Goal: Task Accomplishment & Management: Manage account settings

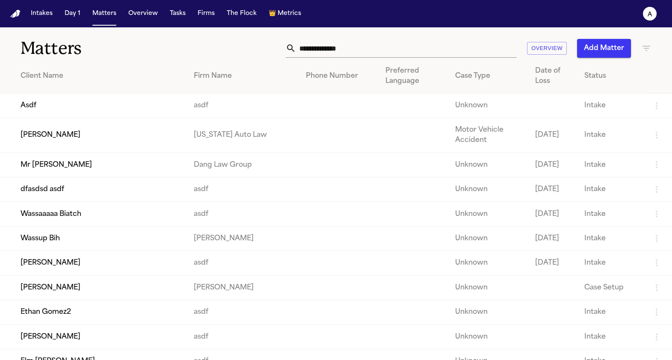
click at [328, 49] on input "text" at bounding box center [406, 48] width 221 height 19
click at [91, 169] on td "Mr [PERSON_NAME]" at bounding box center [93, 165] width 187 height 24
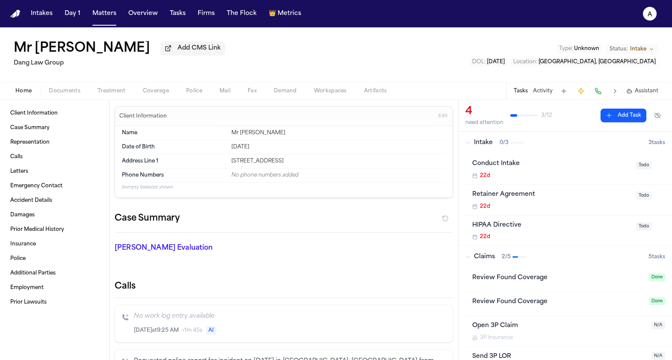
click at [192, 99] on div "Home Documents Treatment Coverage Police Mail Fax Demand Workspaces Artifacts T…" at bounding box center [336, 90] width 672 height 17
click at [195, 94] on span "Police" at bounding box center [194, 91] width 16 height 7
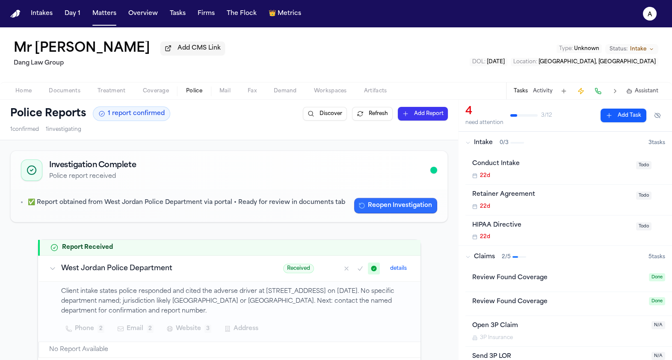
click at [381, 208] on button "Reopen Investigation" at bounding box center [395, 205] width 83 height 15
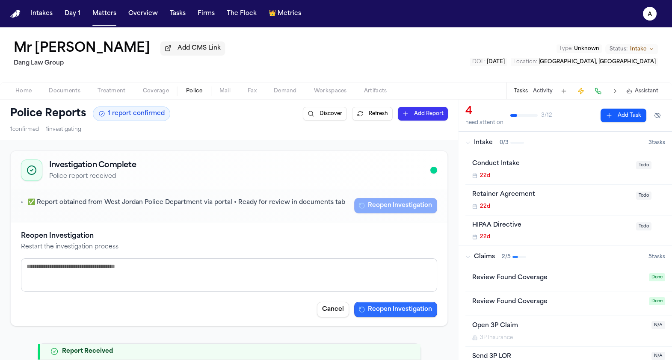
click at [400, 315] on button "Reopen Investigation" at bounding box center [395, 309] width 83 height 15
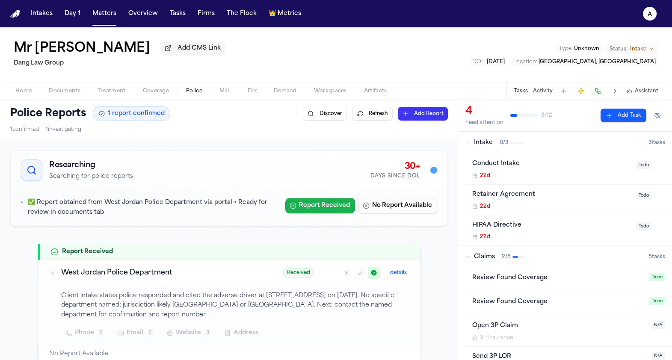
click at [331, 207] on button "Report Received" at bounding box center [320, 205] width 70 height 15
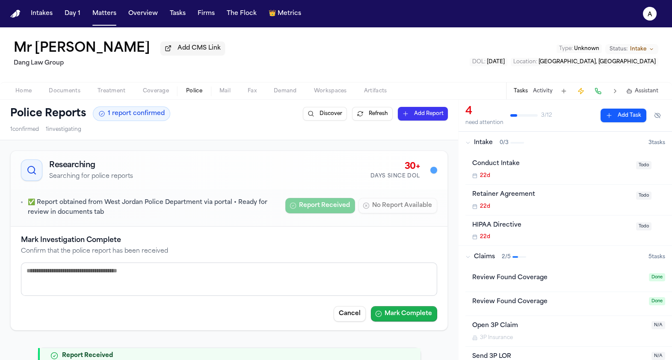
click at [412, 315] on button "Mark Complete" at bounding box center [404, 313] width 66 height 15
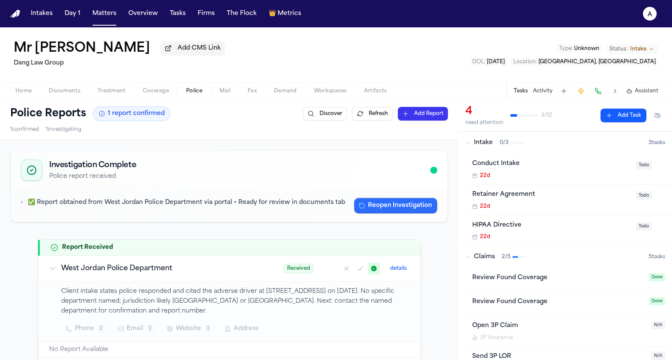
click at [384, 202] on button "Reopen Investigation" at bounding box center [395, 205] width 83 height 15
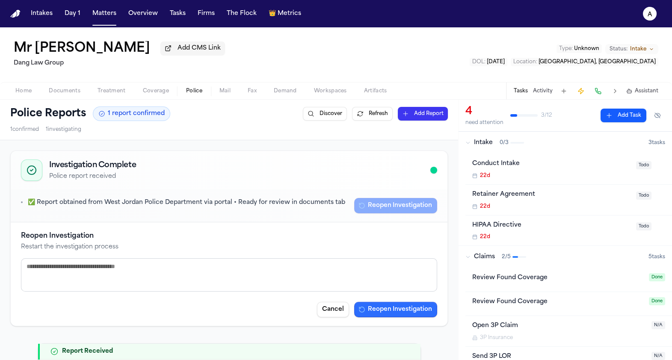
click at [402, 313] on button "Reopen Investigation" at bounding box center [395, 309] width 83 height 15
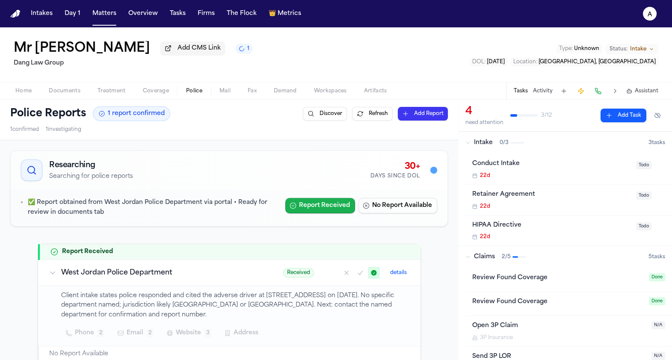
click at [341, 208] on button "Report Received" at bounding box center [320, 205] width 70 height 15
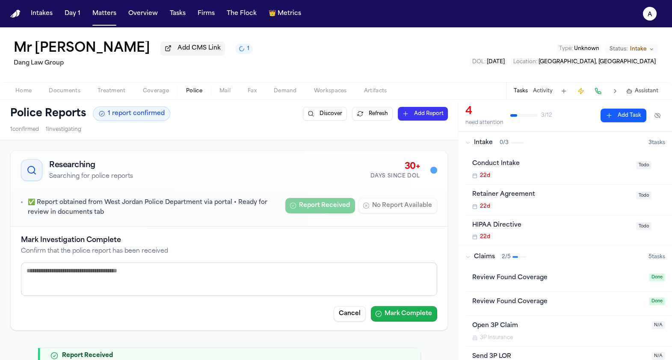
click at [412, 314] on button "Mark Complete" at bounding box center [404, 313] width 66 height 15
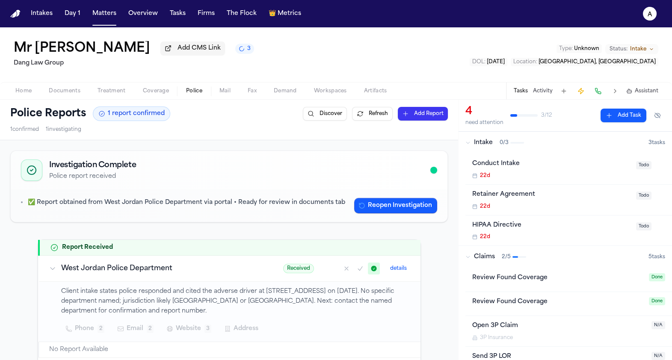
click at [380, 208] on button "Reopen Investigation" at bounding box center [395, 205] width 83 height 15
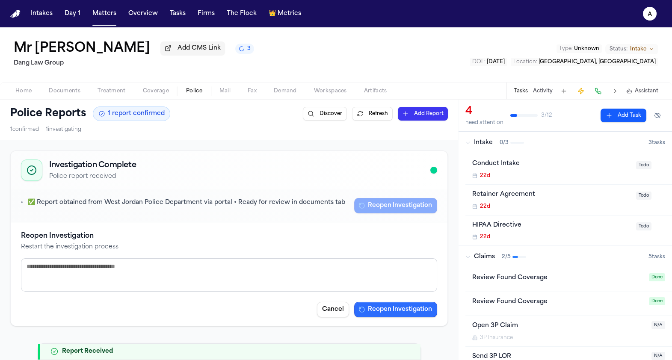
click at [405, 304] on button "Reopen Investigation" at bounding box center [395, 309] width 83 height 15
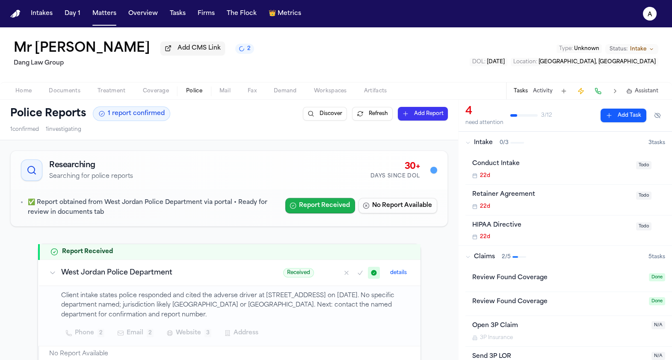
click at [316, 208] on button "Report Received" at bounding box center [320, 205] width 70 height 15
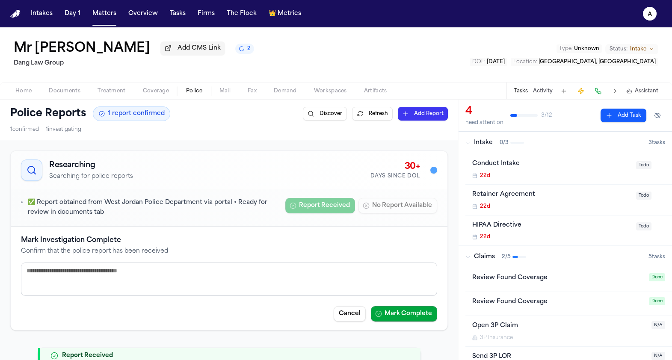
click at [398, 314] on button "Mark Complete" at bounding box center [404, 313] width 66 height 15
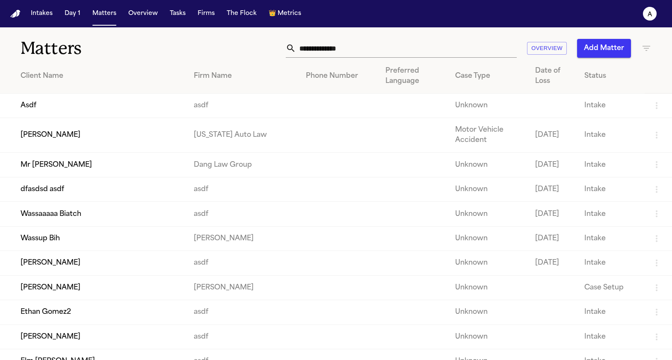
click at [109, 23] on nav "Intakes Day 1 Matters Overview Tasks Firms The Flock 👑 Metrics a" at bounding box center [336, 13] width 672 height 27
click at [56, 163] on td "Mr Poopybutt" at bounding box center [93, 165] width 187 height 24
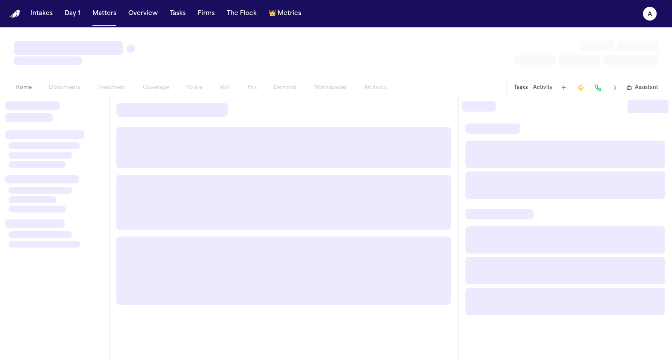
click at [190, 89] on div "Home Documents Treatment Coverage Police Mail Fax Demand Workspaces Artifacts" at bounding box center [201, 88] width 388 height 10
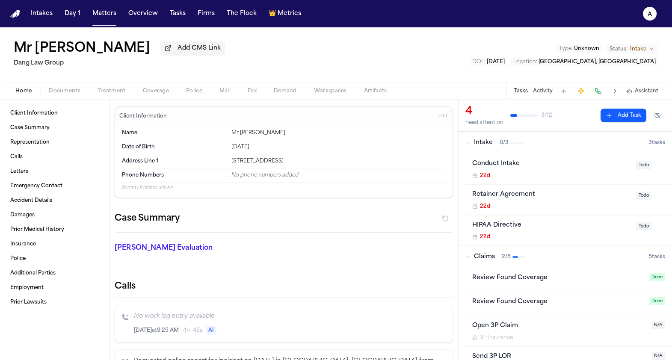
click at [190, 89] on span "Police" at bounding box center [194, 91] width 16 height 7
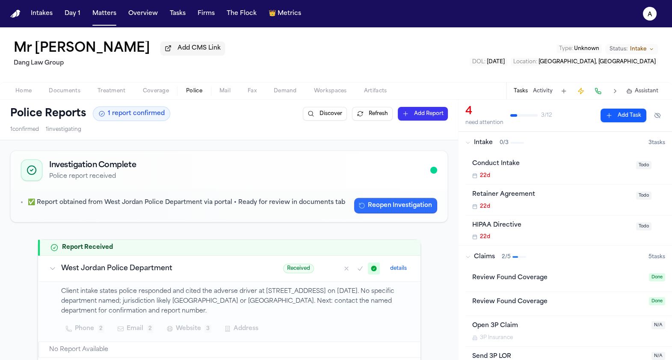
click at [391, 207] on button "Reopen Investigation" at bounding box center [395, 205] width 83 height 15
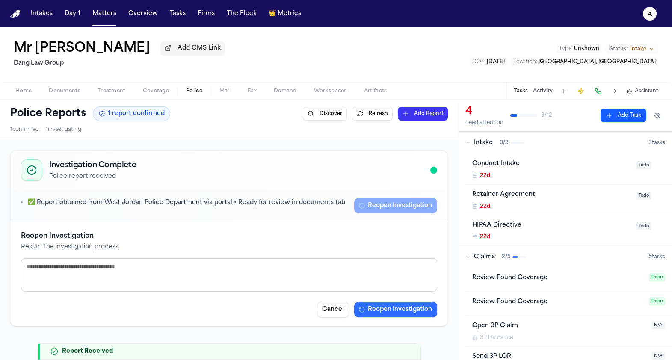
click at [403, 306] on button "Reopen Investigation" at bounding box center [395, 309] width 83 height 15
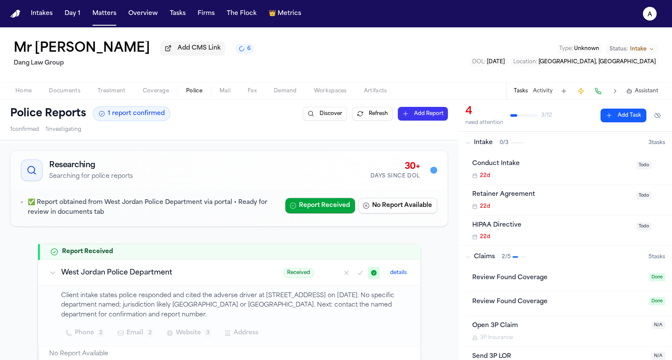
click at [120, 97] on div "Home Documents Treatment Coverage Police Mail Fax Demand Workspaces Artifacts T…" at bounding box center [336, 90] width 672 height 17
click at [119, 94] on span "Treatment" at bounding box center [111, 91] width 28 height 7
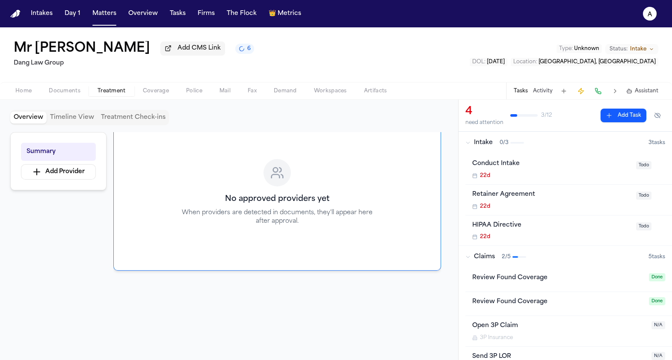
scroll to position [56, 0]
click at [109, 9] on button "Matters" at bounding box center [104, 13] width 31 height 15
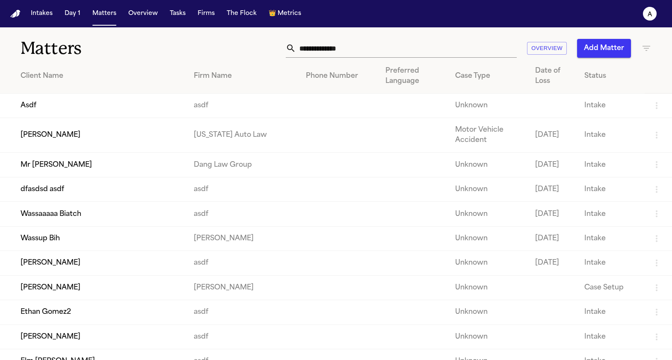
click at [97, 125] on td "[PERSON_NAME]" at bounding box center [93, 135] width 187 height 35
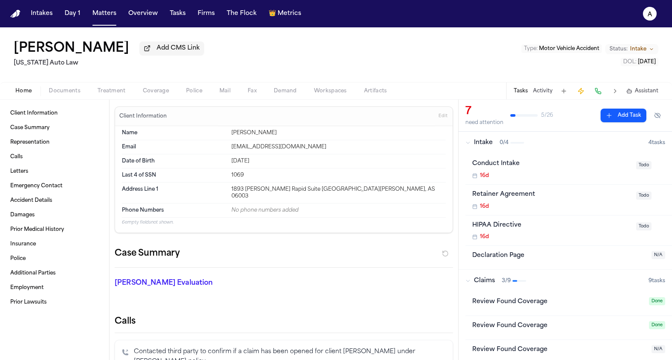
click at [106, 94] on span "Treatment" at bounding box center [111, 91] width 28 height 7
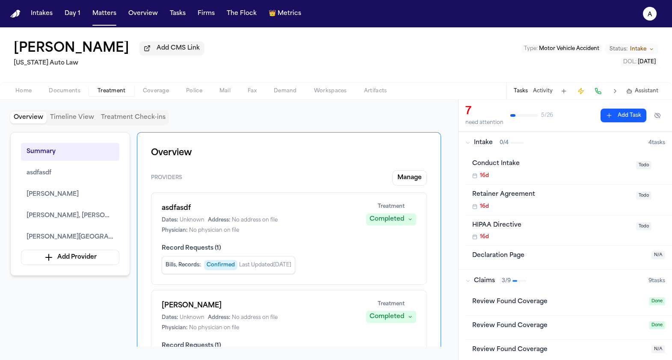
click at [409, 219] on icon "button" at bounding box center [410, 219] width 5 height 5
click at [397, 253] on span "Completed" at bounding box center [381, 253] width 34 height 9
click at [396, 233] on div "asdfasdf Dates: Unknown Address: No address on file Physician: No physician on …" at bounding box center [289, 218] width 254 height 31
click at [396, 224] on div "Completed" at bounding box center [386, 219] width 35 height 9
click at [388, 239] on button "Treating" at bounding box center [391, 237] width 68 height 15
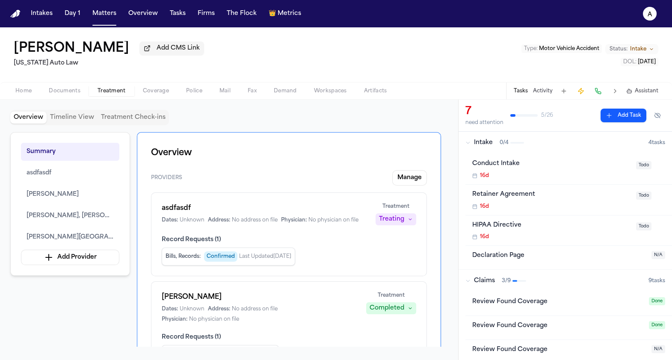
click at [401, 224] on div "Treating" at bounding box center [391, 219] width 25 height 9
click at [393, 250] on span "Completed" at bounding box center [385, 253] width 34 height 9
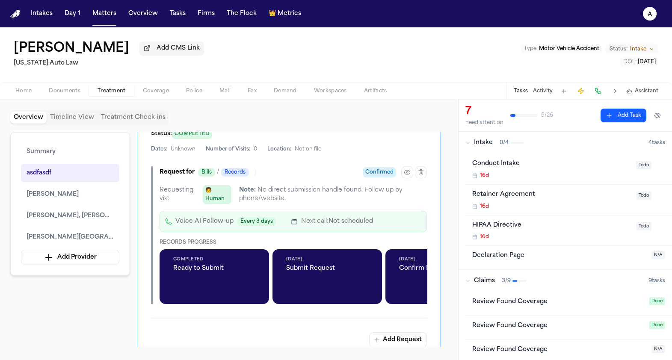
scroll to position [507, 0]
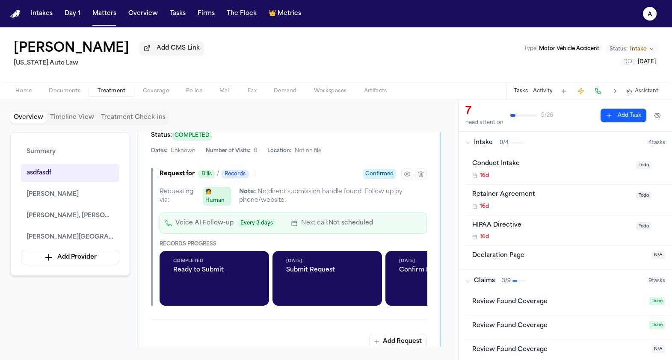
click at [251, 278] on div "Completed Ready to Submit" at bounding box center [213, 278] width 109 height 55
click at [240, 266] on span "Ready to Submit" at bounding box center [214, 270] width 82 height 9
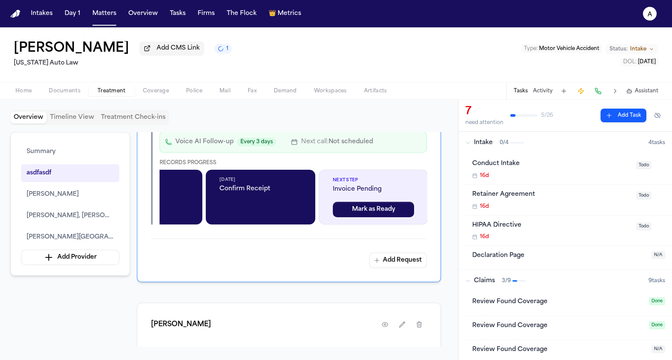
scroll to position [0, 205]
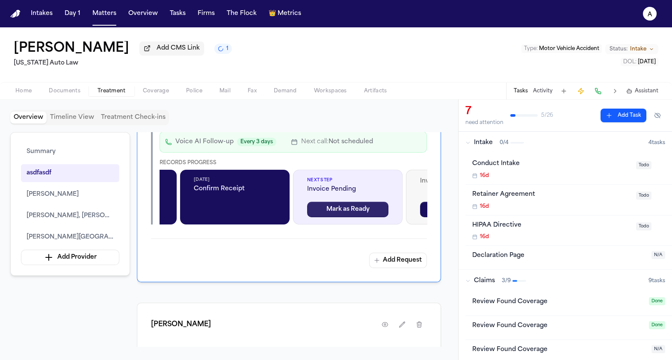
click at [344, 206] on button "Mark as Ready" at bounding box center [347, 209] width 81 height 15
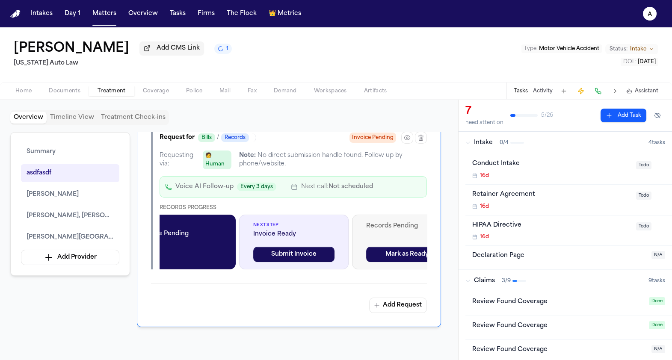
scroll to position [0, 398]
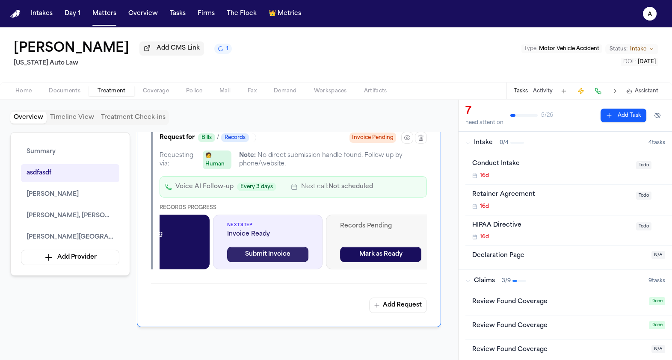
click at [299, 248] on button "Submit Invoice" at bounding box center [267, 254] width 81 height 15
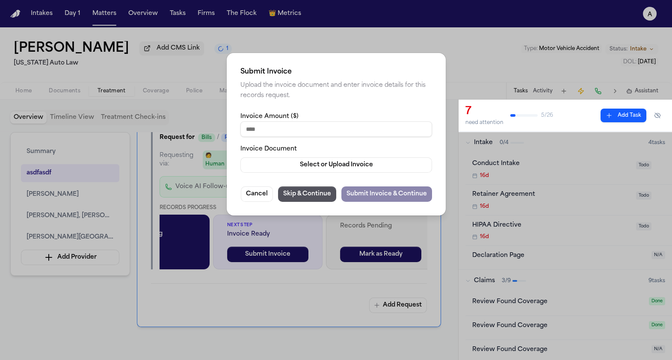
click at [348, 238] on div "Submit Invoice Upload the invoice document and enter invoice details for this r…" at bounding box center [336, 180] width 672 height 360
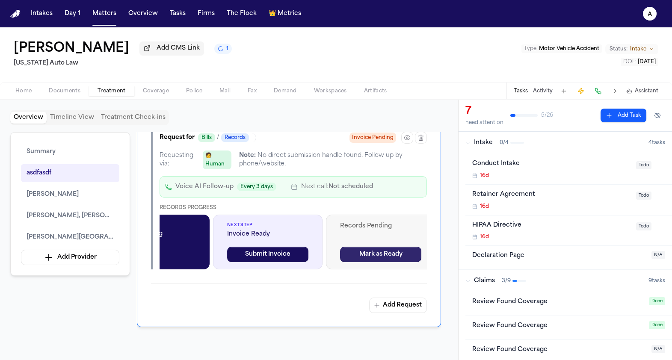
click at [372, 251] on button "Mark as Ready" at bounding box center [380, 254] width 81 height 15
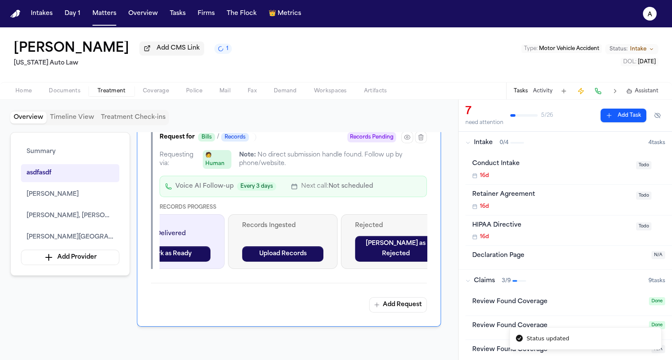
scroll to position [0, 686]
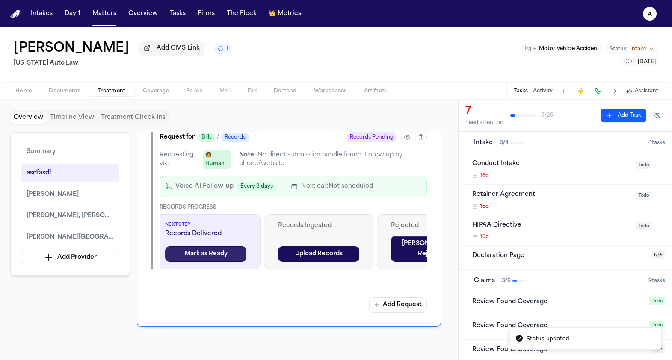
click at [224, 250] on button "Mark as Ready" at bounding box center [205, 253] width 81 height 15
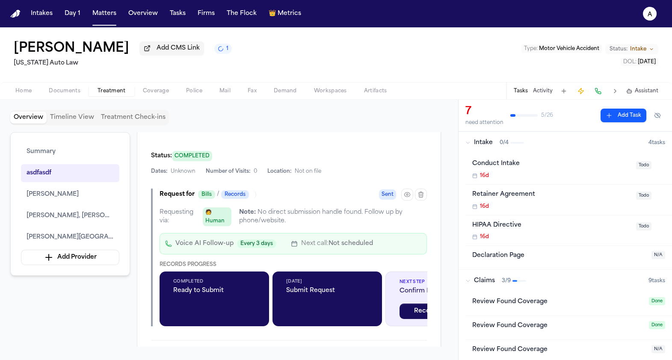
scroll to position [785, 0]
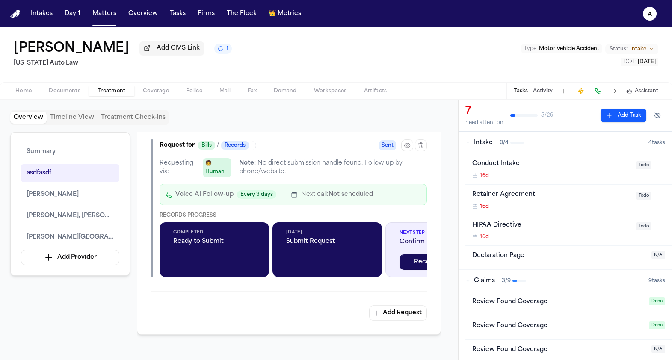
click at [352, 269] on div "Sep 30, 2025 Submit Request" at bounding box center [326, 249] width 109 height 55
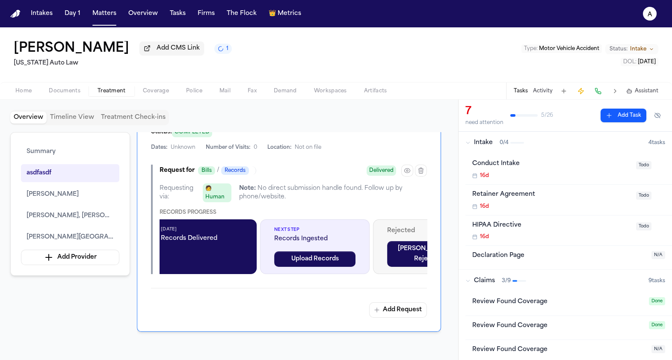
scroll to position [506, 0]
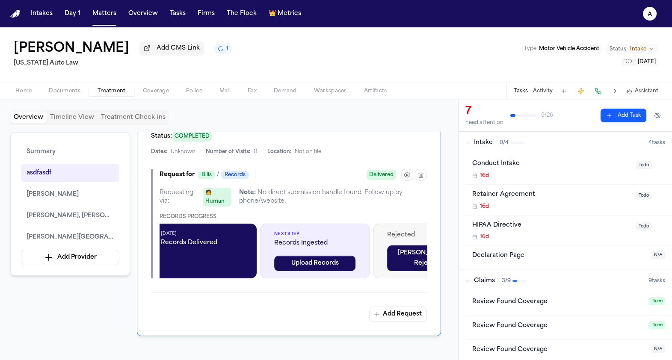
click at [402, 169] on button "button" at bounding box center [407, 175] width 12 height 12
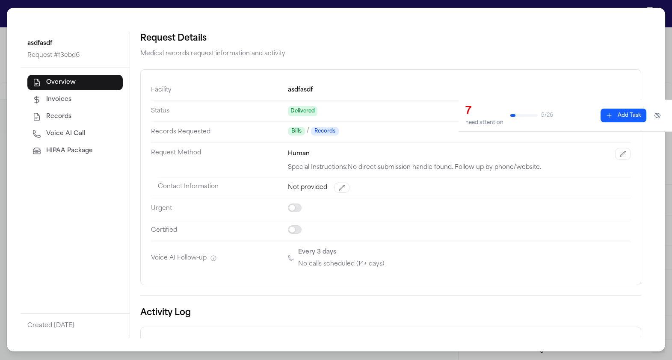
click at [305, 114] on span "Delivered" at bounding box center [303, 111] width 30 height 10
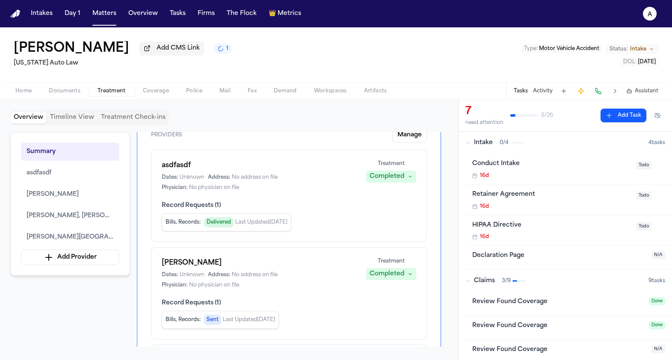
scroll to position [0, 0]
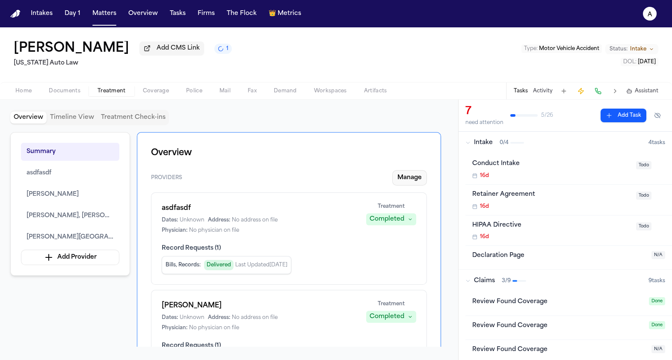
click at [410, 180] on button "Manage" at bounding box center [409, 177] width 35 height 15
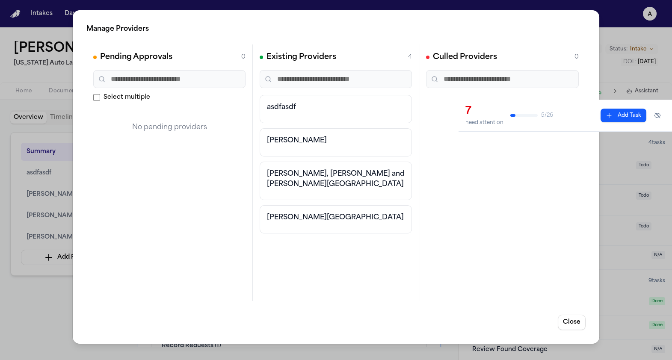
click at [165, 81] on input "text" at bounding box center [169, 79] width 152 height 18
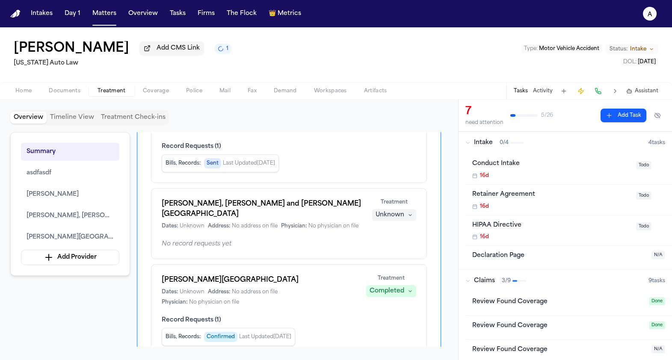
scroll to position [204, 0]
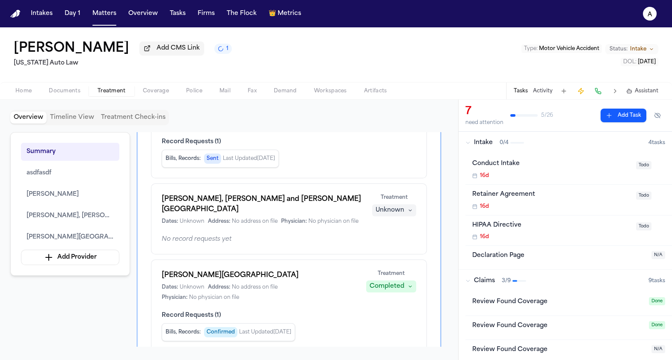
click at [401, 216] on button "Unknown" at bounding box center [394, 210] width 44 height 12
click at [399, 242] on span "Completed" at bounding box center [384, 244] width 34 height 9
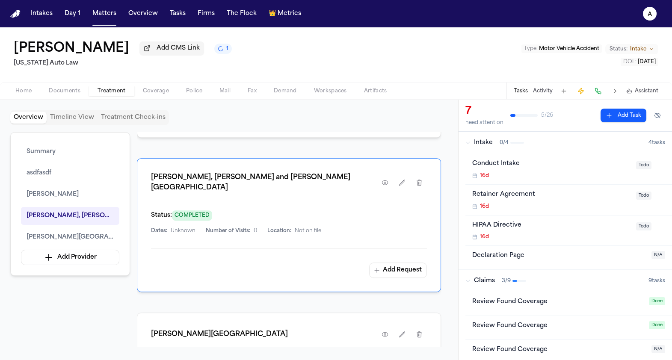
scroll to position [999, 0]
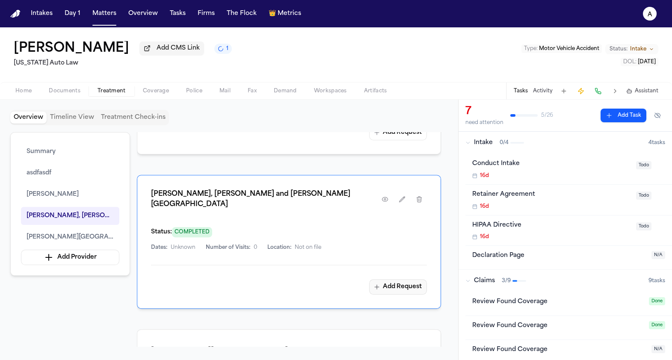
click at [410, 279] on button "Add Request" at bounding box center [398, 286] width 58 height 15
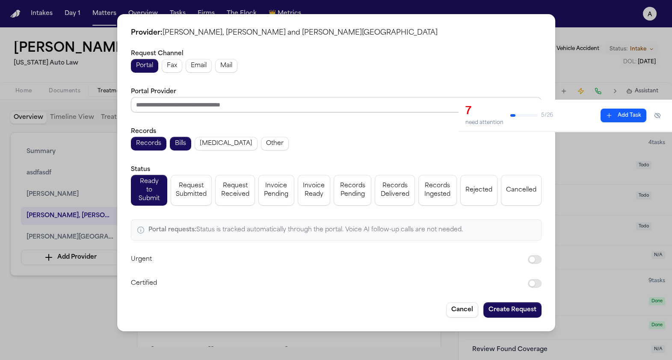
click at [249, 109] on input "Portal Provider" at bounding box center [336, 104] width 410 height 15
type input "*"
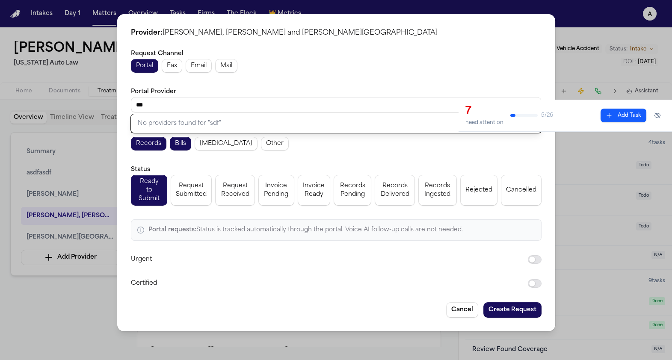
type input "***"
click at [357, 258] on div "Request Channel Portal Fax Email Mail Portal Provider No providers found for " …" at bounding box center [336, 168] width 410 height 240
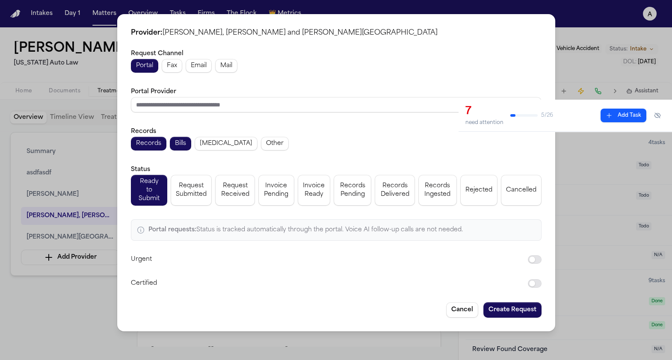
click at [183, 65] on div "Portal Fax Email Mail" at bounding box center [336, 66] width 410 height 14
click at [189, 68] on button "Email" at bounding box center [199, 66] width 26 height 14
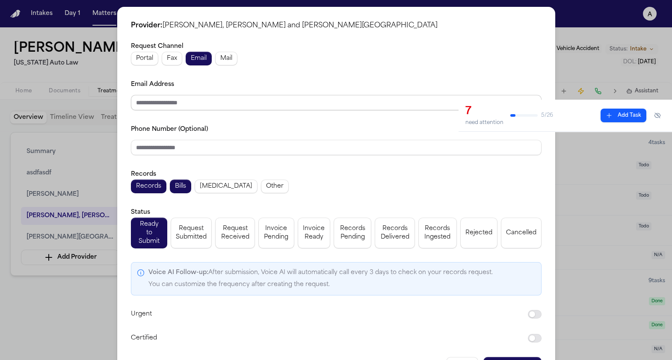
click at [202, 109] on input "Email Address" at bounding box center [336, 102] width 410 height 15
click at [514, 357] on button "Create Request" at bounding box center [512, 364] width 58 height 15
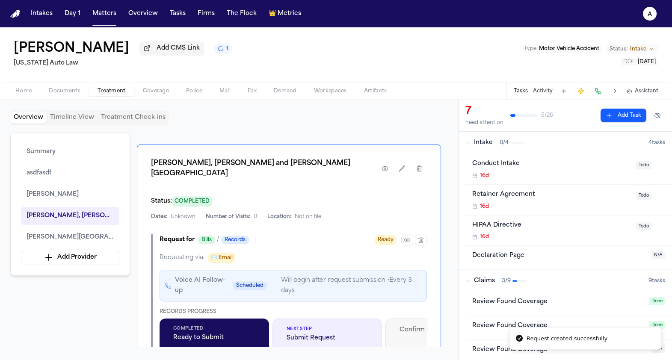
scroll to position [1071, 0]
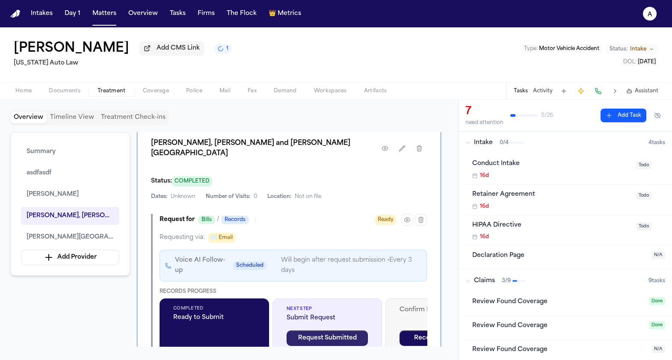
click at [344, 331] on button "Request Submitted" at bounding box center [326, 338] width 81 height 15
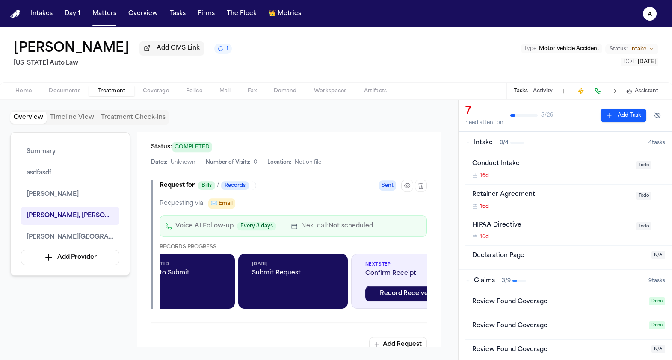
scroll to position [0, 62]
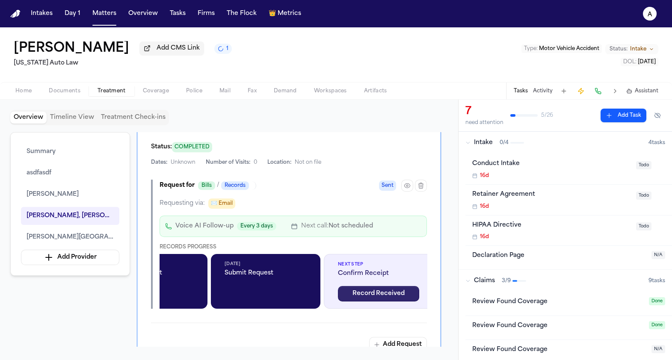
click at [368, 286] on button "Record Received" at bounding box center [378, 293] width 81 height 15
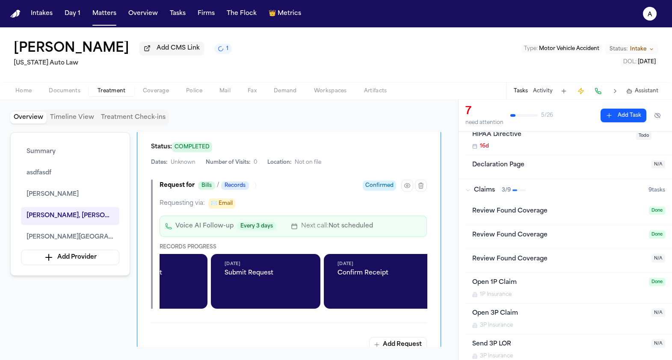
scroll to position [92, 0]
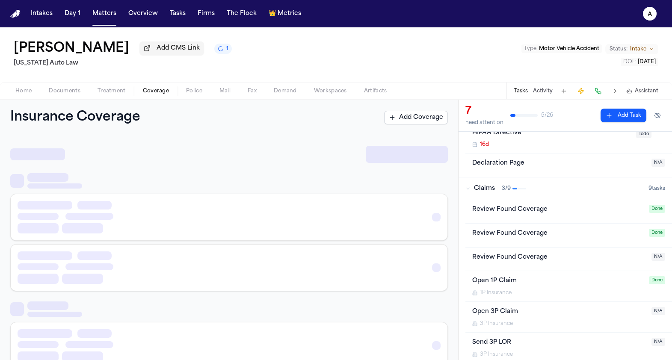
click at [159, 94] on span "Coverage" at bounding box center [156, 91] width 26 height 7
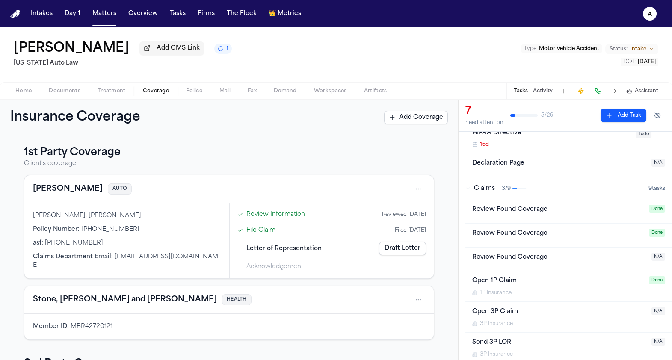
click at [96, 189] on button "Stevenson-Johnson" at bounding box center [68, 189] width 70 height 12
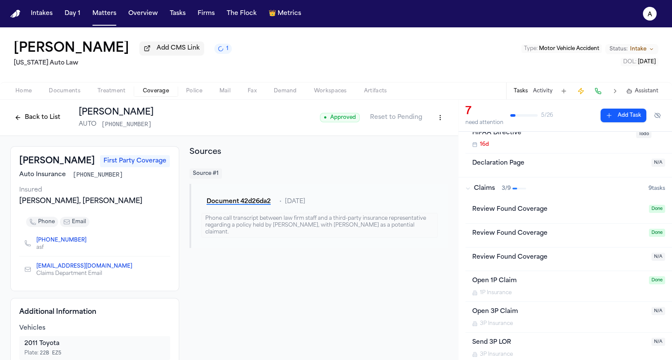
click at [353, 118] on span "● Approved" at bounding box center [340, 117] width 40 height 9
click at [435, 119] on html "Intakes Day 1 Matters Overview Tasks Firms The Flock 👑 Metrics a Jill Warner Ad…" at bounding box center [336, 180] width 672 height 360
click at [409, 119] on html "Intakes Day 1 Matters Overview Tasks Firms The Flock 👑 Metrics a Jill Warner Ad…" at bounding box center [336, 180] width 672 height 360
click at [409, 119] on button "Reset to Pending" at bounding box center [396, 118] width 62 height 14
click at [52, 116] on button "Back to List" at bounding box center [37, 118] width 54 height 14
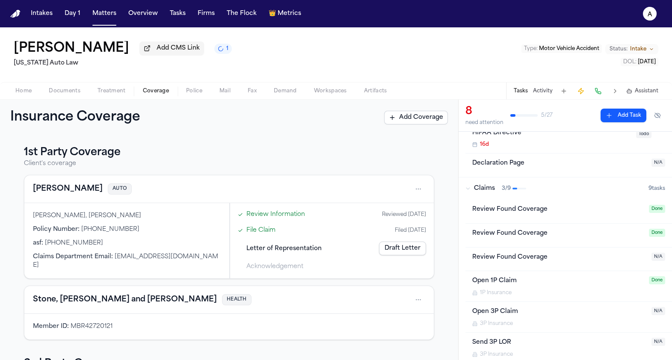
click at [59, 187] on button "Stevenson-Johnson" at bounding box center [68, 189] width 70 height 12
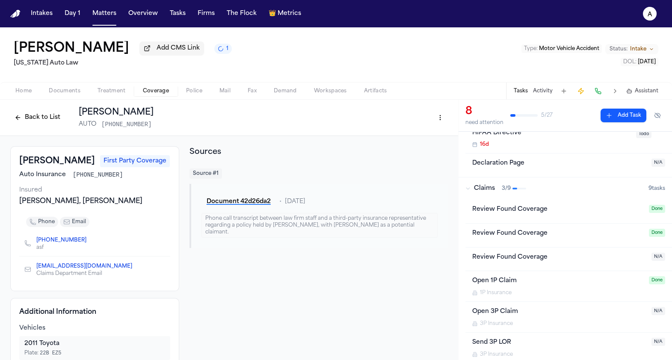
click at [449, 118] on div "Back to List Stevenson-Johnson AUTO 878-959-2624" at bounding box center [229, 118] width 458 height 36
click at [445, 118] on html "Intakes Day 1 Matters Overview Tasks Firms The Flock 👑 Metrics a Jill Warner Ad…" at bounding box center [336, 180] width 672 height 360
click at [30, 124] on html "Intakes Day 1 Matters Overview Tasks Firms The Flock 👑 Metrics a Jill Warner Ad…" at bounding box center [336, 180] width 672 height 360
click at [30, 124] on button "Back to List" at bounding box center [37, 118] width 54 height 14
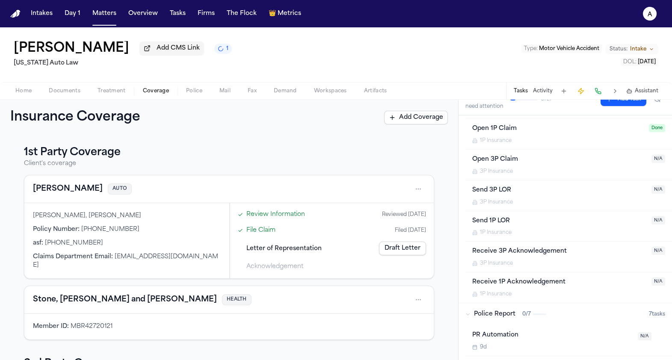
scroll to position [226, 0]
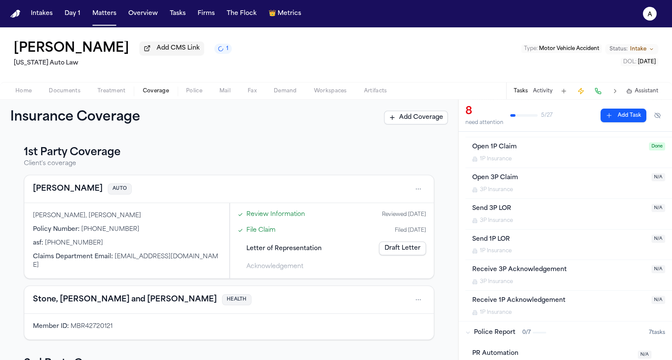
click at [659, 154] on div "Open 1P Claim 1P Insurance Done" at bounding box center [568, 152] width 193 height 20
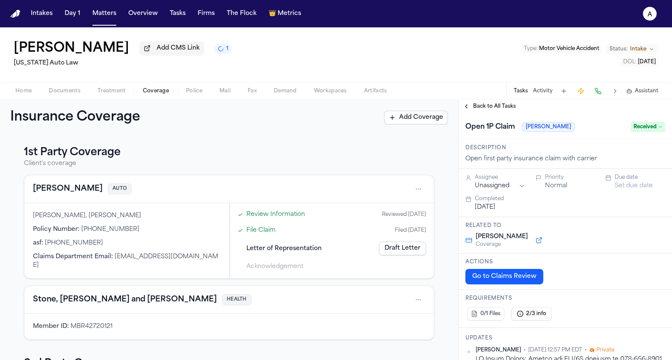
click at [652, 130] on span "Received" at bounding box center [648, 127] width 34 height 10
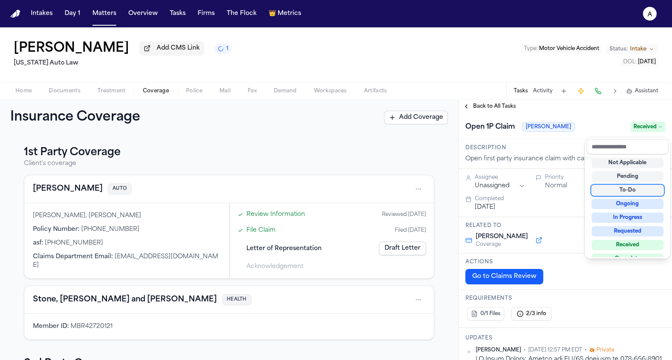
click at [627, 188] on div "To-Do" at bounding box center [627, 190] width 72 height 10
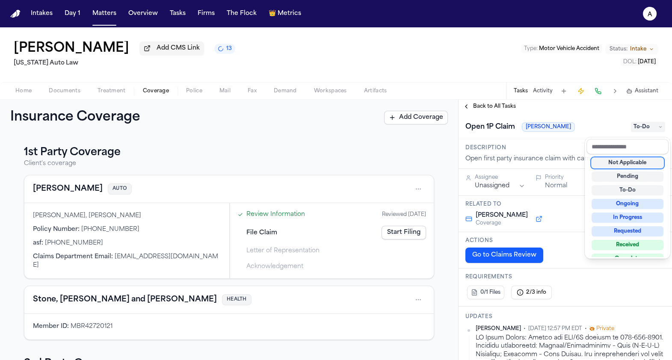
click at [401, 192] on div "Insurance Coverage Add Coverage 1st Party Coverage Client's coverage Stevenson-…" at bounding box center [336, 230] width 672 height 260
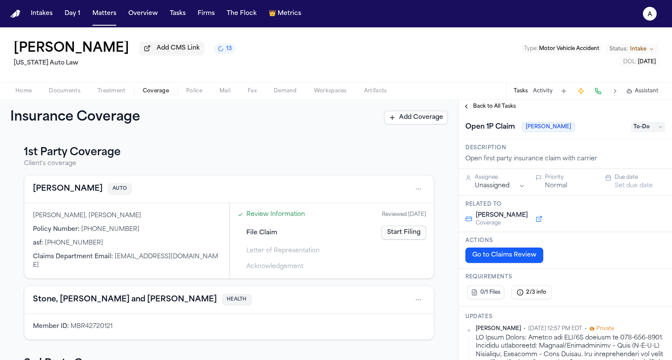
click at [402, 230] on link "Start Filing" at bounding box center [403, 233] width 44 height 14
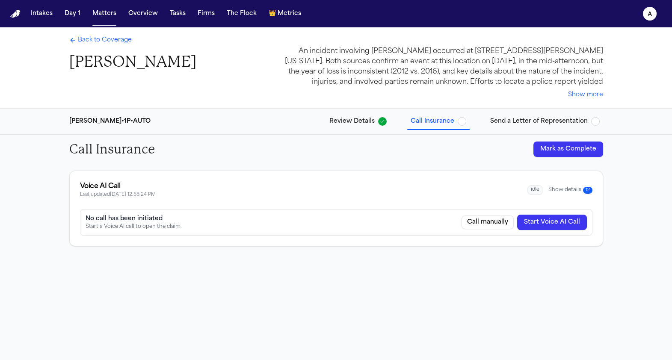
click at [545, 144] on button "Mark as Complete" at bounding box center [568, 149] width 70 height 15
click at [88, 46] on div "Back to Coverage Jill Warner" at bounding box center [132, 53] width 127 height 35
click at [88, 39] on span "Back to Coverage" at bounding box center [105, 40] width 54 height 9
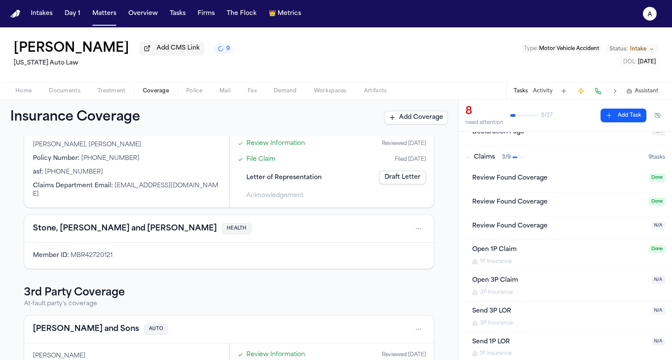
scroll to position [129, 0]
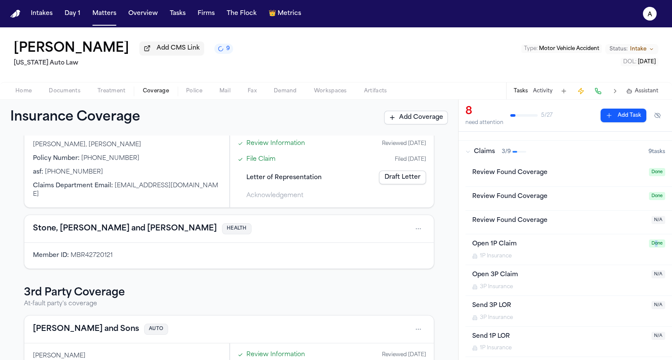
click at [656, 246] on span "Done" at bounding box center [657, 243] width 16 height 8
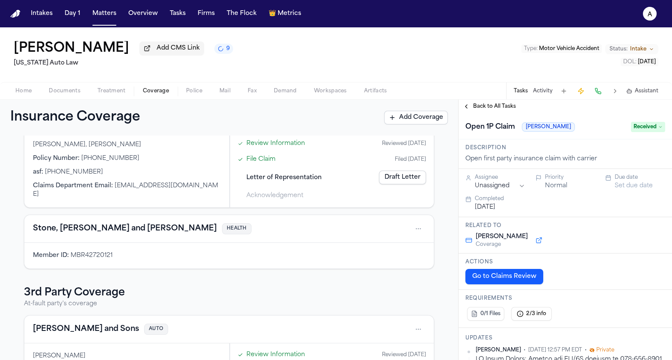
click at [641, 127] on span "Received" at bounding box center [648, 127] width 34 height 10
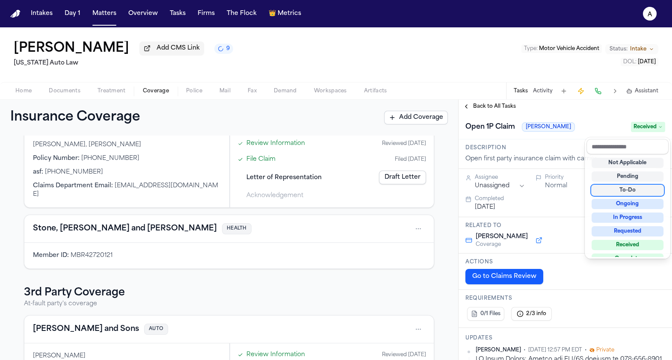
click at [629, 192] on div "To-Do" at bounding box center [627, 190] width 72 height 10
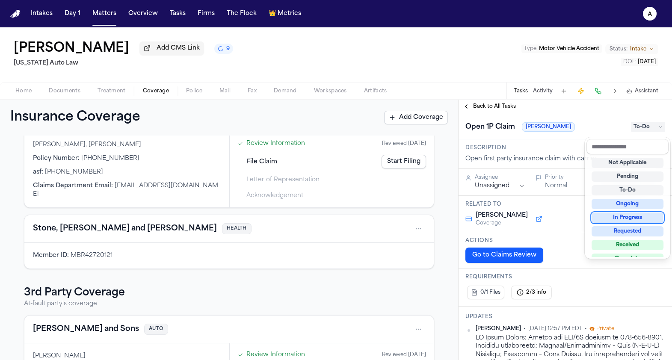
click at [399, 233] on div "Insurance Coverage Add Coverage 1st Party Coverage Client's coverage Stevenson-…" at bounding box center [336, 230] width 672 height 260
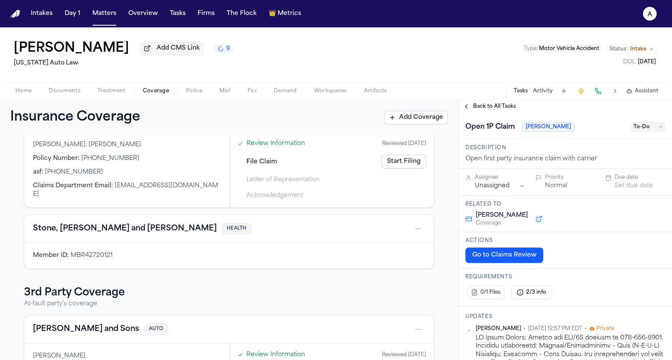
click at [639, 132] on span "To-Do" at bounding box center [648, 127] width 34 height 10
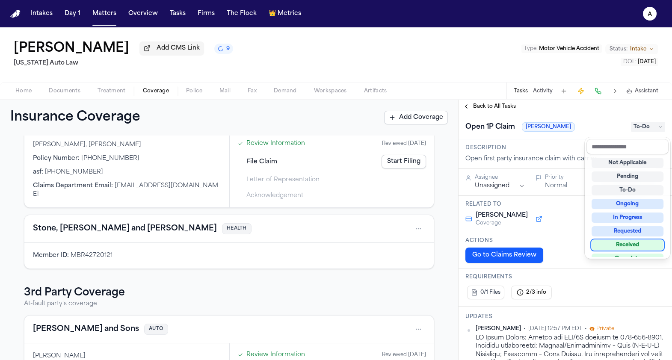
click at [438, 228] on div "Insurance Coverage Add Coverage 1st Party Coverage Client's coverage Stevenson-…" at bounding box center [336, 230] width 672 height 260
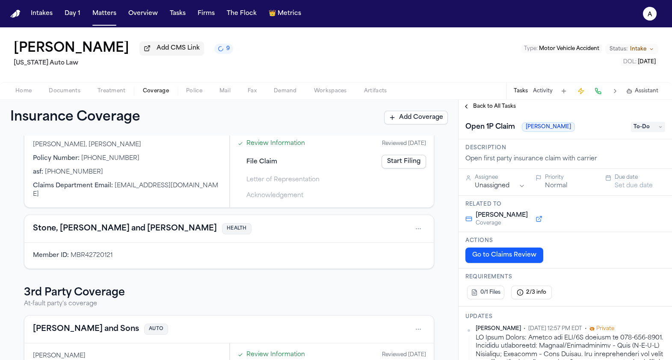
click at [270, 166] on span "File Claim" at bounding box center [261, 161] width 31 height 9
click at [404, 163] on link "Start Filing" at bounding box center [403, 162] width 44 height 14
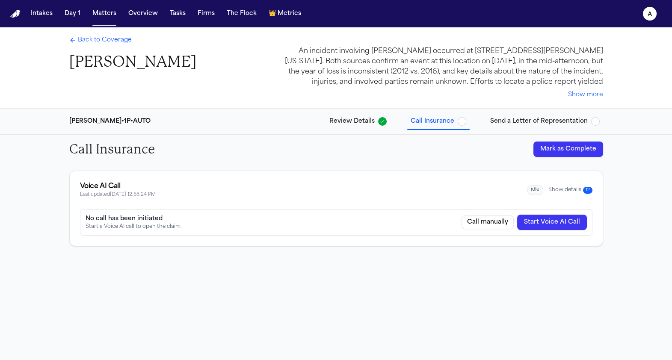
click at [103, 24] on nav "Intakes Day 1 Matters Overview Tasks Firms The Flock 👑 Metrics a" at bounding box center [336, 13] width 672 height 27
click at [103, 12] on button "Matters" at bounding box center [104, 13] width 31 height 15
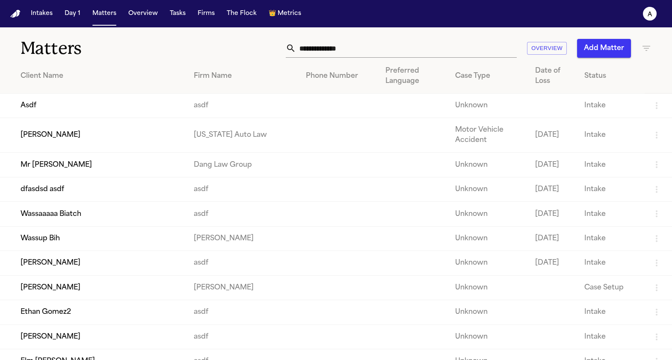
click at [104, 177] on td "Mr [PERSON_NAME]" at bounding box center [93, 165] width 187 height 24
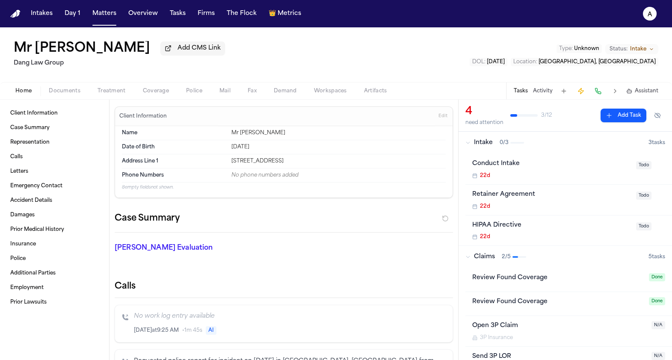
click at [117, 89] on span "Treatment" at bounding box center [111, 91] width 28 height 7
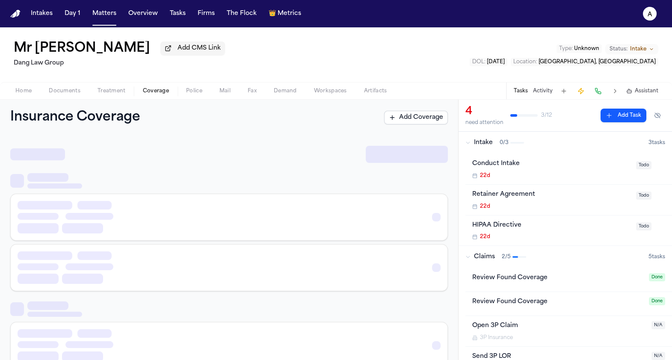
click at [157, 96] on span "button" at bounding box center [156, 95] width 36 height 1
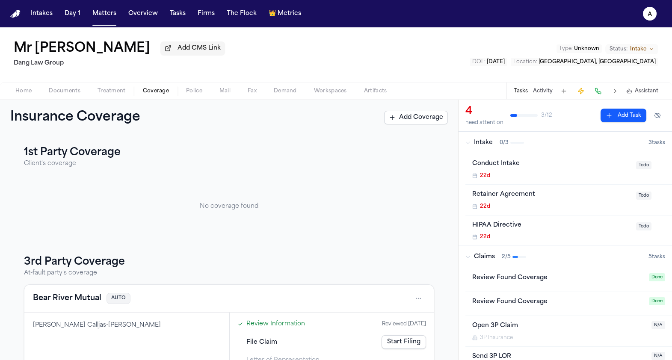
click at [202, 96] on button "Police" at bounding box center [193, 91] width 33 height 10
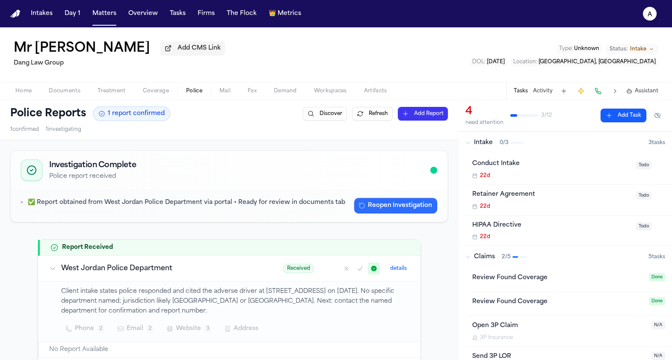
click at [380, 208] on button "Reopen Investigation" at bounding box center [395, 205] width 83 height 15
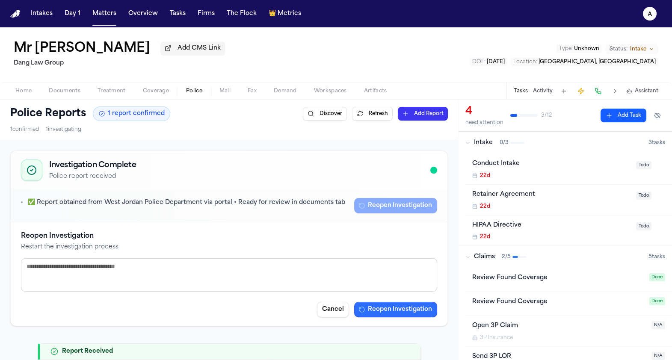
click at [411, 314] on button "Reopen Investigation" at bounding box center [395, 309] width 83 height 15
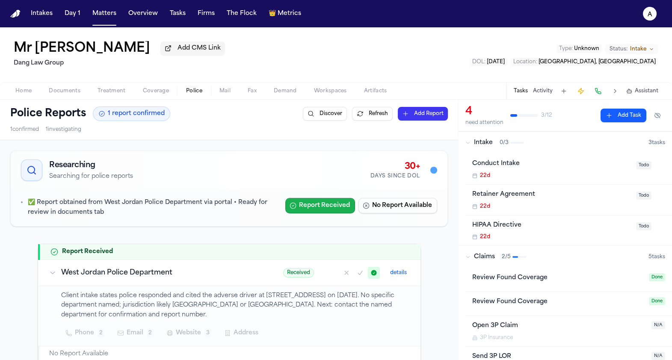
click at [333, 205] on button "Report Received" at bounding box center [320, 205] width 70 height 15
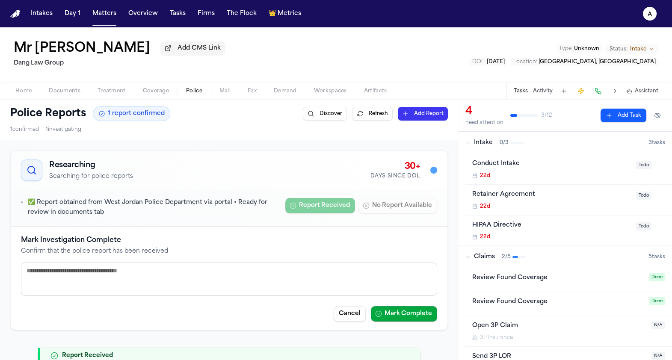
click at [429, 310] on button "Mark Complete" at bounding box center [404, 313] width 66 height 15
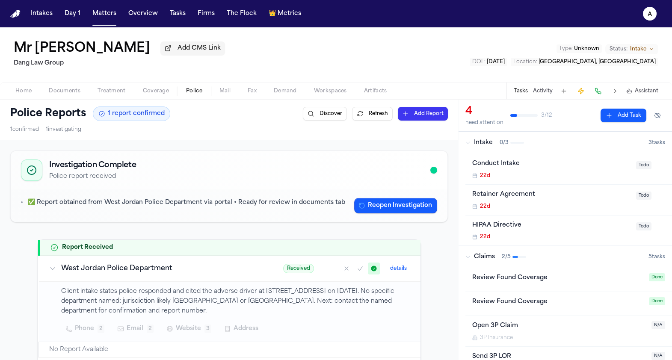
click at [400, 217] on div "✅ Report obtained from West Jordan Police Department via portal • Ready for rev…" at bounding box center [229, 205] width 437 height 32
click at [400, 215] on div "✅ Report obtained from West Jordan Police Department via portal • Ready for rev…" at bounding box center [229, 205] width 437 height 32
click at [400, 212] on button "Reopen Investigation" at bounding box center [395, 205] width 83 height 15
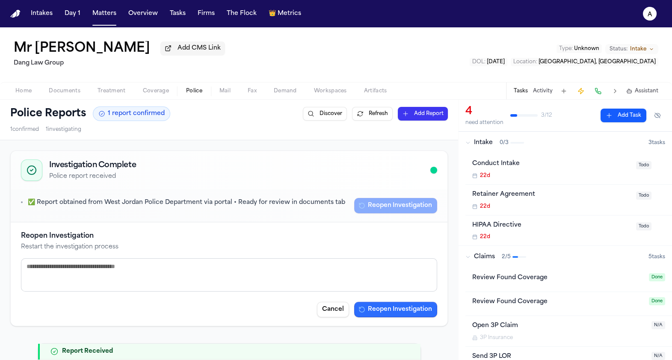
click at [400, 303] on button "Reopen Investigation" at bounding box center [395, 309] width 83 height 15
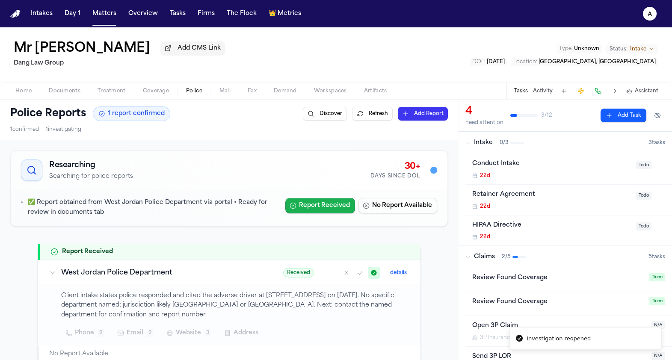
click at [323, 206] on button "Report Received" at bounding box center [320, 205] width 70 height 15
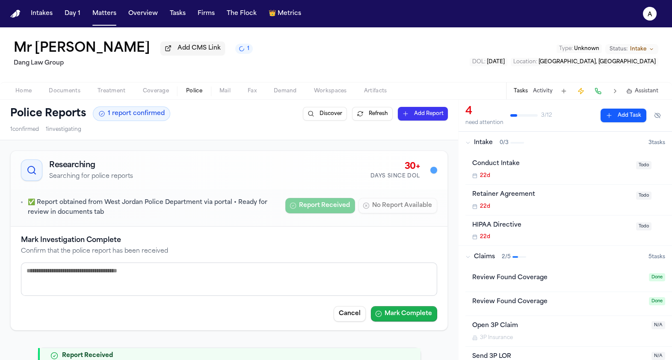
click at [397, 309] on button "Mark Complete" at bounding box center [404, 313] width 66 height 15
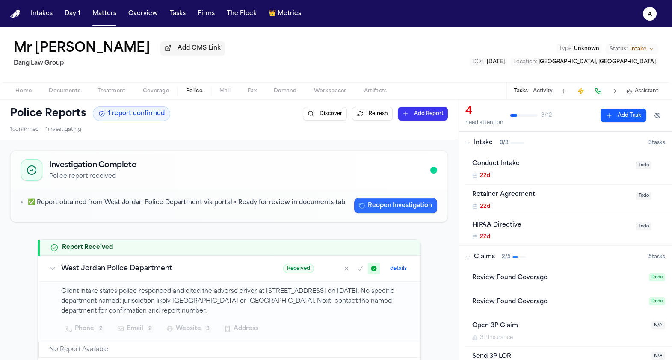
click at [386, 211] on button "Reopen Investigation" at bounding box center [395, 205] width 83 height 15
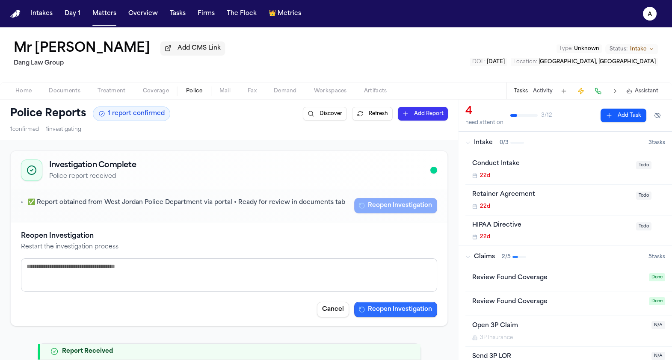
click at [399, 308] on button "Reopen Investigation" at bounding box center [395, 309] width 83 height 15
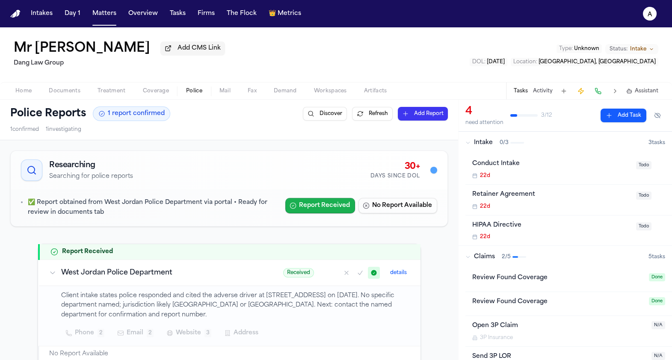
click at [327, 204] on button "Report Received" at bounding box center [320, 205] width 70 height 15
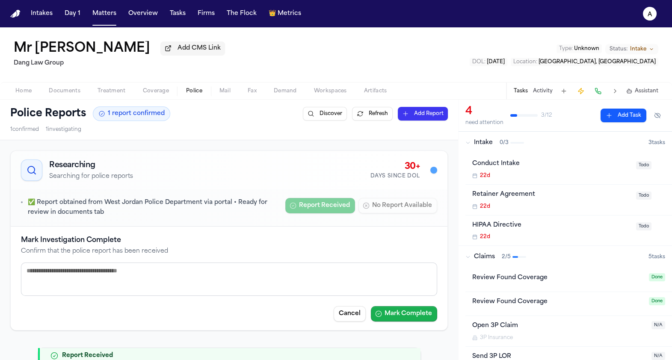
click at [412, 310] on button "Mark Complete" at bounding box center [404, 313] width 66 height 15
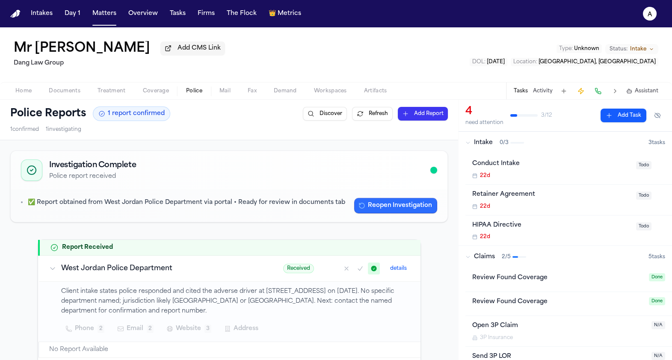
click at [374, 210] on button "Reopen Investigation" at bounding box center [395, 205] width 83 height 15
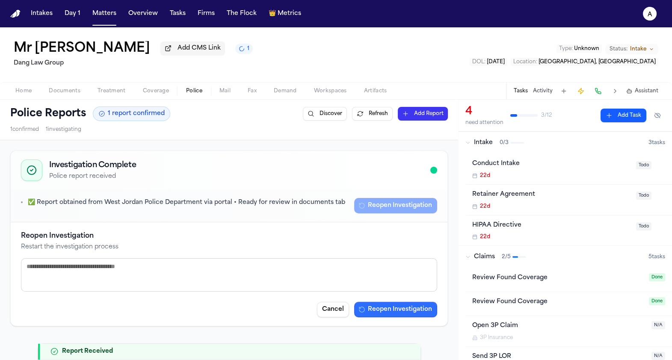
click at [390, 304] on button "Reopen Investigation" at bounding box center [395, 309] width 83 height 15
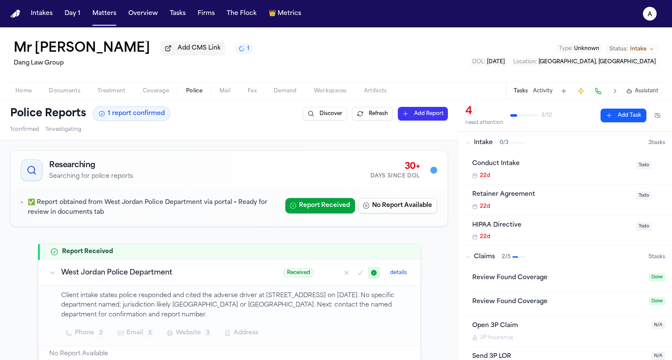
click at [110, 4] on nav "Intakes Day 1 Matters Overview Tasks Firms The Flock 👑 Metrics a" at bounding box center [336, 13] width 672 height 27
click at [110, 12] on button "Matters" at bounding box center [104, 13] width 31 height 15
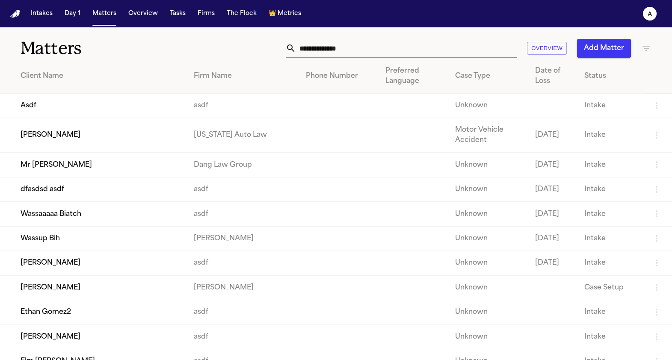
click at [73, 226] on td "Wassaaaaa Biatch" at bounding box center [93, 214] width 187 height 24
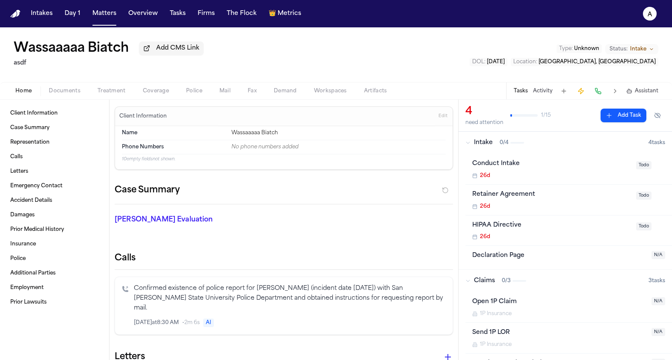
click at [202, 92] on button "Police" at bounding box center [193, 91] width 33 height 10
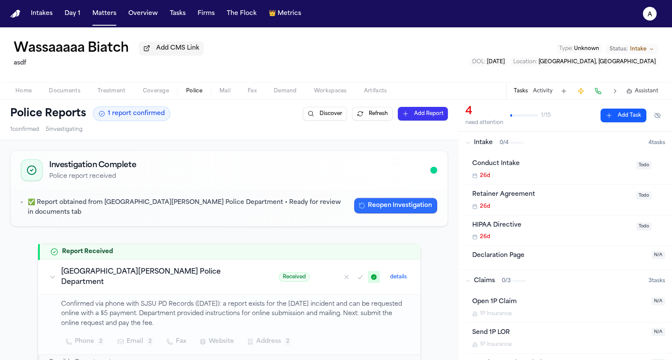
click at [378, 210] on button "Reopen Investigation" at bounding box center [395, 205] width 83 height 15
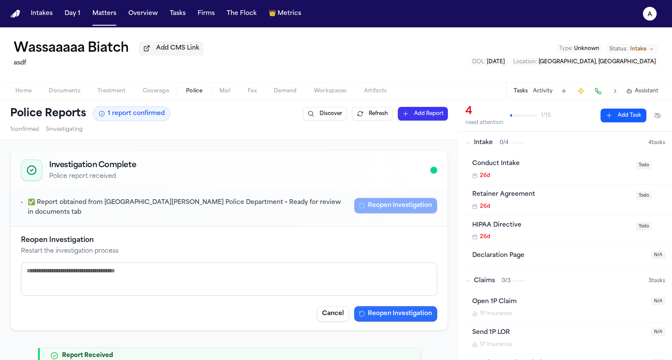
click at [406, 307] on button "Reopen Investigation" at bounding box center [395, 313] width 83 height 15
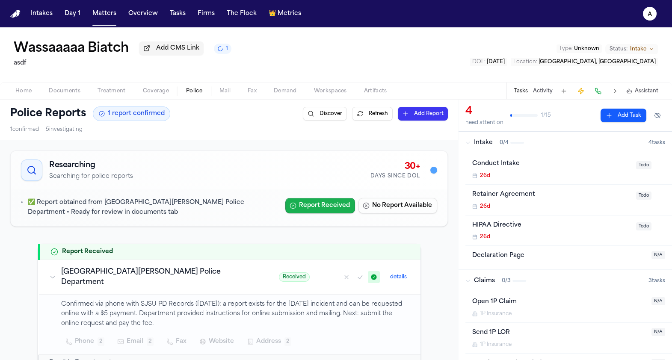
click at [336, 203] on button "Report Received" at bounding box center [320, 205] width 70 height 15
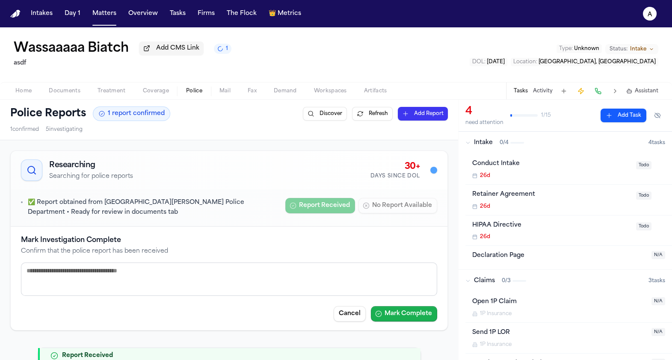
click at [407, 316] on button "Mark Complete" at bounding box center [404, 313] width 66 height 15
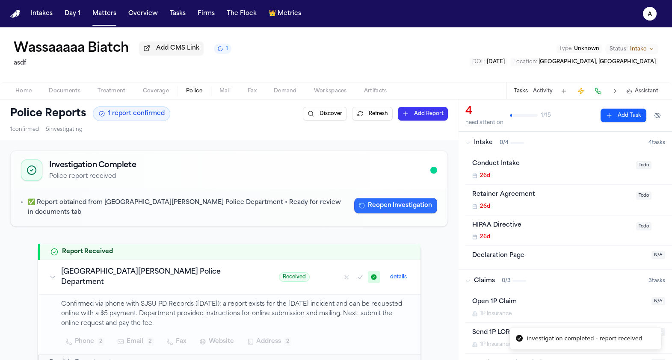
click at [378, 213] on button "Reopen Investigation" at bounding box center [395, 205] width 83 height 15
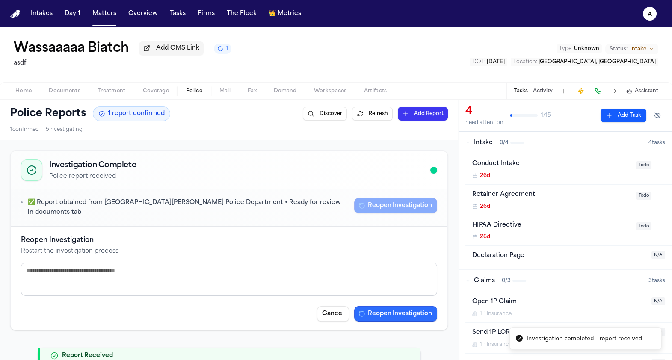
click at [400, 313] on button "Reopen Investigation" at bounding box center [395, 313] width 83 height 15
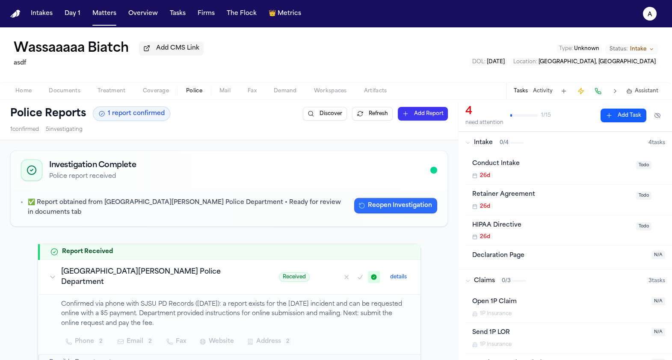
click at [405, 207] on button "Reopen Investigation" at bounding box center [395, 205] width 83 height 15
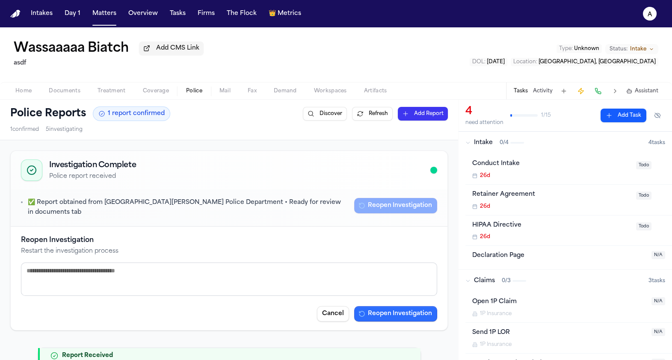
click at [418, 306] on button "Reopen Investigation" at bounding box center [395, 313] width 83 height 15
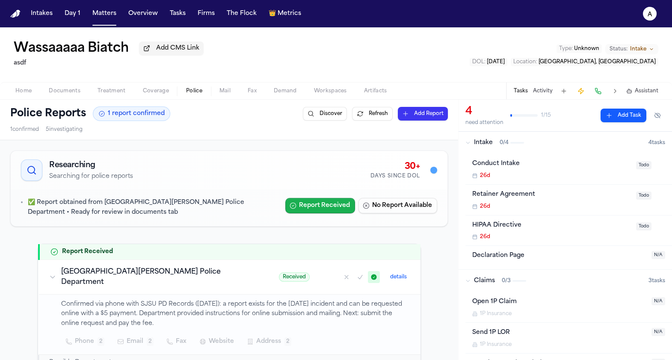
click at [324, 203] on button "Report Received" at bounding box center [320, 205] width 70 height 15
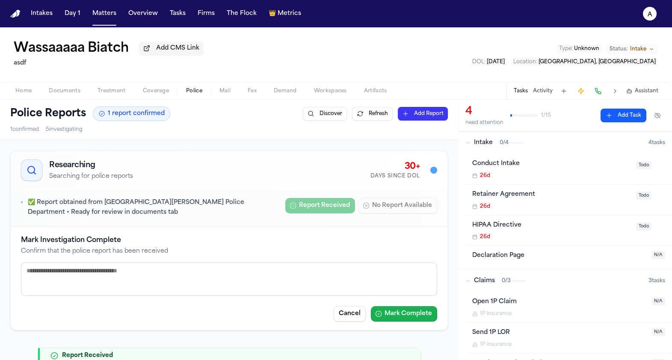
click at [415, 314] on button "Mark Complete" at bounding box center [404, 313] width 66 height 15
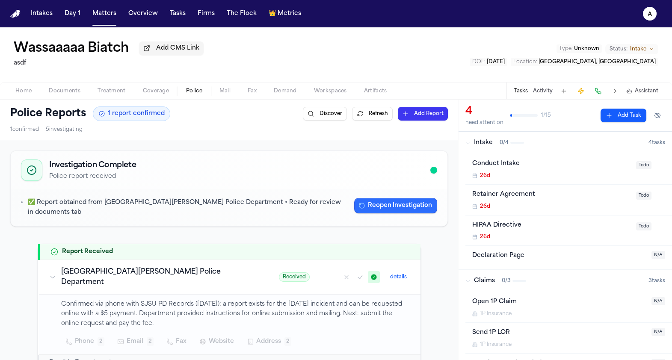
click at [400, 202] on button "Reopen Investigation" at bounding box center [395, 205] width 83 height 15
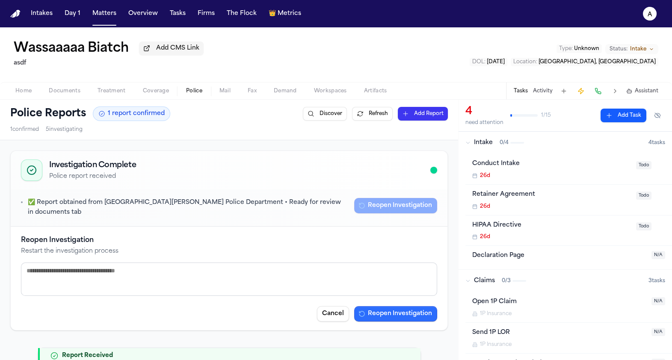
click at [404, 306] on button "Reopen Investigation" at bounding box center [395, 313] width 83 height 15
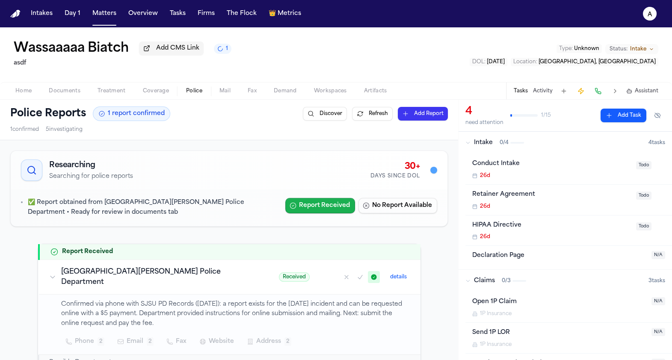
click at [332, 208] on button "Report Received" at bounding box center [320, 205] width 70 height 15
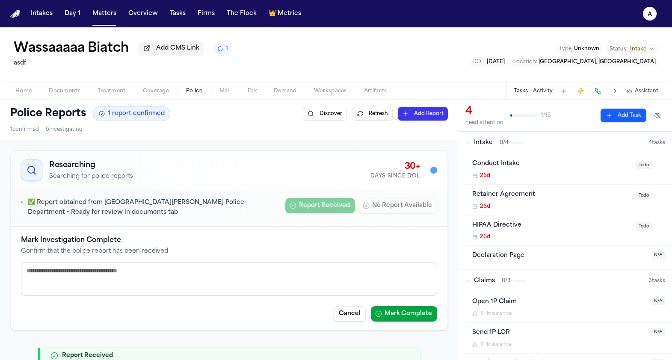
click at [400, 314] on button "Mark Complete" at bounding box center [404, 313] width 66 height 15
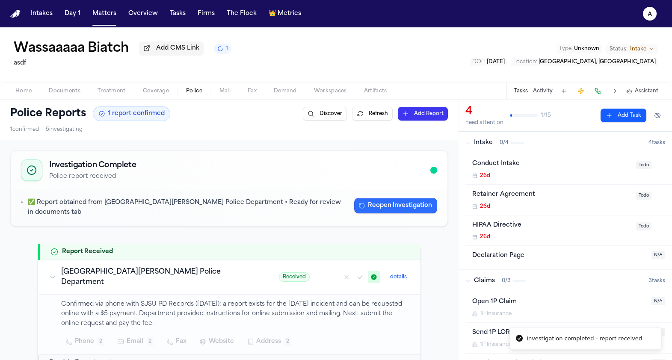
click at [380, 207] on button "Reopen Investigation" at bounding box center [395, 205] width 83 height 15
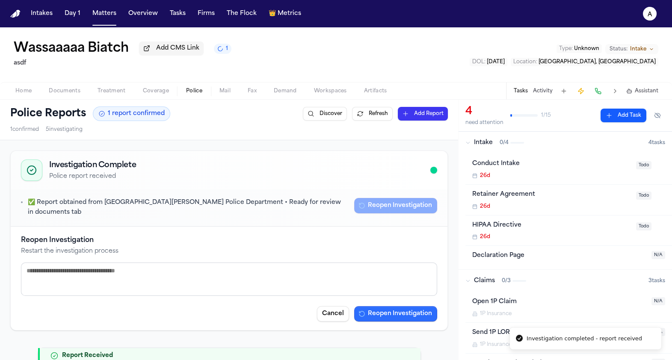
click at [409, 313] on button "Reopen Investigation" at bounding box center [395, 313] width 83 height 15
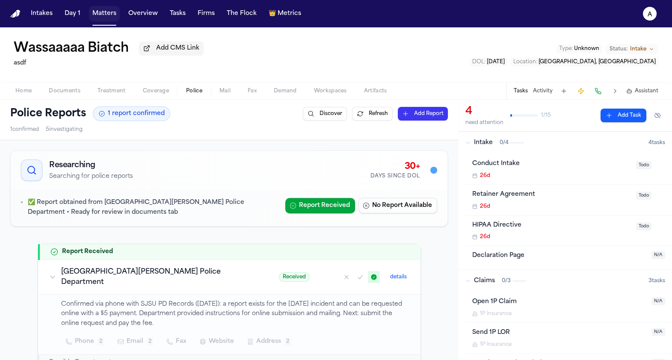
click at [115, 16] on button "Matters" at bounding box center [104, 13] width 31 height 15
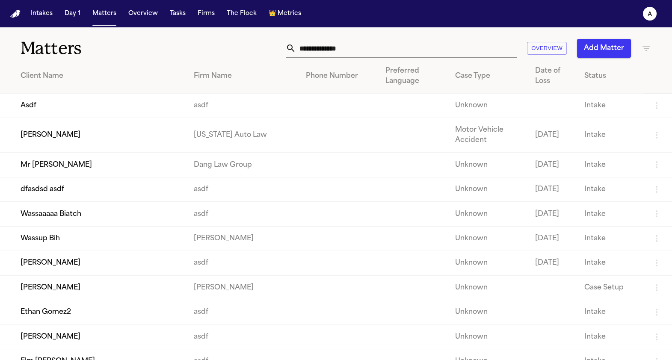
click at [97, 167] on td "Mr [PERSON_NAME]" at bounding box center [93, 165] width 187 height 24
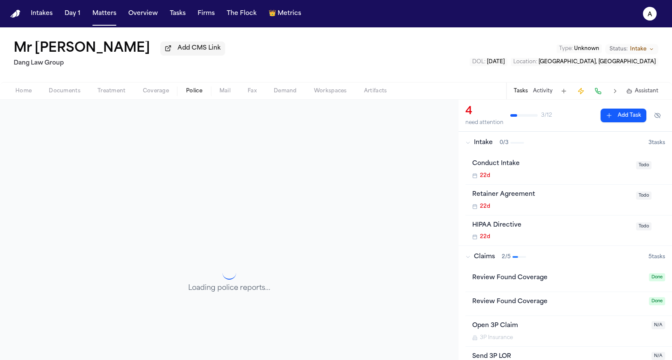
click at [193, 91] on span "Police" at bounding box center [194, 91] width 16 height 7
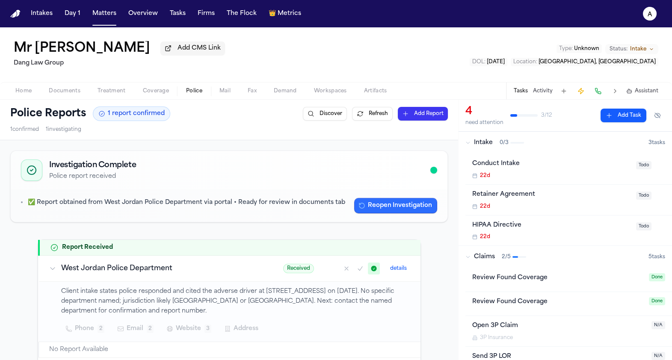
click at [372, 206] on button "Reopen Investigation" at bounding box center [395, 205] width 83 height 15
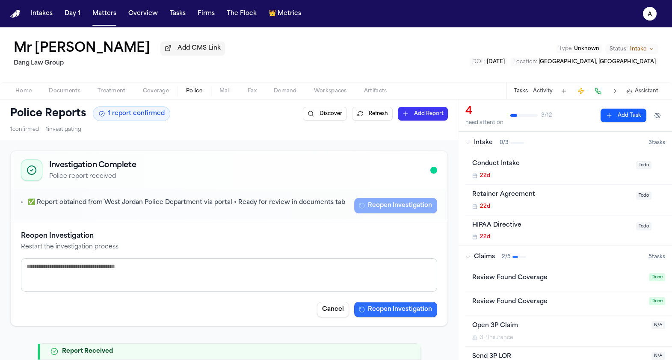
click at [416, 308] on button "Reopen Investigation" at bounding box center [395, 309] width 83 height 15
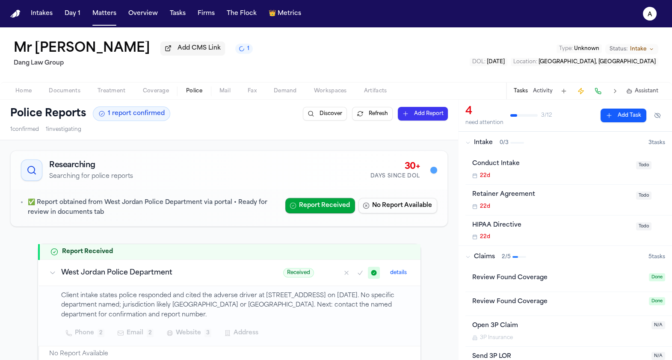
click at [325, 192] on div "✅ Report obtained from West Jordan Police Department via portal • Ready for rev…" at bounding box center [229, 207] width 437 height 37
click at [311, 215] on div "✅ Report obtained from West Jordan Police Department via portal • Ready for rev…" at bounding box center [229, 208] width 416 height 20
click at [273, 280] on td "Received details" at bounding box center [347, 273] width 148 height 26
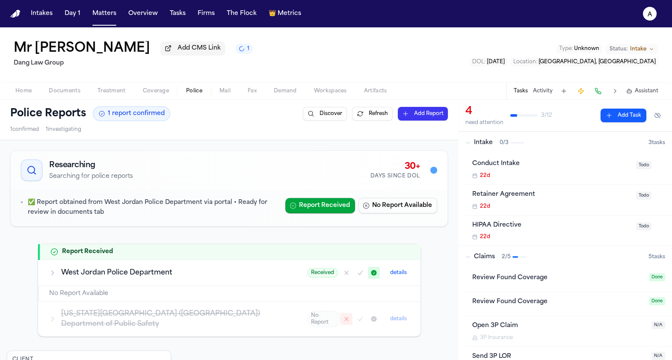
click at [328, 272] on span "Received" at bounding box center [322, 272] width 31 height 9
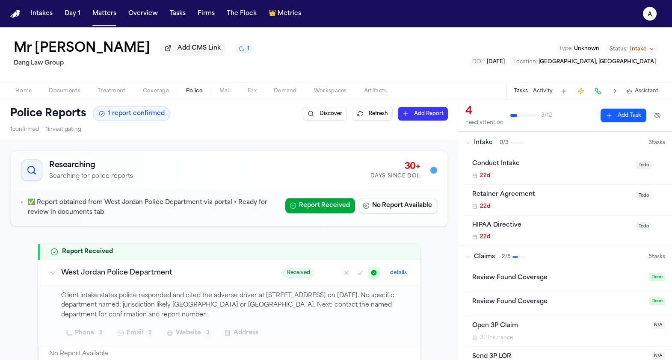
click at [389, 273] on button "details" at bounding box center [399, 273] width 24 height 10
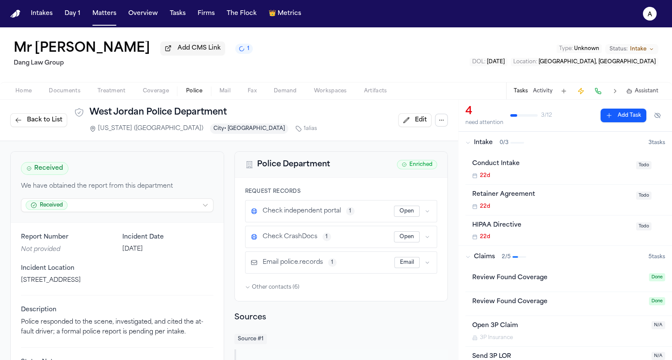
click at [112, 201] on html "Intakes Day 1 Matters Overview Tasks Firms The Flock 👑 Metrics a Mr [PERSON_NAM…" at bounding box center [336, 180] width 672 height 360
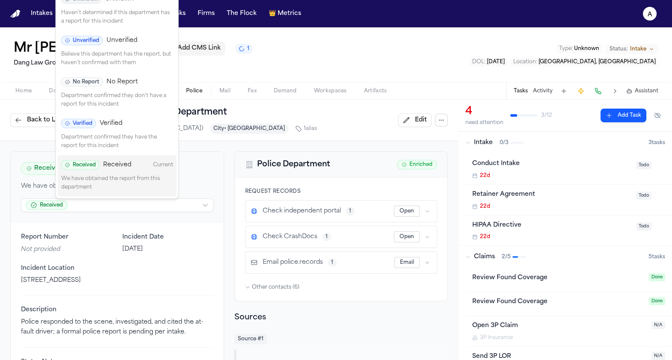
click at [100, 124] on span "Verified" at bounding box center [111, 123] width 23 height 9
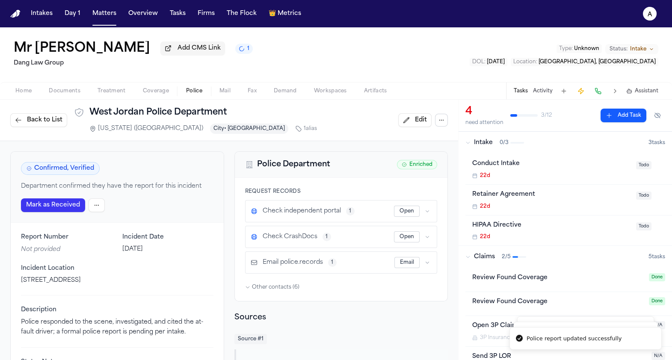
click at [55, 118] on span "Back to List" at bounding box center [44, 120] width 35 height 9
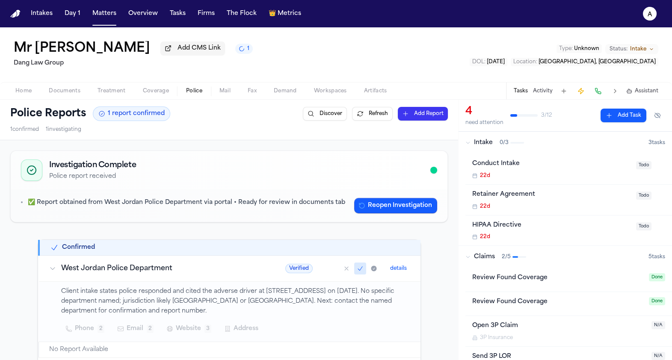
click at [288, 268] on span "Verified" at bounding box center [298, 268] width 27 height 9
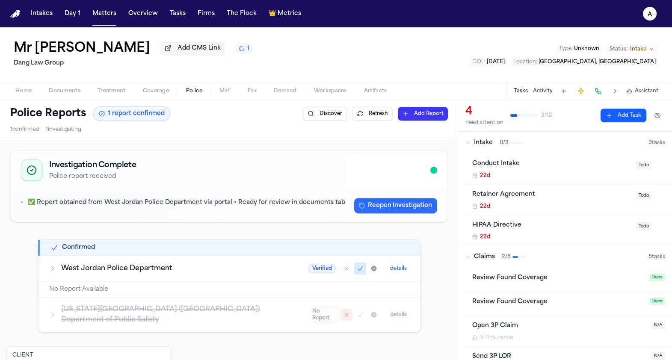
click at [373, 208] on button "Reopen Investigation" at bounding box center [395, 205] width 83 height 15
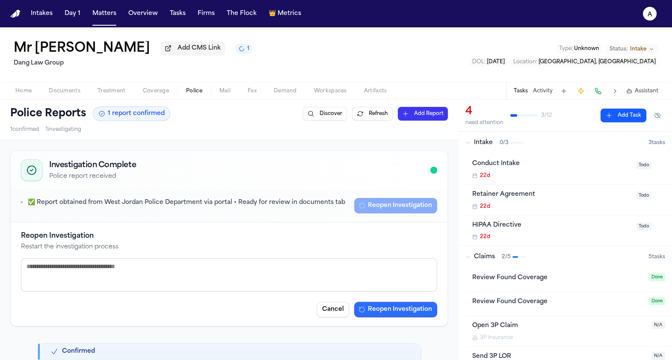
click at [384, 308] on button "Reopen Investigation" at bounding box center [395, 309] width 83 height 15
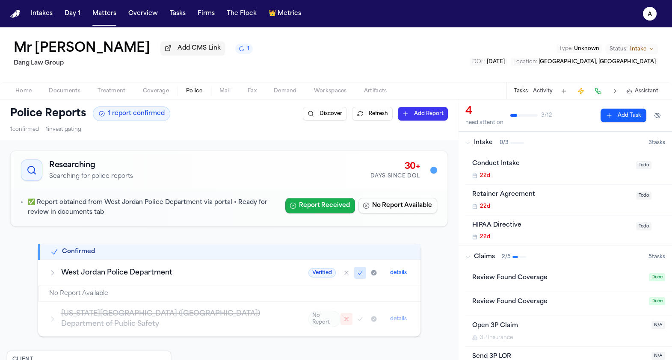
click at [327, 210] on button "Report Received" at bounding box center [320, 205] width 70 height 15
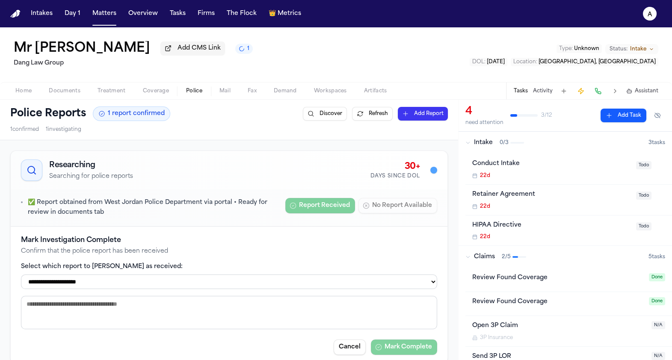
click at [313, 281] on select "**********" at bounding box center [229, 282] width 416 height 15
select select "**********"
click at [21, 276] on select "**********" at bounding box center [229, 282] width 416 height 15
click at [418, 351] on button "Mark Complete" at bounding box center [404, 347] width 66 height 15
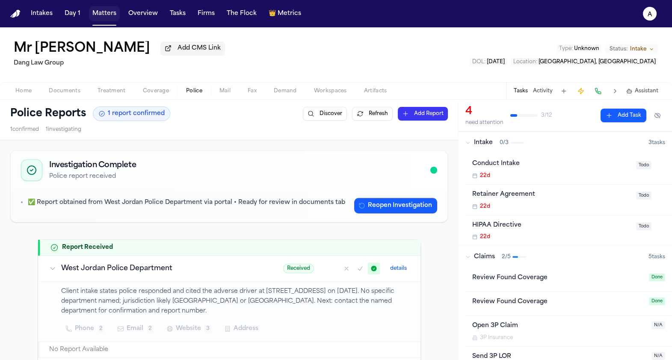
click at [103, 16] on button "Matters" at bounding box center [104, 13] width 31 height 15
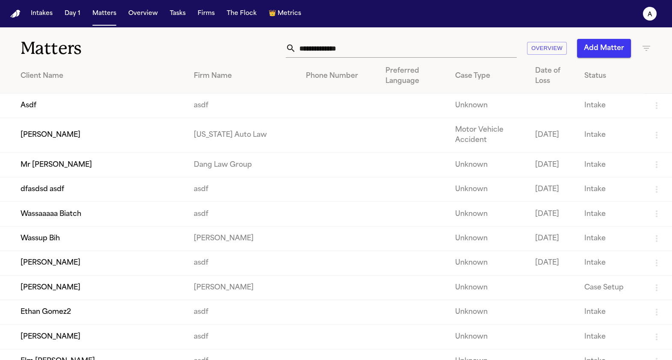
click at [647, 48] on icon "button" at bounding box center [646, 48] width 8 height 5
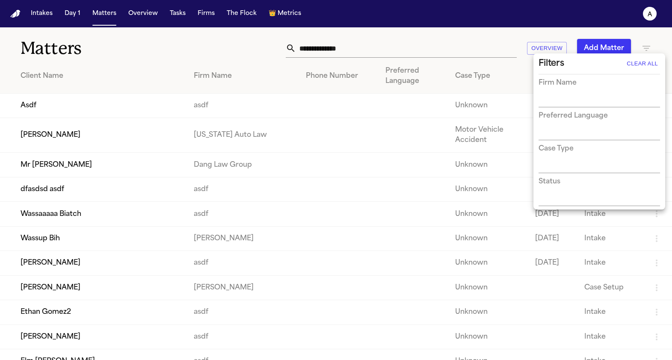
click at [585, 32] on div at bounding box center [336, 180] width 672 height 360
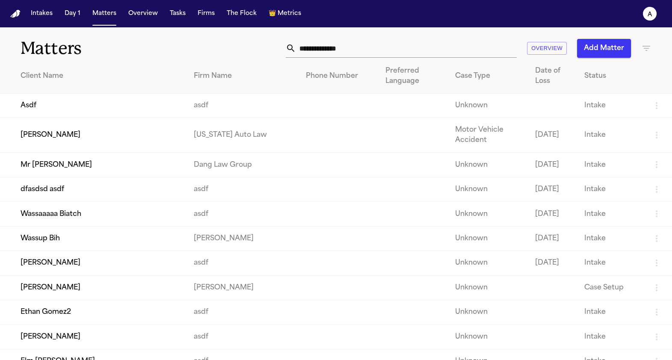
click at [644, 44] on icon "button" at bounding box center [646, 48] width 10 height 10
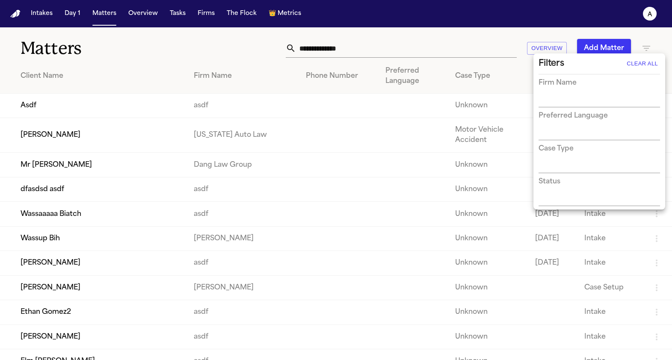
click at [603, 43] on div at bounding box center [336, 180] width 672 height 360
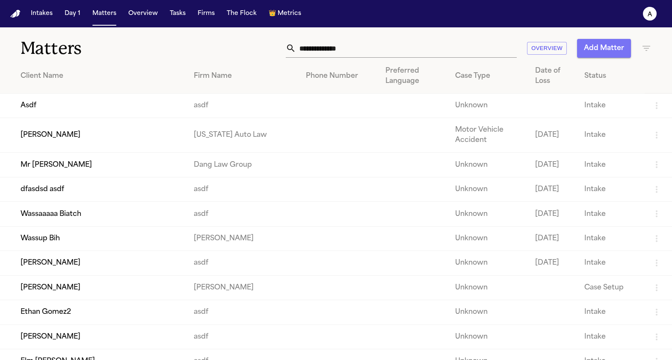
click at [604, 48] on button "Add Matter" at bounding box center [604, 48] width 54 height 19
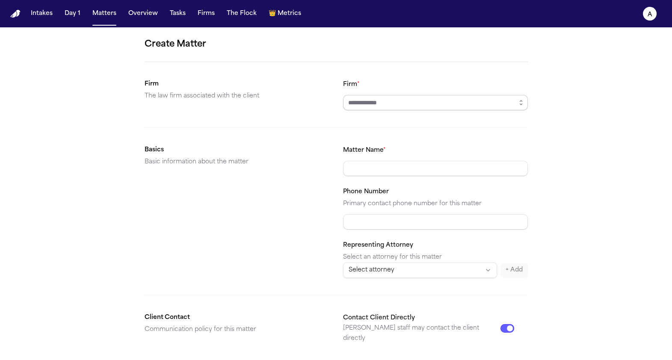
click at [389, 106] on input "Firm *" at bounding box center [435, 102] width 185 height 15
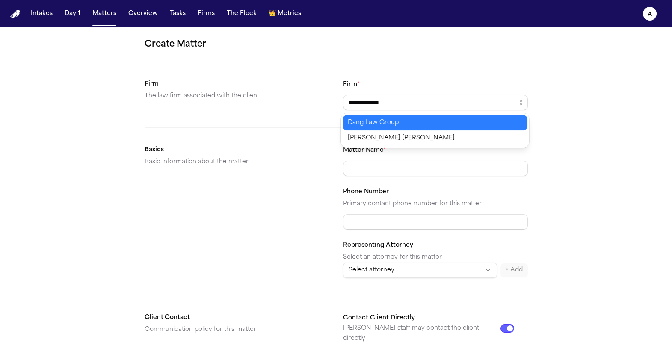
click at [384, 124] on body "**********" at bounding box center [336, 180] width 672 height 360
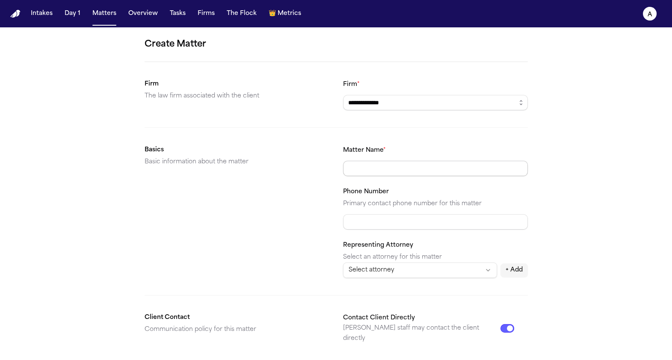
type input "**********"
click at [386, 171] on input "Matter Name *" at bounding box center [435, 168] width 185 height 15
type input "**********"
click at [283, 235] on div "Basics Basic information about the matter" at bounding box center [237, 211] width 185 height 133
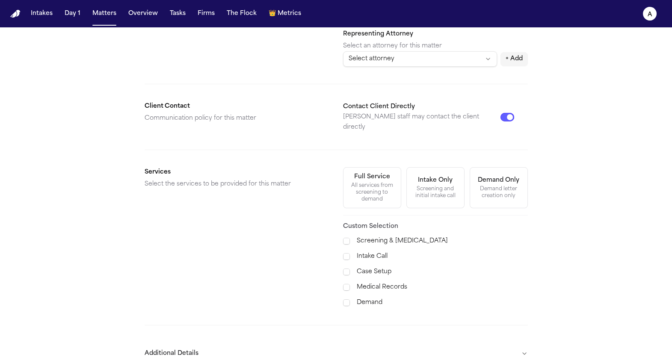
scroll to position [249, 0]
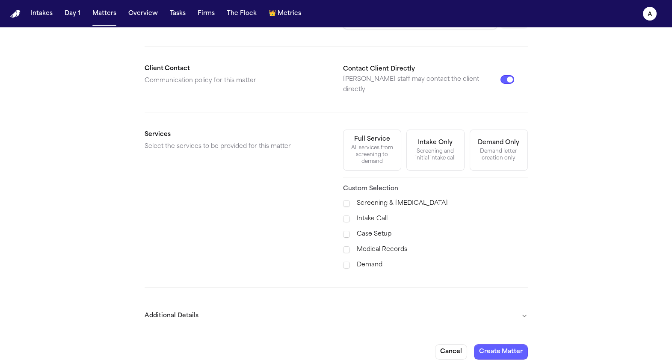
click at [517, 307] on button "Additional Details" at bounding box center [336, 316] width 383 height 22
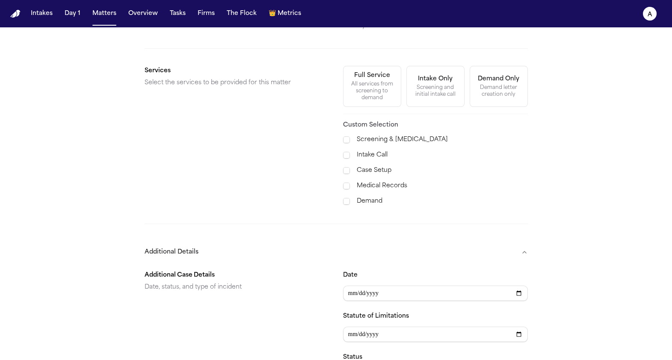
scroll to position [393, 0]
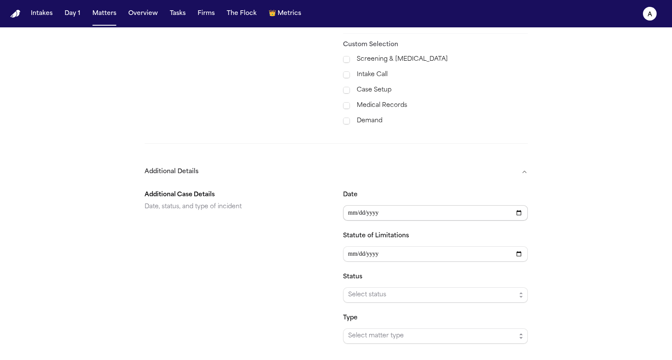
click at [449, 205] on input "Date" at bounding box center [435, 212] width 185 height 15
type input "**********"
click at [445, 290] on span "Select status" at bounding box center [432, 295] width 168 height 10
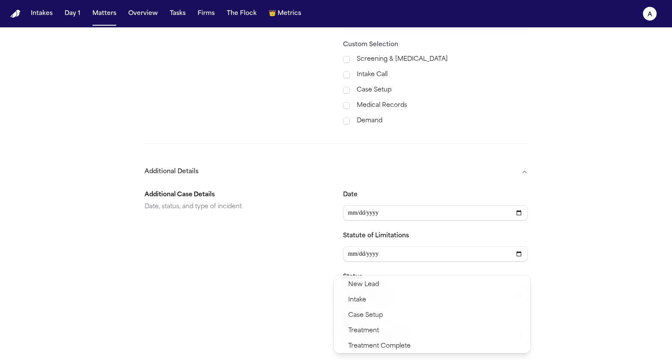
click at [306, 263] on section "**********" at bounding box center [336, 263] width 383 height 161
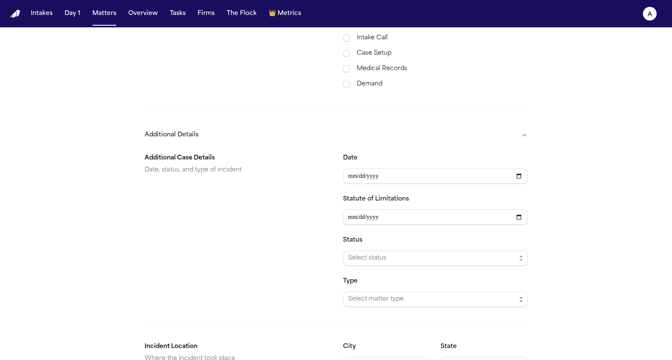
scroll to position [467, 0]
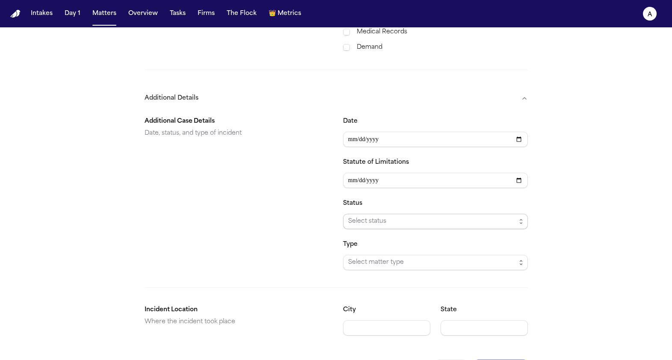
click at [389, 216] on span "Select status" at bounding box center [432, 221] width 168 height 10
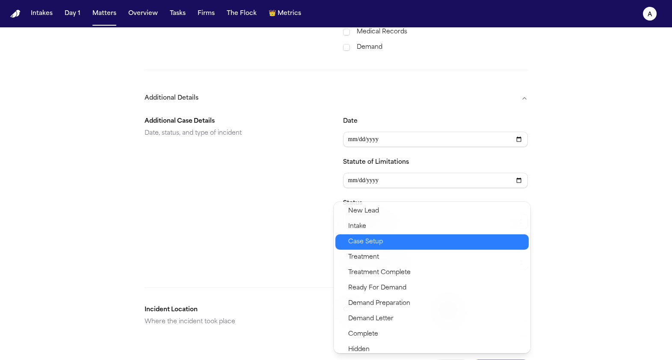
click at [386, 241] on span "Case Setup" at bounding box center [435, 242] width 175 height 10
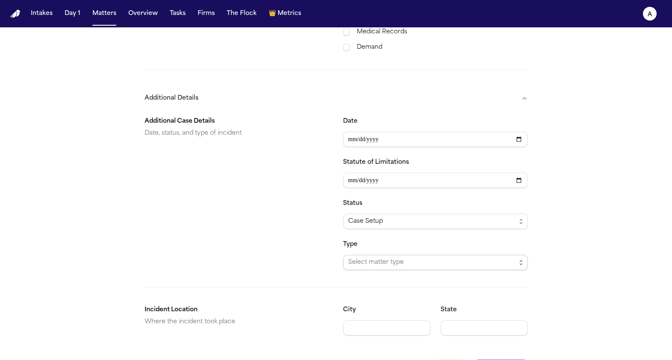
click at [387, 257] on span "Select matter type" at bounding box center [432, 262] width 168 height 10
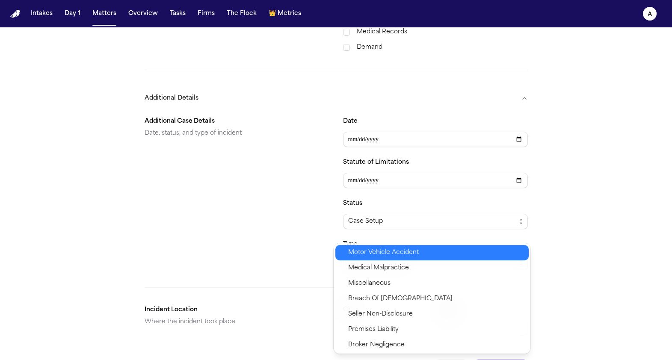
click at [347, 250] on div "Motor Vehicle Accident" at bounding box center [431, 252] width 193 height 15
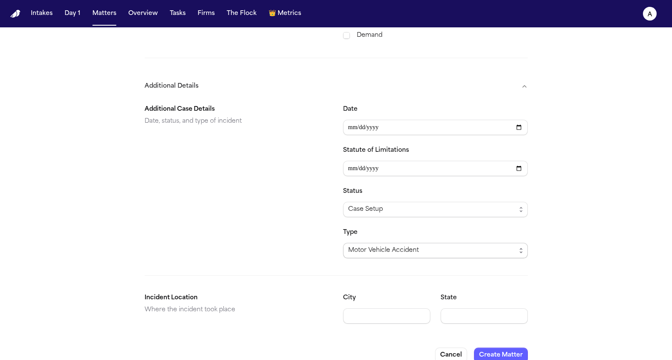
scroll to position [481, 0]
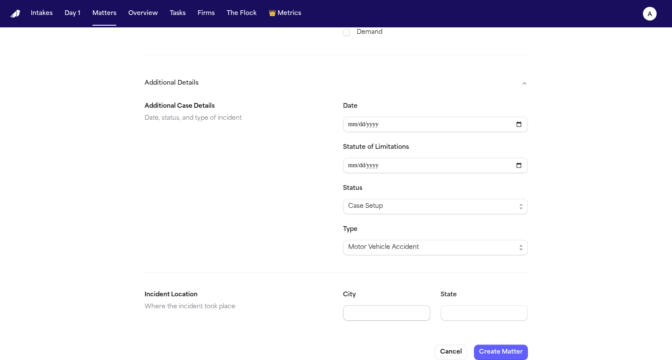
click at [376, 305] on input "City" at bounding box center [386, 312] width 87 height 15
type input "*"
type input "******"
type input "**"
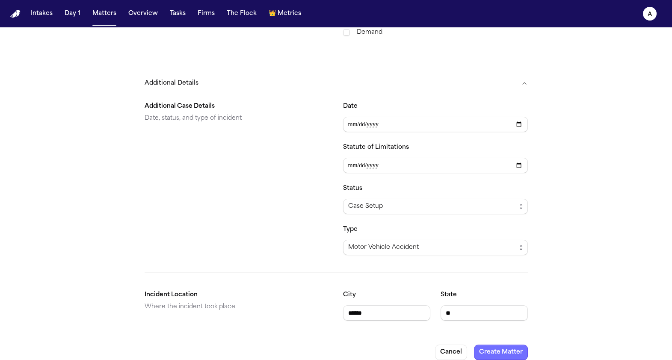
click at [506, 345] on button "Create Matter" at bounding box center [501, 352] width 54 height 15
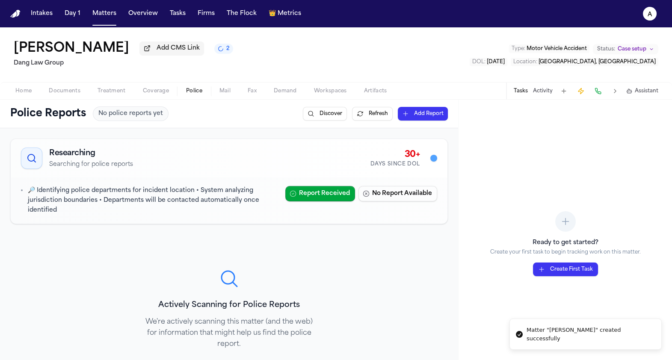
click at [183, 93] on button "Police" at bounding box center [193, 91] width 33 height 10
click at [217, 53] on icon "2 active tasks" at bounding box center [221, 49] width 8 height 8
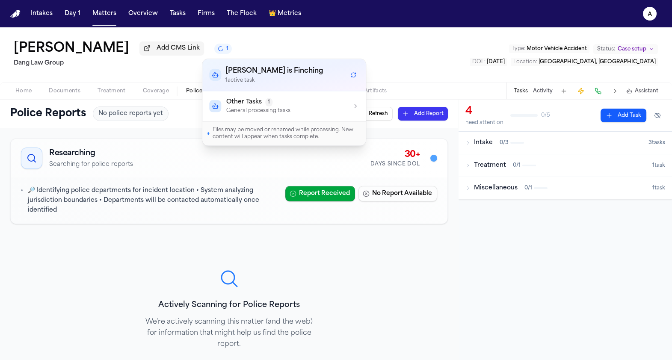
click at [267, 114] on p "General processing tasks" at bounding box center [258, 110] width 64 height 7
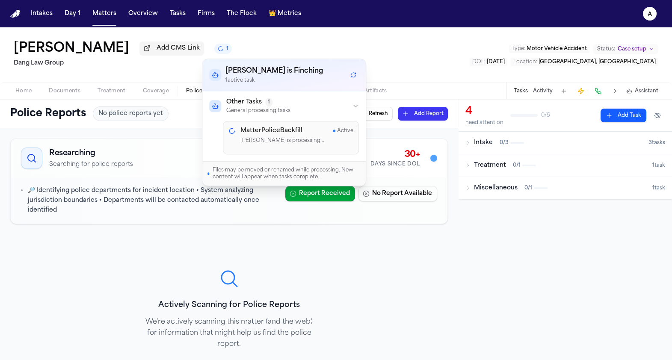
click at [192, 215] on p "🔎 Identifying police departments for incident location • System analyzing juris…" at bounding box center [153, 200] width 251 height 29
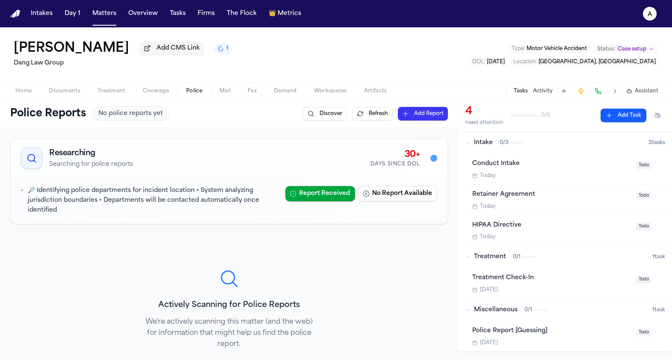
click at [214, 47] on button "1" at bounding box center [223, 49] width 18 height 10
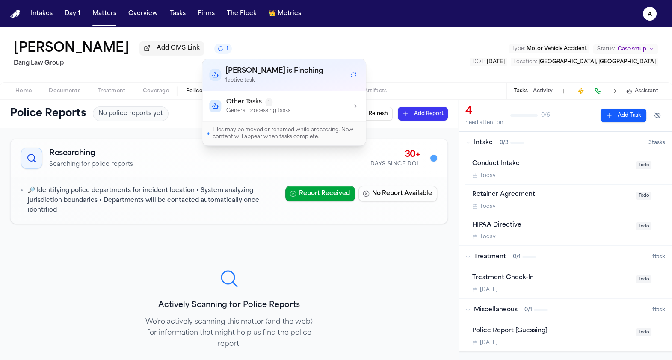
click at [223, 72] on div "[PERSON_NAME] is Finching 1 active task" at bounding box center [266, 75] width 114 height 18
click at [225, 121] on div "Files may be moved or renamed while processing. New content will appear when ta…" at bounding box center [283, 133] width 163 height 24
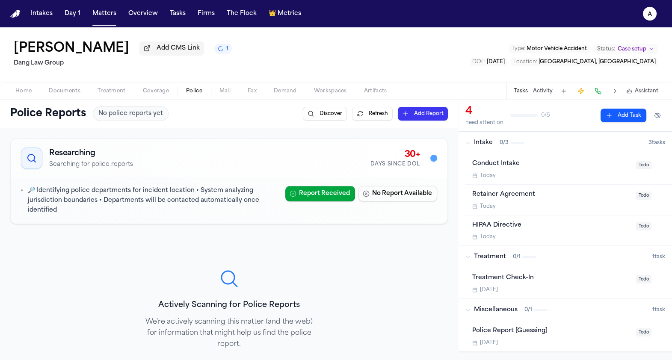
click at [239, 222] on div "🔎 Identifying police departments for incident location • System analyzing juris…" at bounding box center [229, 200] width 437 height 46
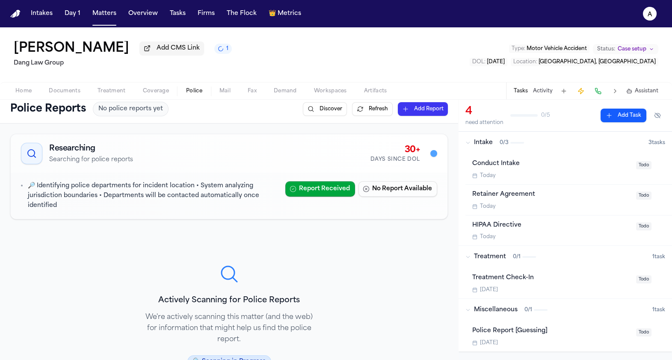
click at [308, 108] on button "Discover" at bounding box center [325, 109] width 44 height 14
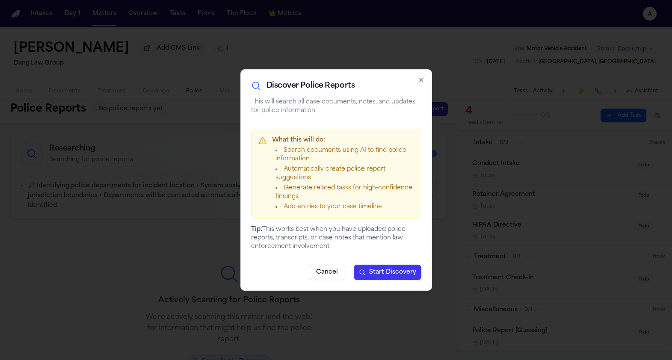
click at [393, 271] on span "Start Discovery" at bounding box center [392, 272] width 47 height 9
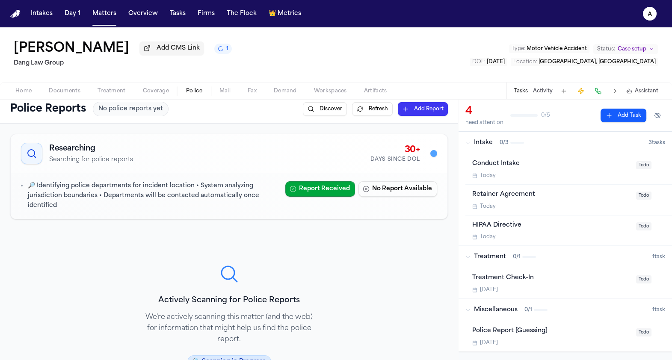
click at [226, 49] on span "1" at bounding box center [227, 48] width 2 height 7
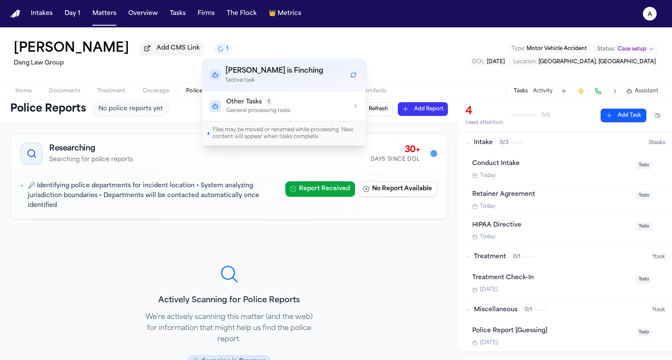
click at [250, 107] on p "General processing tasks" at bounding box center [258, 110] width 64 height 7
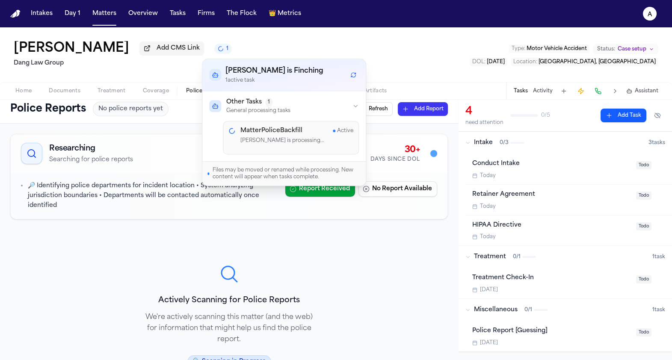
click at [273, 133] on h4 "MatterPoliceBackfill" at bounding box center [271, 131] width 62 height 9
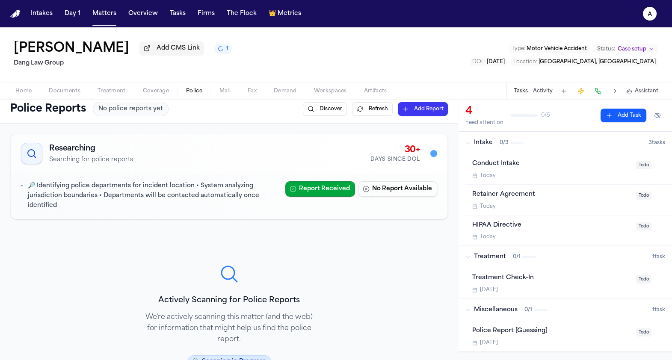
click at [87, 65] on h2 "Dang Law Group" at bounding box center [123, 63] width 218 height 10
click at [30, 92] on span "Home" at bounding box center [23, 91] width 16 height 7
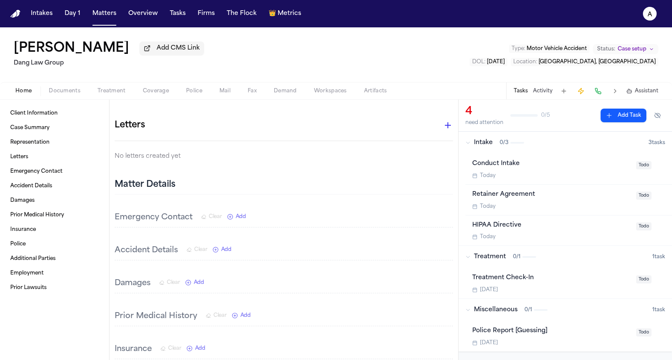
scroll to position [144, 0]
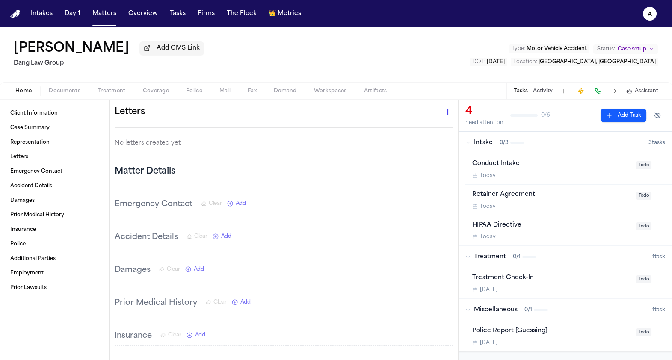
click at [223, 240] on span "Add" at bounding box center [226, 236] width 10 height 7
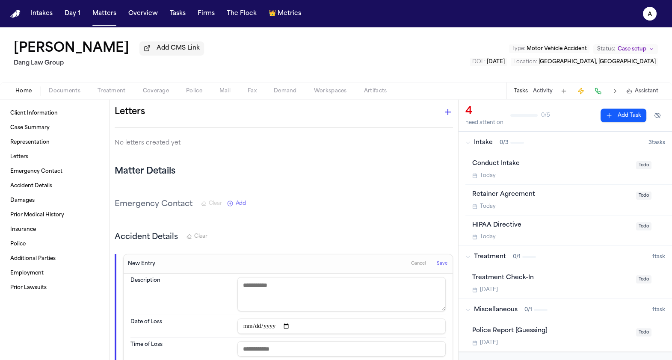
click at [263, 282] on textarea at bounding box center [341, 294] width 208 height 34
click at [245, 326] on input "date" at bounding box center [341, 326] width 208 height 15
type input "**********"
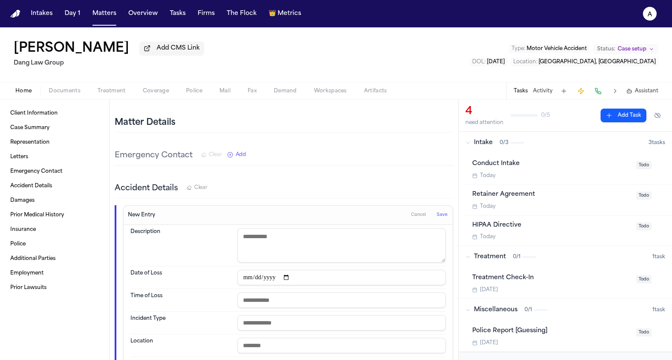
scroll to position [197, 0]
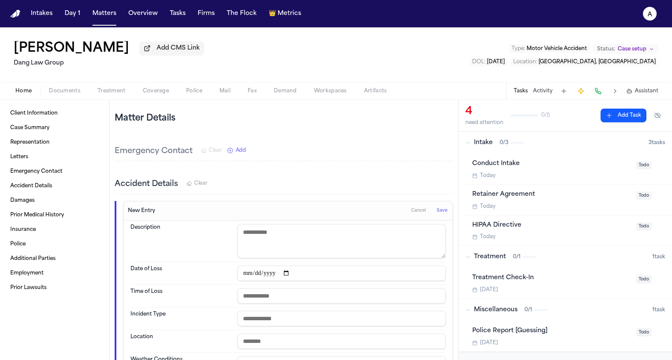
click at [271, 347] on input "text" at bounding box center [341, 341] width 208 height 15
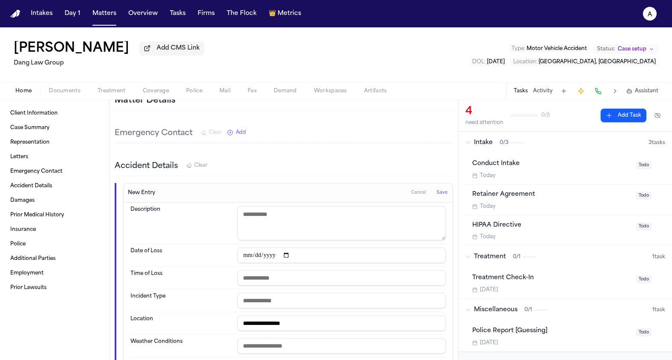
scroll to position [224, 0]
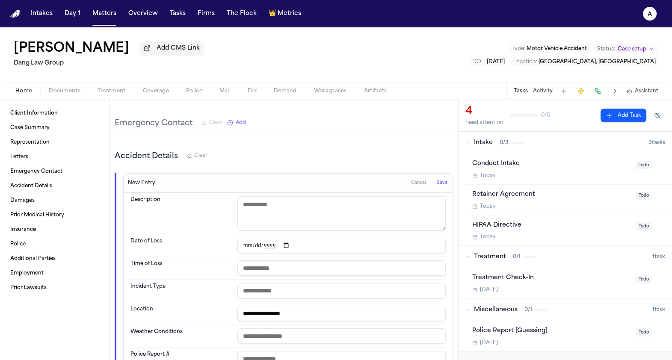
type input "**********"
click at [440, 190] on div "Cancel Save" at bounding box center [428, 183] width 41 height 14
click at [441, 185] on span "Save" at bounding box center [442, 183] width 11 height 6
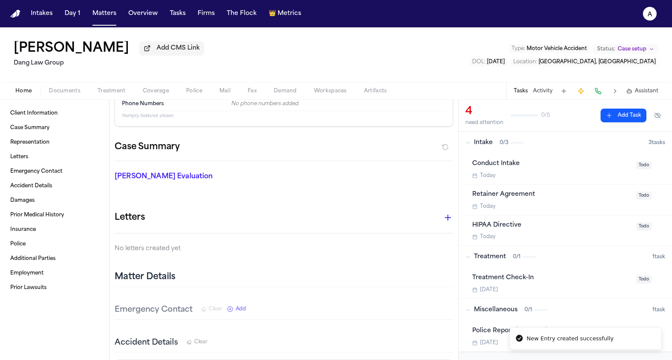
scroll to position [0, 0]
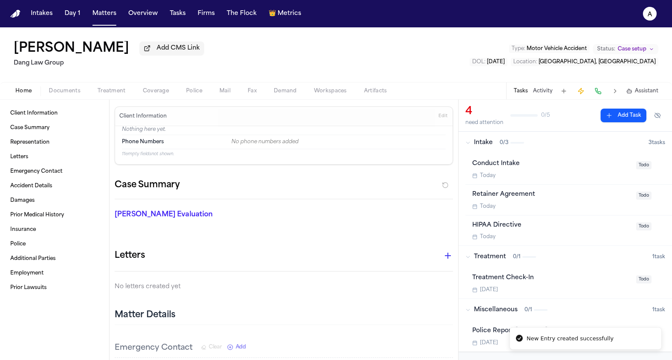
click at [450, 114] on div "Client Information Edit" at bounding box center [283, 116] width 337 height 19
click at [444, 114] on button "Edit" at bounding box center [443, 116] width 14 height 14
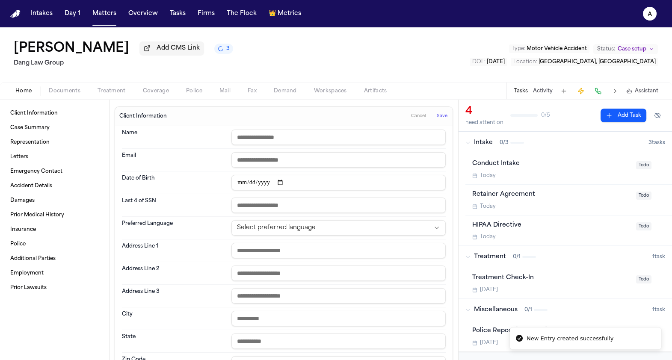
click at [304, 139] on input "text" at bounding box center [338, 137] width 214 height 15
type input "**********"
click at [416, 173] on div "Date of Birth" at bounding box center [284, 182] width 324 height 23
click at [440, 114] on button "Save" at bounding box center [442, 116] width 16 height 14
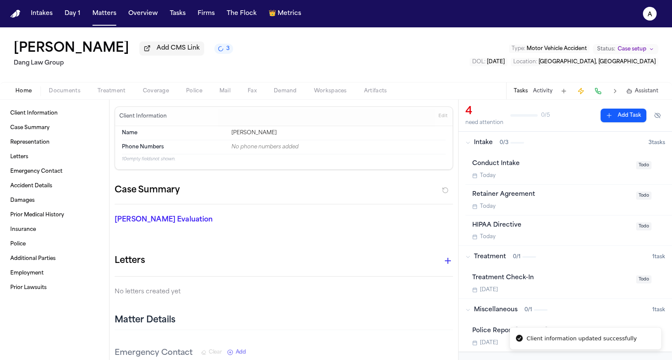
click at [214, 54] on button "3" at bounding box center [223, 49] width 19 height 10
click at [171, 81] on div "Paul Maldonado Add CMS Link 2 Dang Law Group Type : Motor Vehicle Accident Stat…" at bounding box center [336, 54] width 672 height 55
click at [196, 94] on span "Police" at bounding box center [194, 91] width 16 height 7
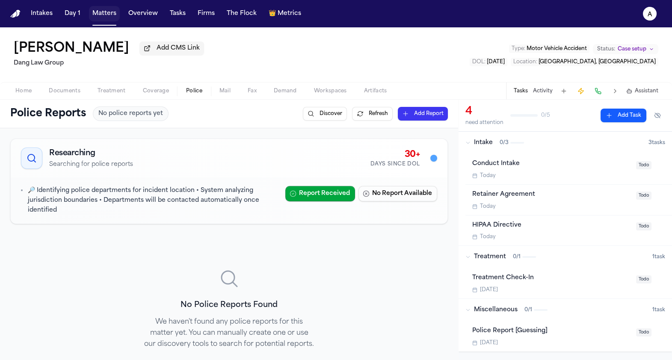
click at [104, 16] on button "Matters" at bounding box center [104, 13] width 31 height 15
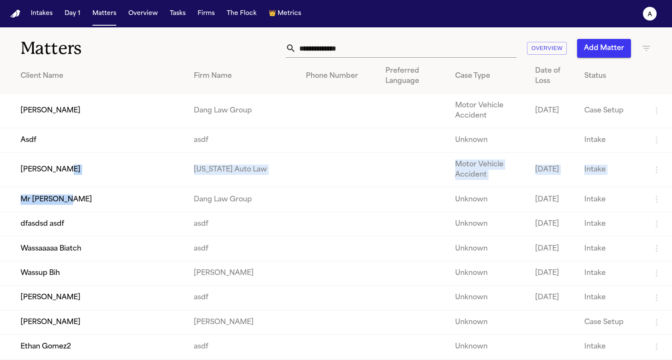
drag, startPoint x: 113, startPoint y: 181, endPoint x: 83, endPoint y: 210, distance: 42.0
click at [83, 210] on td "Mr [PERSON_NAME]" at bounding box center [93, 199] width 187 height 24
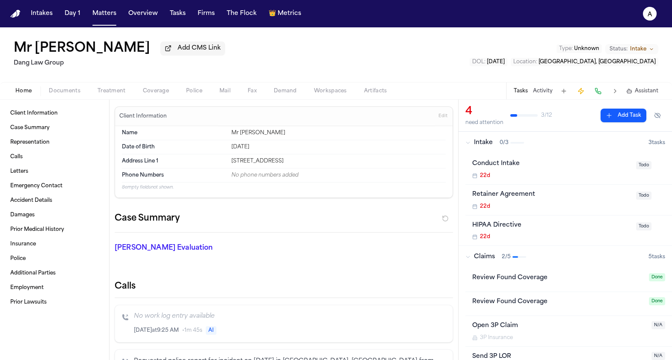
click at [194, 91] on span "Police" at bounding box center [194, 91] width 16 height 7
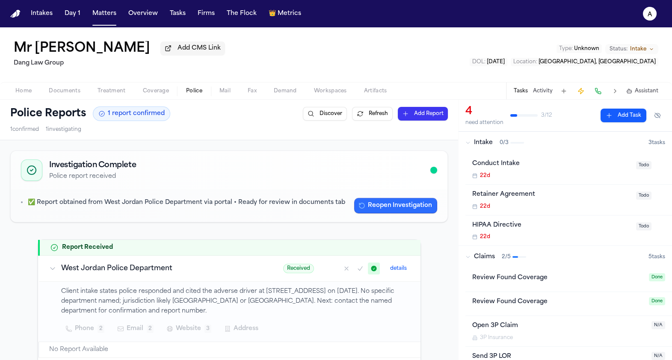
click at [402, 203] on button "Reopen Investigation" at bounding box center [395, 205] width 83 height 15
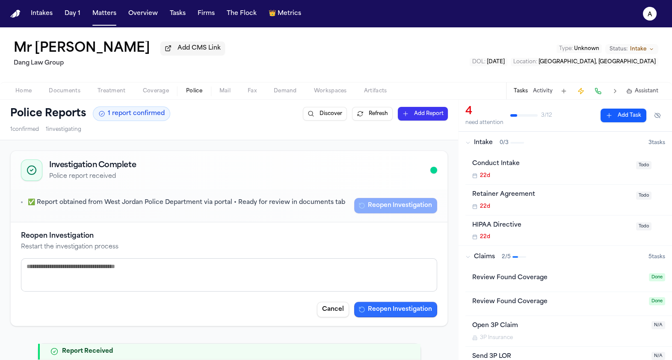
click at [415, 304] on button "Reopen Investigation" at bounding box center [395, 309] width 83 height 15
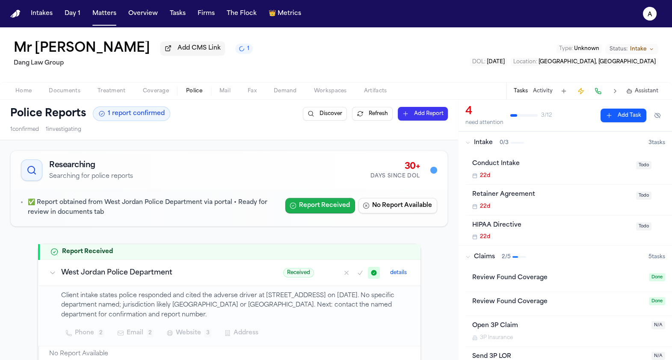
click at [332, 210] on button "Report Received" at bounding box center [320, 205] width 70 height 15
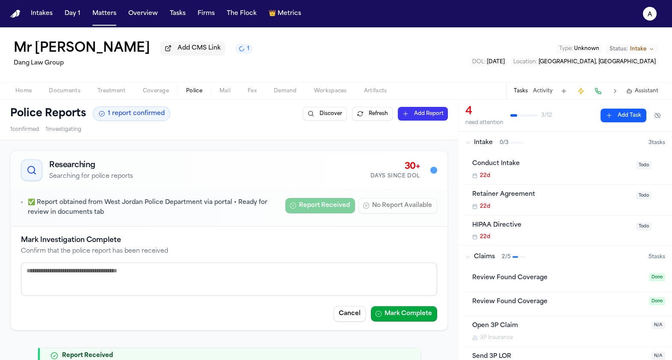
click at [393, 230] on div "Mark Investigation Complete Confirm that the police report has been received Ca…" at bounding box center [229, 278] width 437 height 103
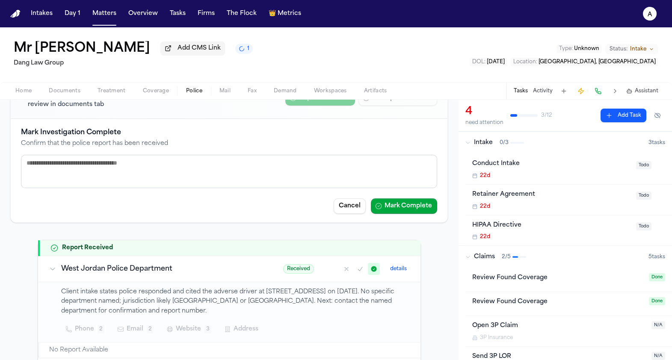
scroll to position [136, 0]
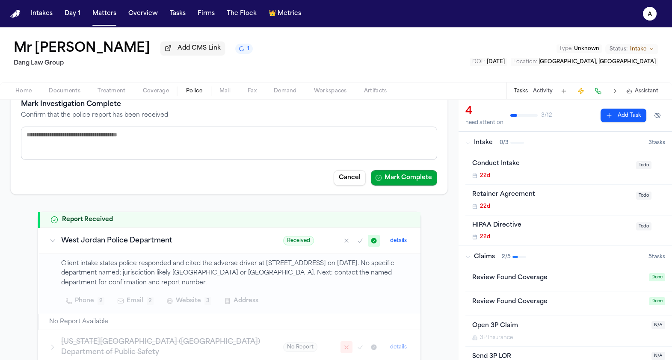
click at [297, 238] on span "Received" at bounding box center [298, 240] width 31 height 9
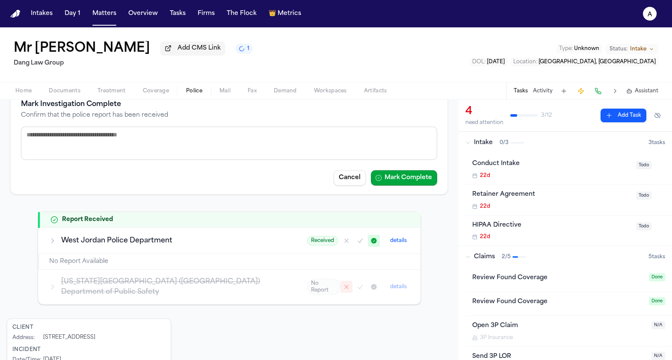
click at [401, 241] on button "details" at bounding box center [399, 241] width 24 height 10
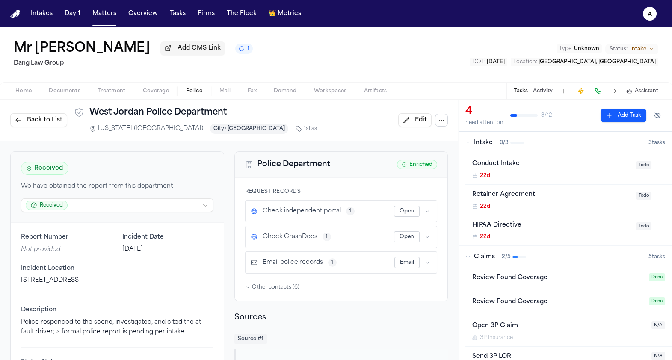
click at [95, 201] on html "Intakes Day 1 Matters Overview Tasks Firms The Flock 👑 Metrics a Mr Poopybutt A…" at bounding box center [336, 180] width 672 height 360
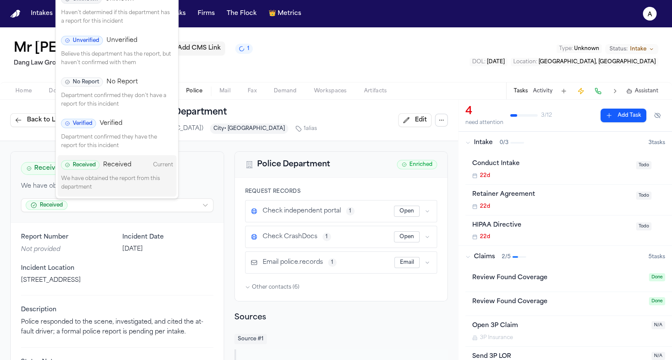
click at [86, 128] on div "Verified Verified Department confirmed they have the report for this incident" at bounding box center [117, 134] width 119 height 41
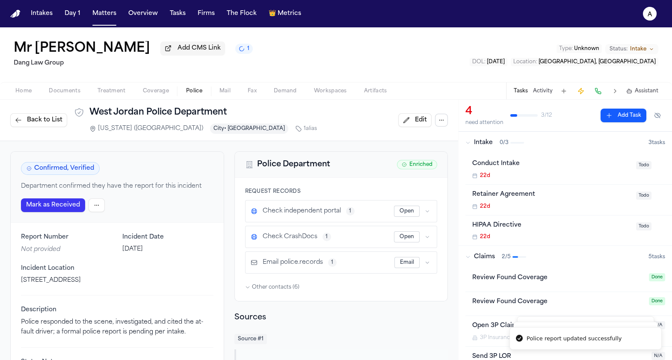
click at [51, 118] on span "Back to List" at bounding box center [44, 120] width 35 height 9
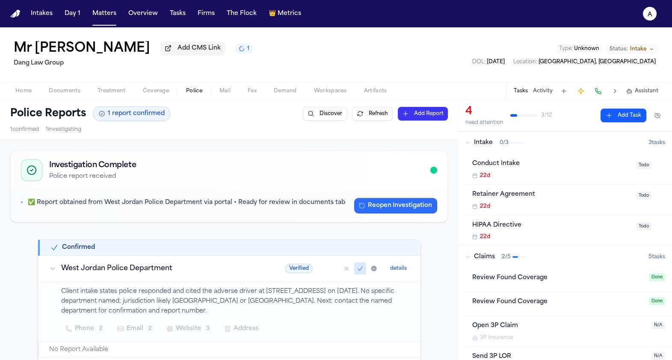
click at [398, 209] on button "Reopen Investigation" at bounding box center [395, 205] width 83 height 15
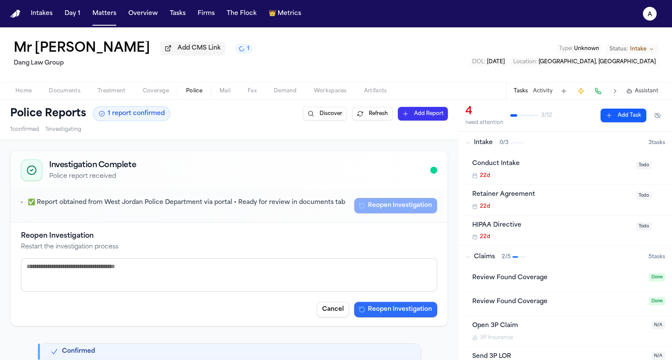
click at [411, 311] on button "Reopen Investigation" at bounding box center [395, 309] width 83 height 15
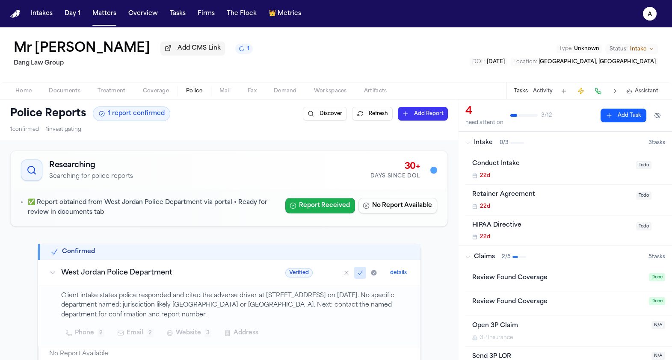
click at [311, 202] on button "Report Received" at bounding box center [320, 205] width 70 height 15
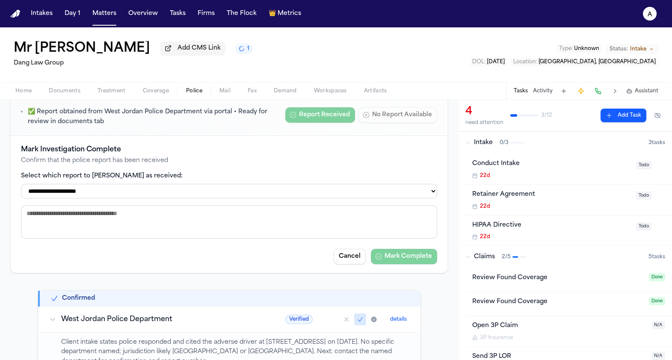
scroll to position [87, 0]
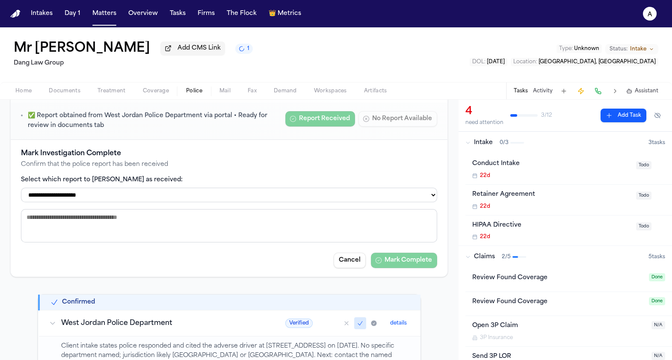
click at [323, 197] on select "**********" at bounding box center [229, 195] width 416 height 15
select select "**********"
click at [21, 189] on select "**********" at bounding box center [229, 195] width 416 height 15
click at [419, 260] on button "Mark Complete" at bounding box center [404, 260] width 66 height 15
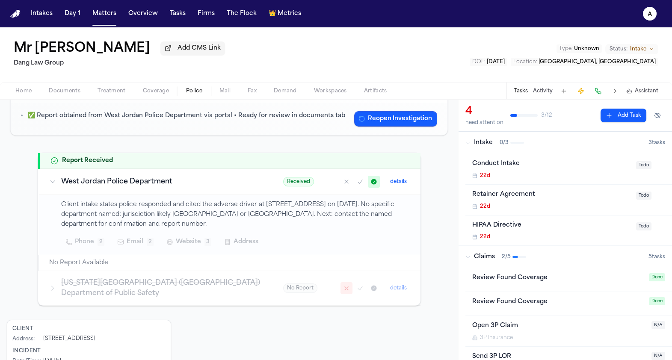
click at [386, 127] on button "Reopen Investigation" at bounding box center [395, 118] width 83 height 15
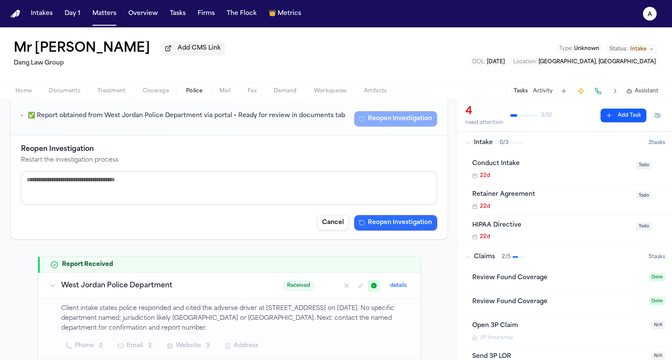
click at [391, 220] on button "Reopen Investigation" at bounding box center [395, 222] width 83 height 15
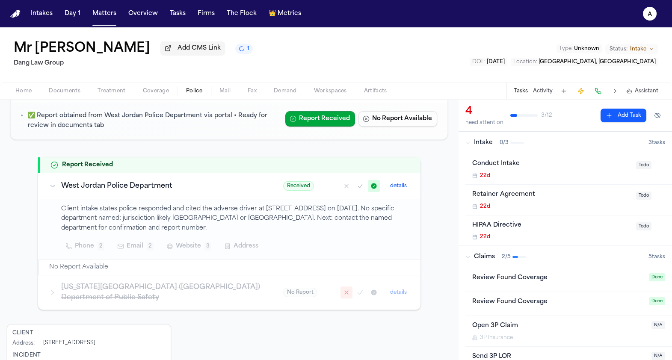
click at [289, 186] on span "Received" at bounding box center [298, 185] width 31 height 9
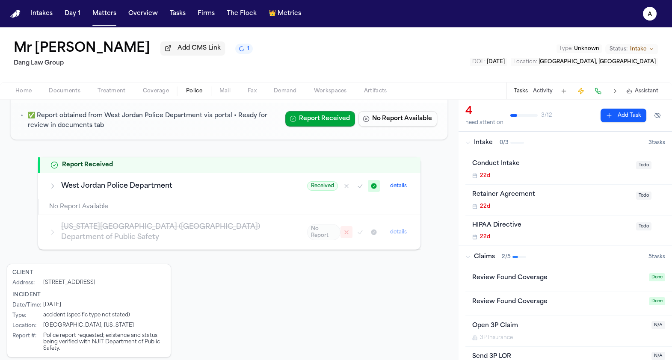
click at [393, 187] on button "details" at bounding box center [399, 186] width 24 height 10
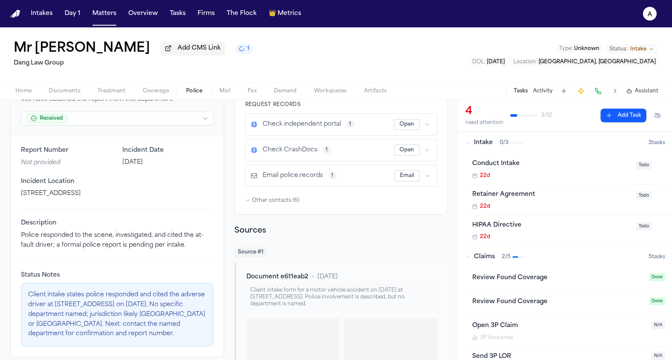
scroll to position [47, 0]
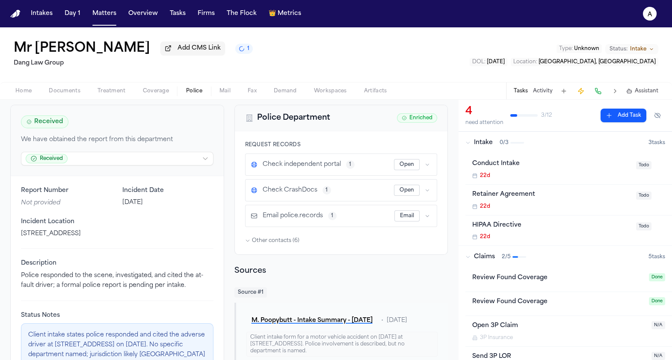
click at [169, 152] on div "Received We have obtained the report from this department Received" at bounding box center [117, 140] width 213 height 71
click at [169, 160] on html "Intakes Day 1 Matters Overview Tasks Firms The Flock 👑 Metrics a Mr Poopybutt A…" at bounding box center [336, 180] width 672 height 360
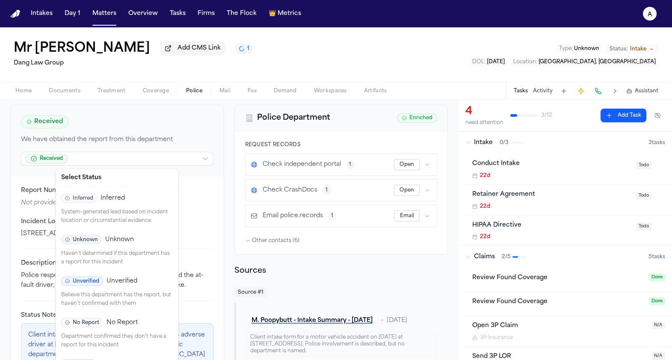
click at [132, 277] on span "Unverified" at bounding box center [121, 281] width 31 height 9
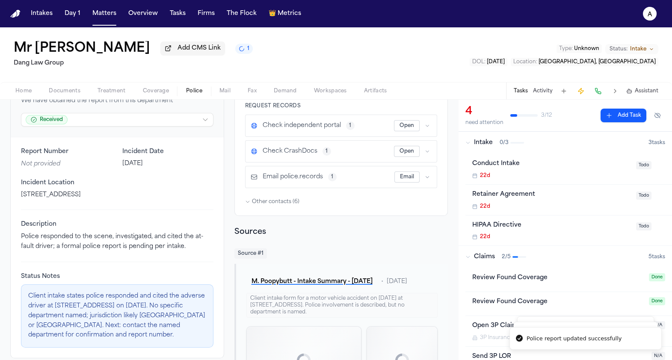
scroll to position [215, 0]
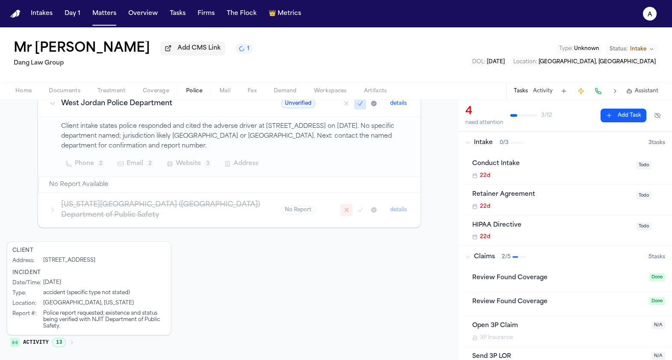
scroll to position [172, 0]
click at [193, 92] on span "Police" at bounding box center [194, 91] width 16 height 7
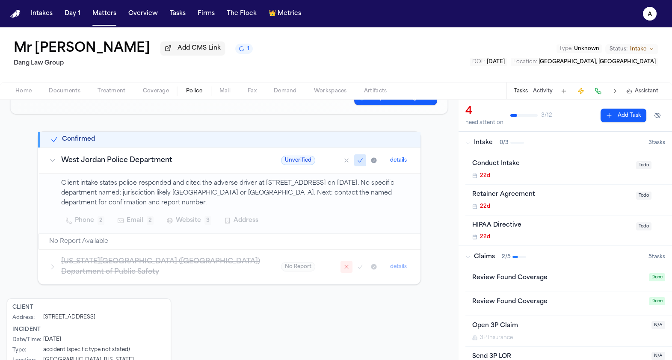
scroll to position [0, 0]
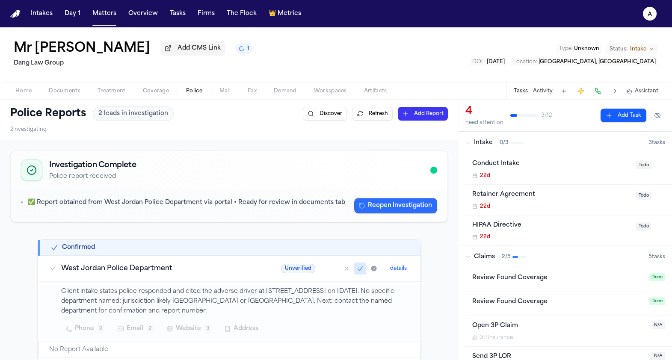
click at [367, 205] on button "Reopen Investigation" at bounding box center [395, 205] width 83 height 15
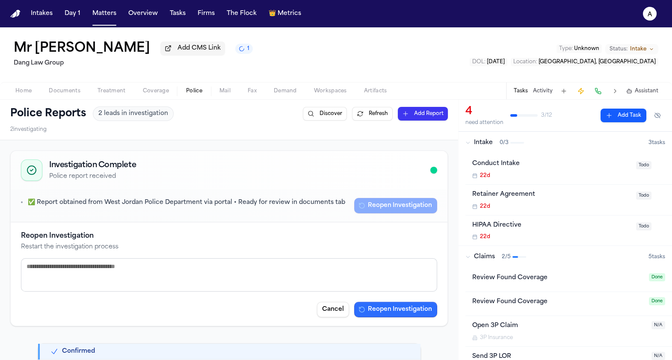
click at [412, 310] on button "Reopen Investigation" at bounding box center [395, 309] width 83 height 15
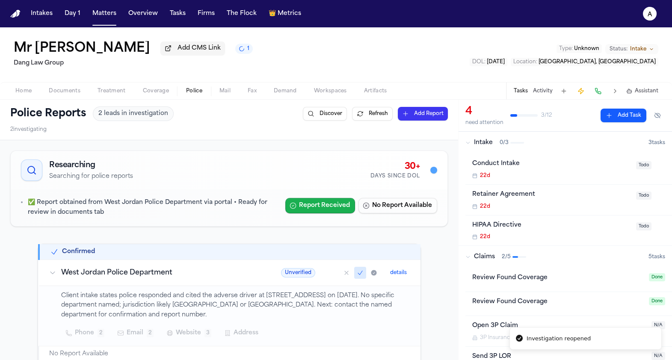
click at [304, 213] on button "Report Received" at bounding box center [320, 205] width 70 height 15
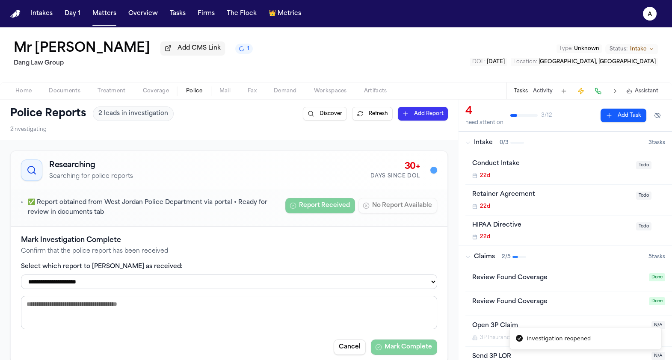
click at [300, 275] on div "**********" at bounding box center [229, 276] width 416 height 27
click at [295, 282] on select "**********" at bounding box center [229, 282] width 416 height 15
select select "**********"
click at [21, 276] on select "**********" at bounding box center [229, 282] width 416 height 15
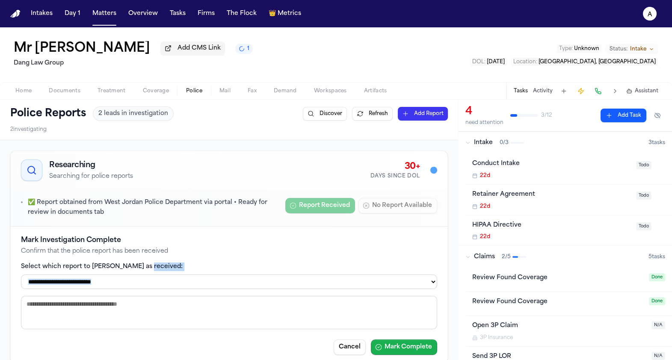
click at [417, 351] on button "Mark Complete" at bounding box center [404, 347] width 66 height 15
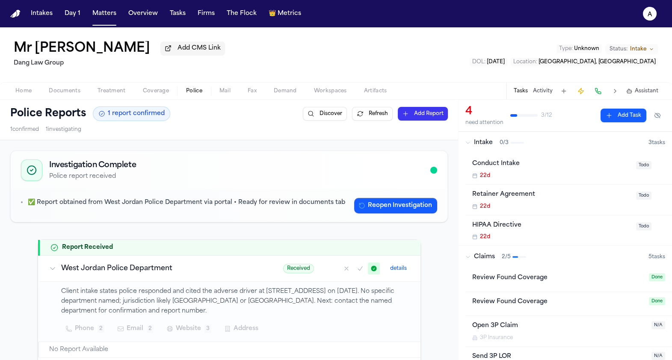
click at [388, 219] on div "✅ Report obtained from West Jordan Police Department via portal • Ready for rev…" at bounding box center [229, 205] width 437 height 32
click at [387, 215] on div "✅ Report obtained from West Jordan Police Department via portal • Ready for rev…" at bounding box center [229, 205] width 437 height 32
click at [387, 207] on button "Reopen Investigation" at bounding box center [395, 205] width 83 height 15
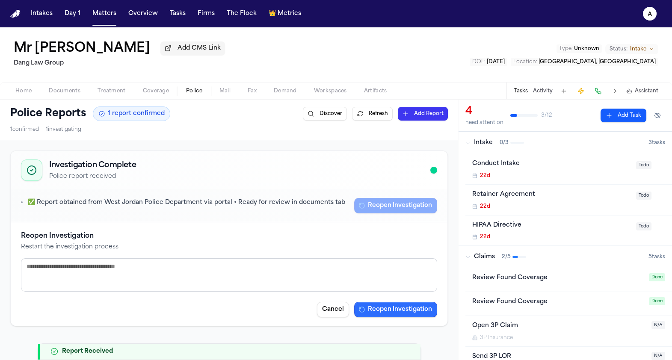
click at [386, 311] on button "Reopen Investigation" at bounding box center [395, 309] width 83 height 15
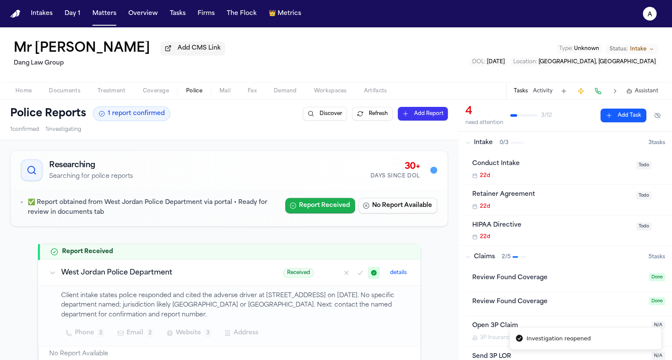
click at [339, 210] on button "Report Received" at bounding box center [320, 205] width 70 height 15
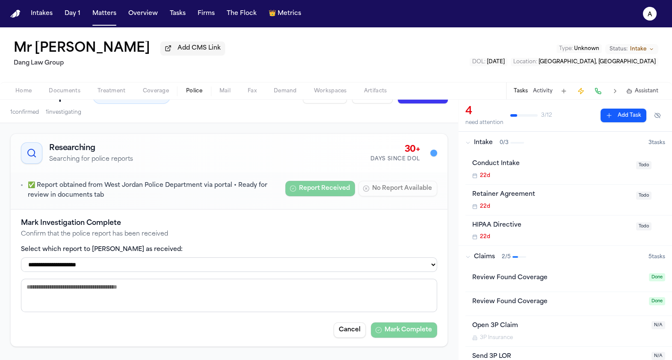
scroll to position [23, 0]
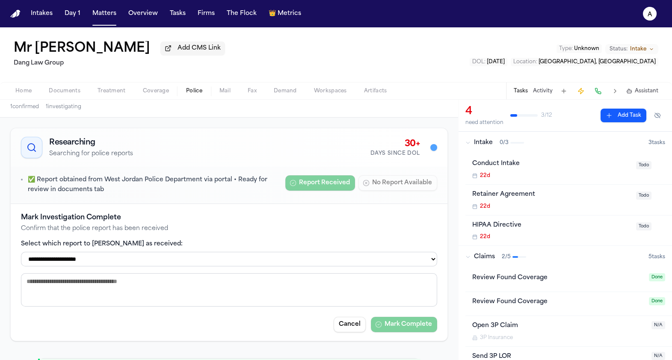
click at [365, 266] on select "**********" at bounding box center [229, 259] width 416 height 15
select select "**********"
click at [21, 253] on select "**********" at bounding box center [229, 259] width 416 height 15
click at [386, 331] on button "Mark Complete" at bounding box center [404, 324] width 66 height 15
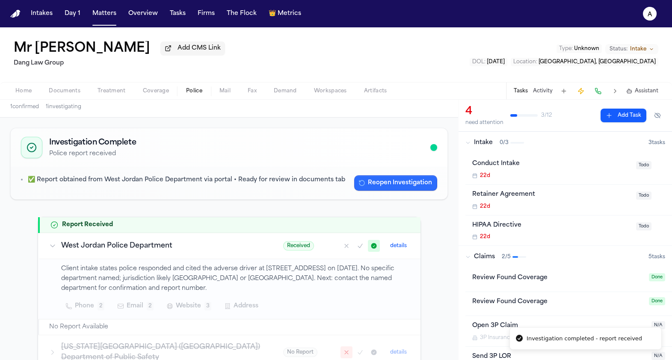
click at [390, 181] on button "Reopen Investigation" at bounding box center [395, 182] width 83 height 15
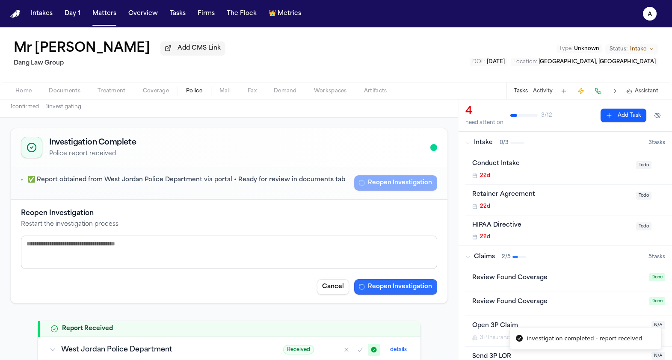
click at [407, 281] on button "Reopen Investigation" at bounding box center [395, 286] width 83 height 15
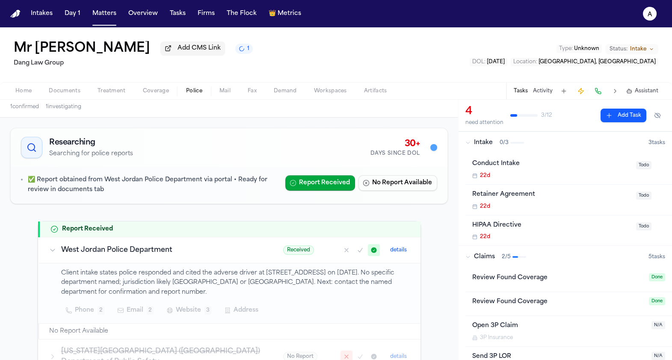
click at [89, 16] on button "Matters" at bounding box center [104, 13] width 31 height 15
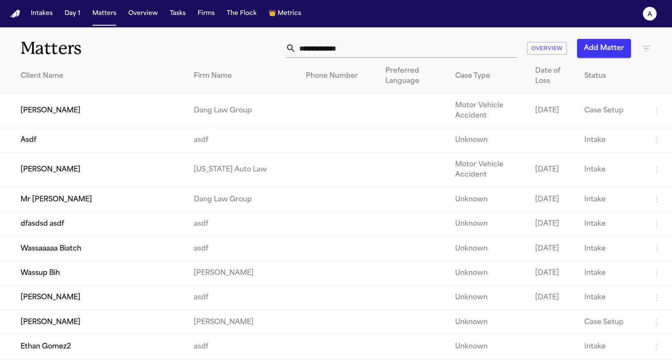
click at [73, 175] on td "[PERSON_NAME]" at bounding box center [93, 170] width 187 height 35
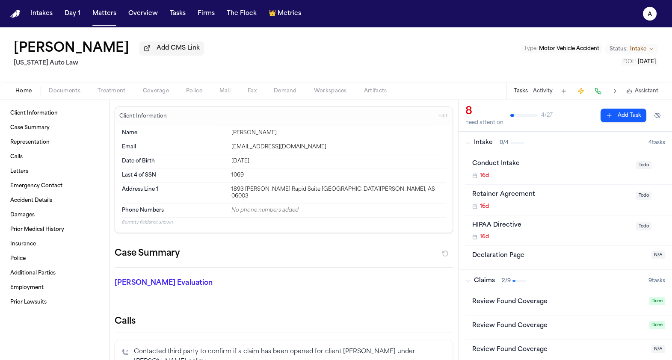
click at [148, 91] on span "Coverage" at bounding box center [156, 91] width 26 height 7
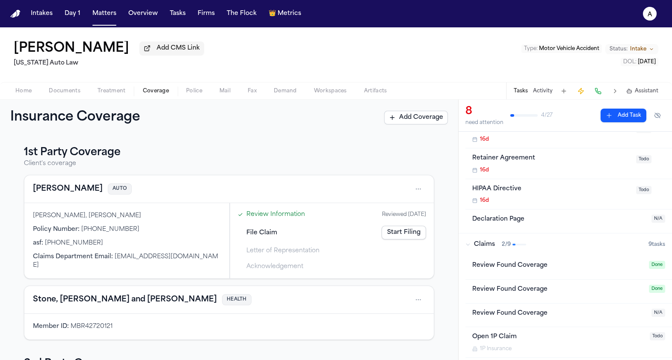
scroll to position [81, 0]
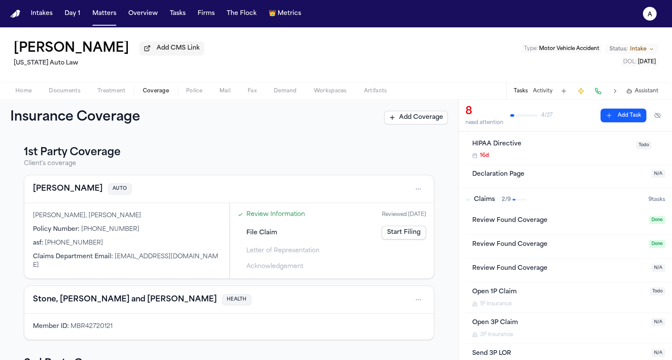
click at [661, 219] on span "Done" at bounding box center [657, 220] width 16 height 8
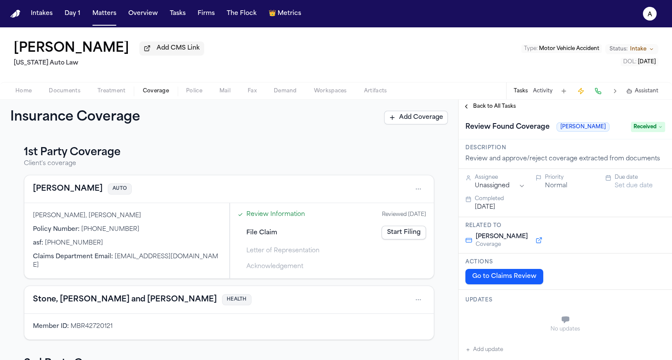
click at [642, 132] on span "Received" at bounding box center [648, 127] width 34 height 10
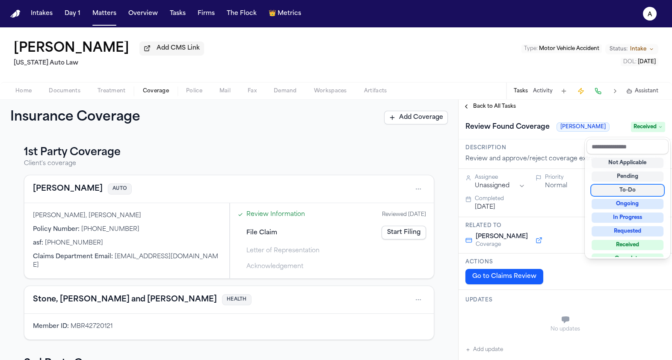
click at [627, 188] on div "To-Do" at bounding box center [627, 190] width 72 height 10
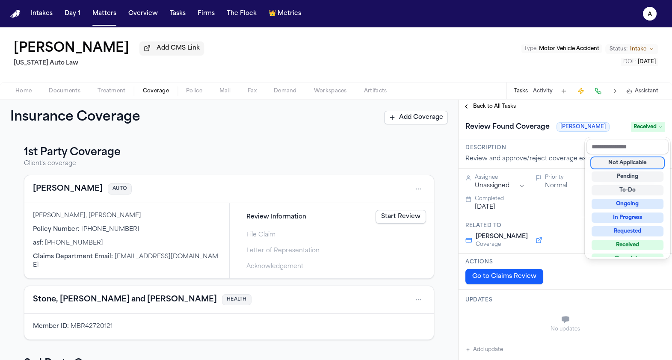
click at [407, 167] on div "**********" at bounding box center [336, 230] width 672 height 260
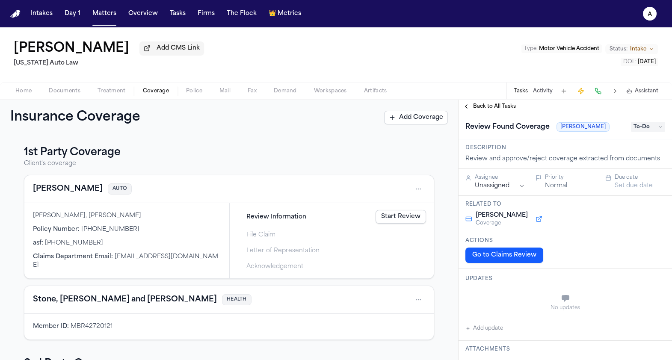
click at [393, 222] on link "Start Review" at bounding box center [400, 217] width 50 height 14
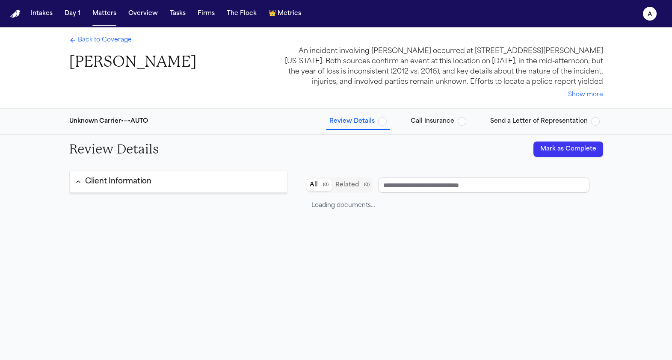
type input "**********"
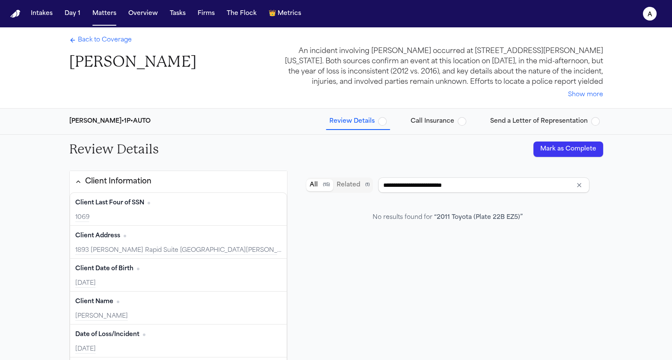
click at [570, 151] on button "Mark as Complete" at bounding box center [568, 149] width 70 height 15
click at [428, 124] on span "Call Insurance" at bounding box center [432, 121] width 44 height 9
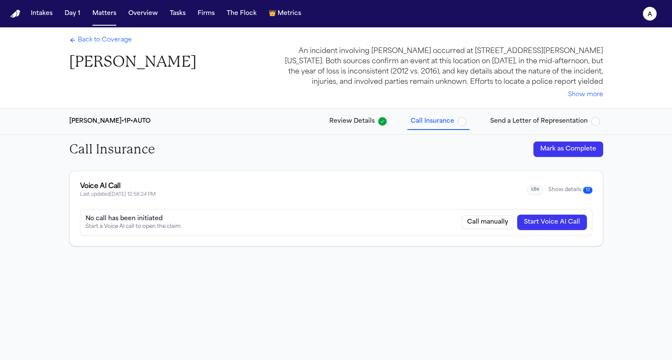
click at [553, 146] on button "Mark as Complete" at bounding box center [568, 149] width 70 height 15
click at [353, 118] on span "Review Details" at bounding box center [351, 121] width 45 height 9
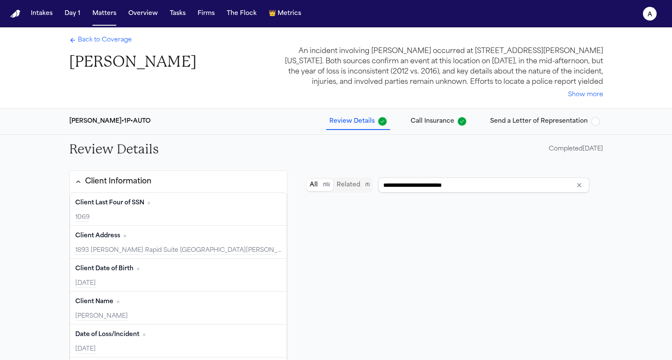
click at [100, 49] on div "Back to Coverage Jill Warner" at bounding box center [132, 53] width 127 height 35
click at [100, 43] on span "Back to Coverage" at bounding box center [105, 40] width 54 height 9
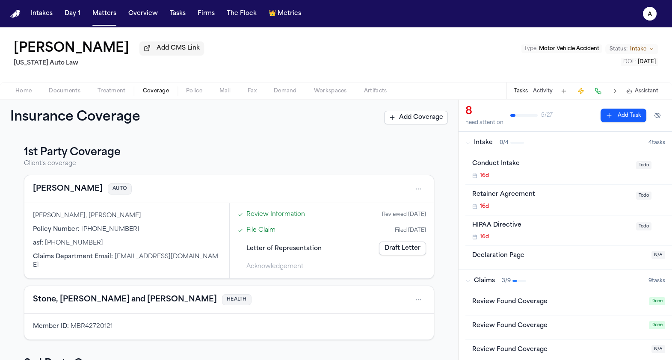
scroll to position [141, 0]
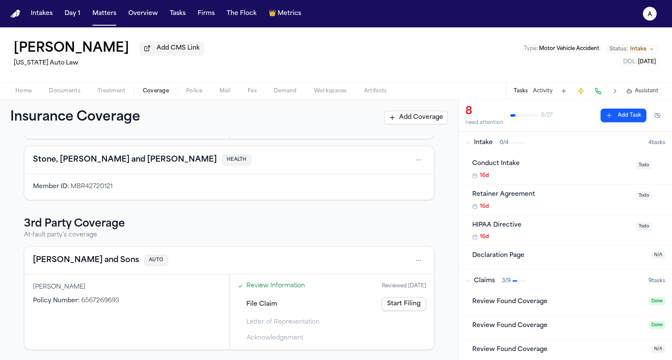
click at [126, 157] on button "Stone, Wood and Ferguson" at bounding box center [125, 160] width 184 height 12
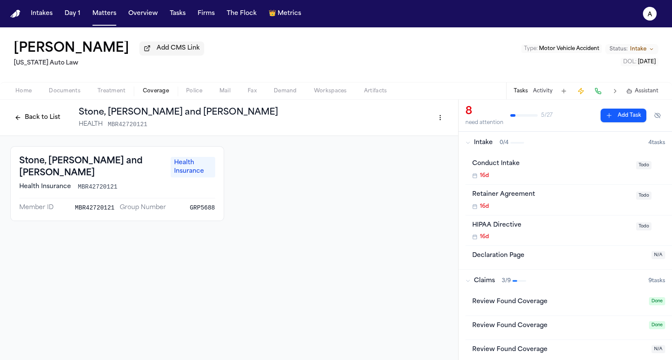
click at [38, 124] on button "Back to List" at bounding box center [37, 118] width 54 height 14
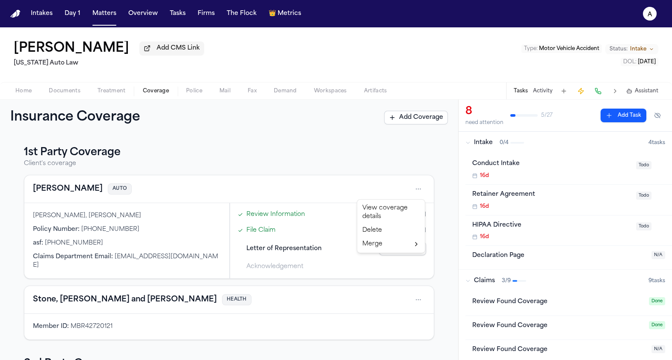
click at [421, 188] on html "Intakes Day 1 Matters Overview Tasks Firms The Flock 👑 Metrics a Jill Warner Ad…" at bounding box center [336, 180] width 672 height 360
click at [351, 183] on html "Intakes Day 1 Matters Overview Tasks Firms The Flock 👑 Metrics a Jill Warner Ad…" at bounding box center [336, 180] width 672 height 360
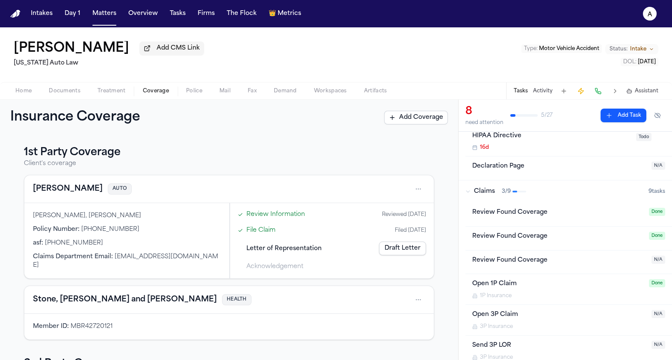
scroll to position [87, 0]
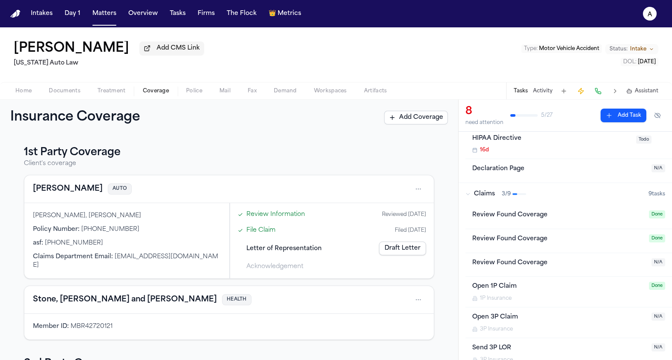
click at [651, 213] on span "Done" at bounding box center [657, 214] width 16 height 8
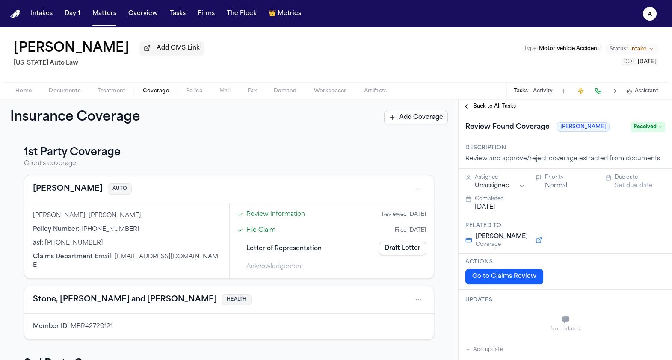
click at [641, 127] on span "Received" at bounding box center [648, 127] width 34 height 10
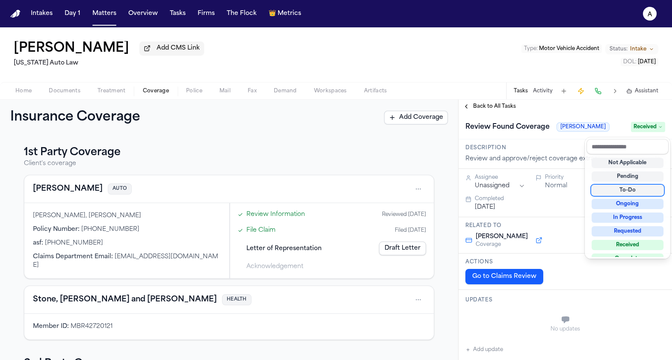
click at [620, 191] on div "To-Do" at bounding box center [627, 190] width 72 height 10
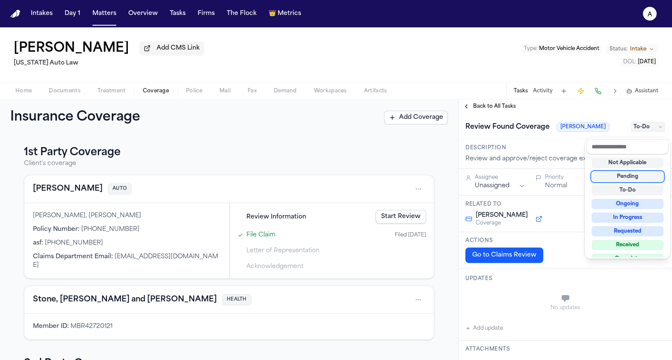
click at [468, 109] on div "**********" at bounding box center [564, 230] width 213 height 260
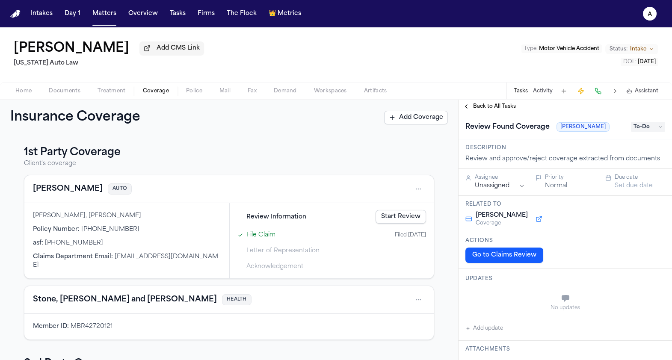
click at [476, 113] on div "Back to All Tasks" at bounding box center [564, 107] width 213 height 14
click at [476, 107] on span "Back to All Tasks" at bounding box center [494, 106] width 43 height 7
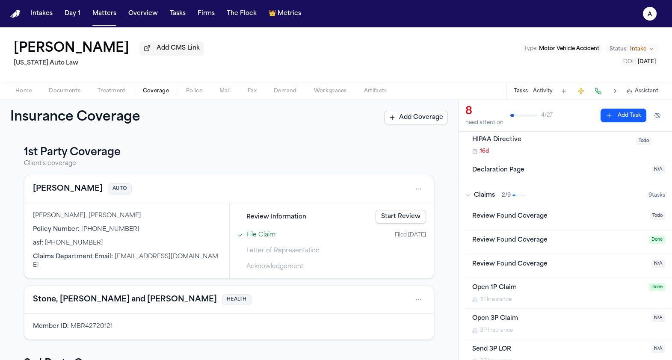
scroll to position [92, 0]
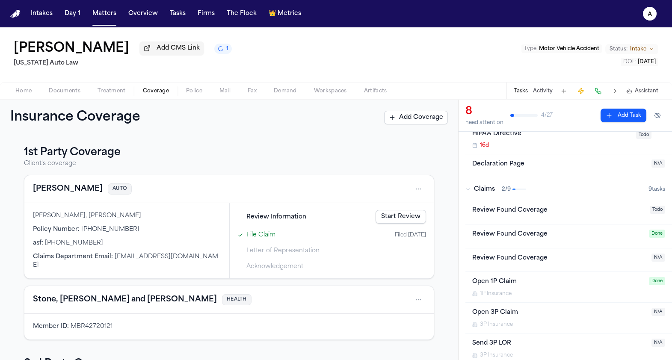
click at [394, 216] on link "Start Review" at bounding box center [400, 217] width 50 height 14
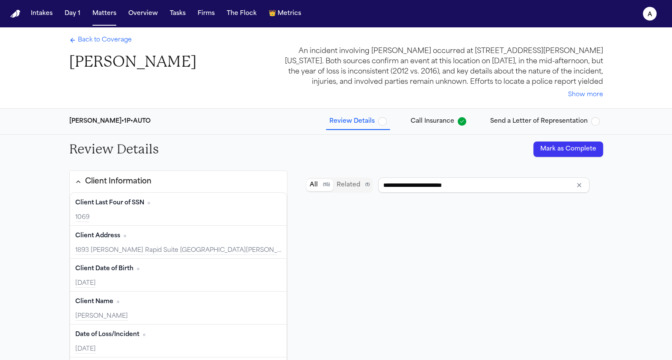
click at [560, 147] on button "Mark as Complete" at bounding box center [568, 149] width 70 height 15
click at [65, 43] on div "Back to Coverage Jill Warner An incident involving Jill Warner occurred at 7367…" at bounding box center [335, 67] width 547 height 81
click at [82, 43] on span "Back to Coverage" at bounding box center [105, 40] width 54 height 9
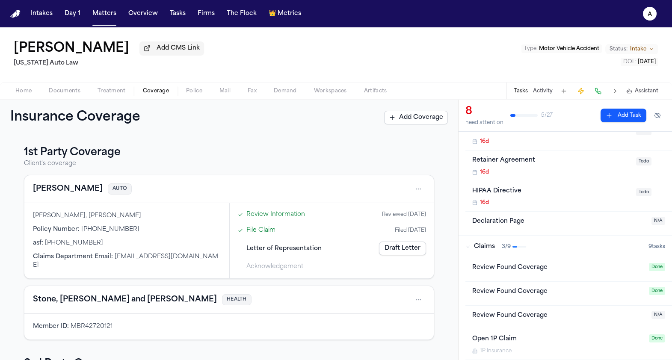
scroll to position [51, 0]
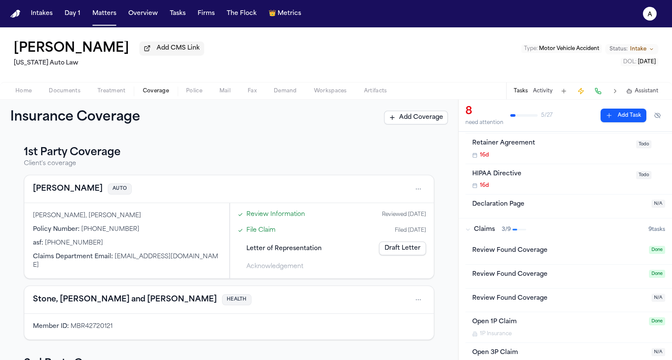
click at [660, 253] on span "Done" at bounding box center [657, 250] width 16 height 8
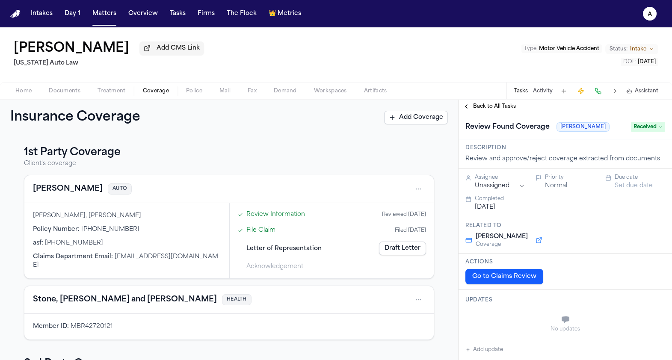
click at [641, 120] on div "Review Found Coverage Stevenson-Johnson Received" at bounding box center [564, 126] width 213 height 26
click at [641, 127] on span "Received" at bounding box center [648, 127] width 34 height 10
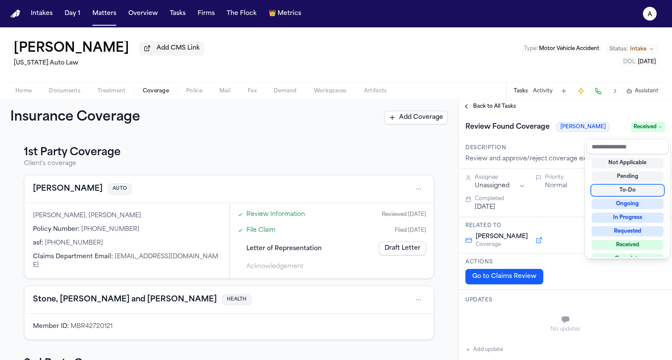
click at [629, 192] on div "To-Do" at bounding box center [627, 190] width 72 height 10
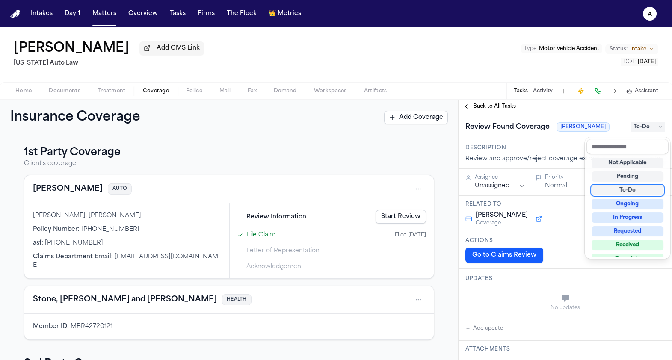
click at [599, 192] on div "To-Do" at bounding box center [627, 190] width 72 height 10
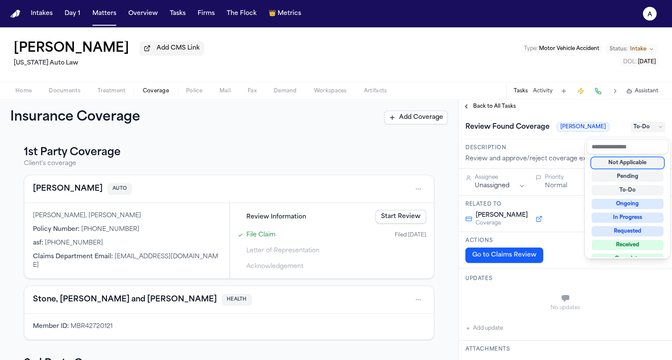
click at [477, 112] on div "**********" at bounding box center [564, 230] width 213 height 260
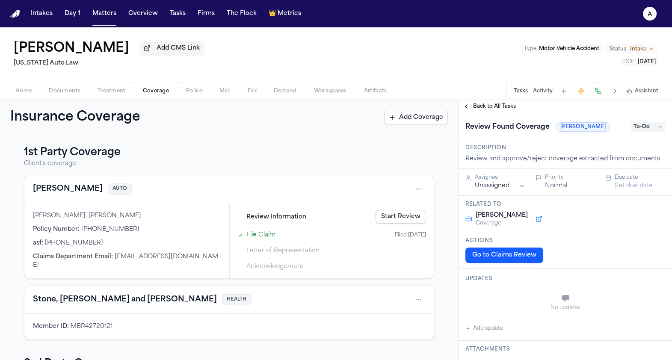
click at [470, 108] on button "Back to All Tasks" at bounding box center [489, 106] width 62 height 7
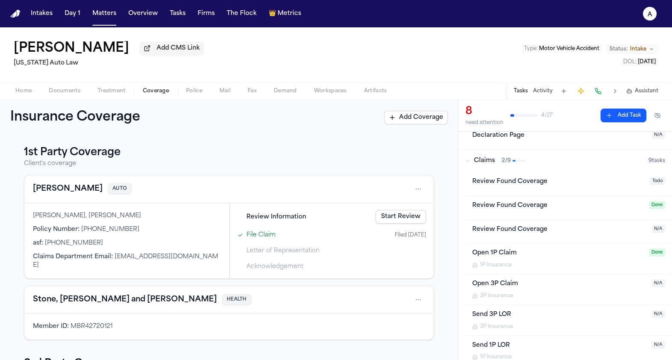
scroll to position [118, 0]
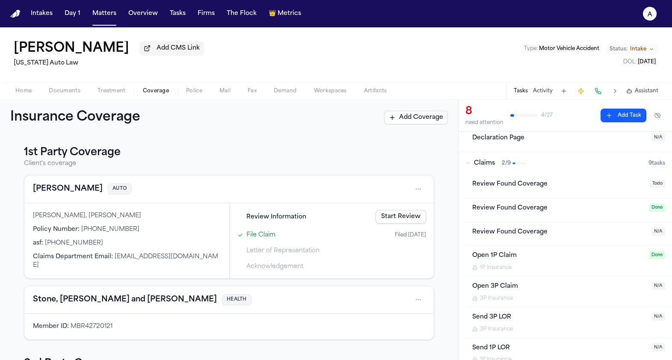
click at [655, 258] on span "Done" at bounding box center [657, 255] width 16 height 8
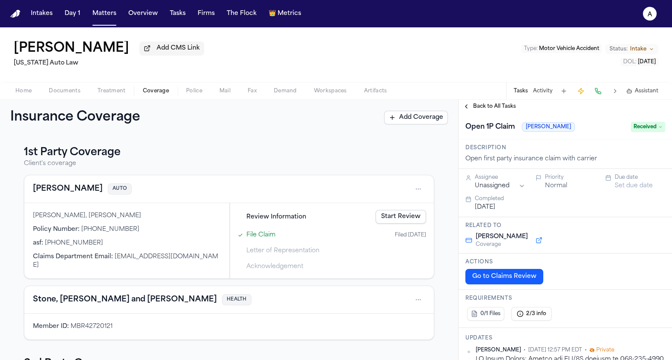
click at [635, 126] on span "Received" at bounding box center [648, 127] width 34 height 10
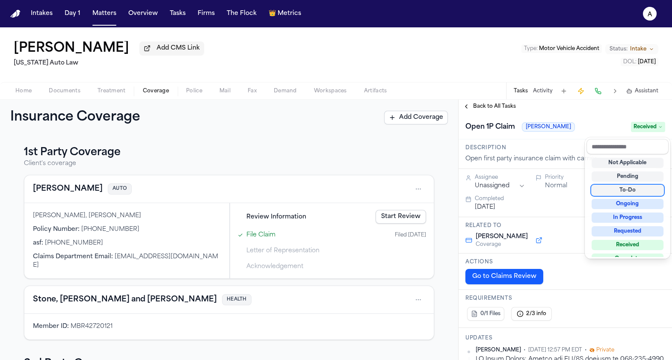
click at [617, 188] on div "To-Do" at bounding box center [627, 190] width 72 height 10
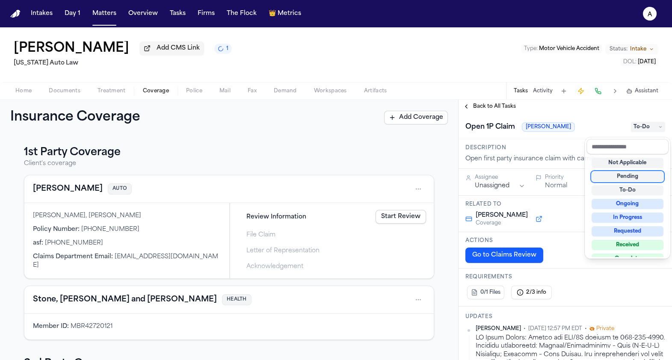
click at [407, 221] on div "Insurance Coverage Add Coverage 1st Party Coverage Client's coverage Stevenson-…" at bounding box center [336, 230] width 672 height 260
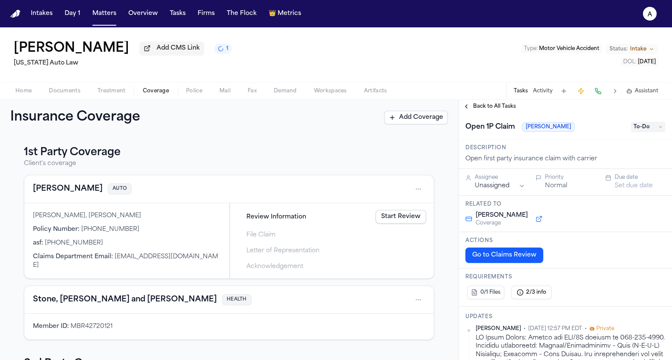
click at [406, 218] on link "Start Review" at bounding box center [400, 217] width 50 height 14
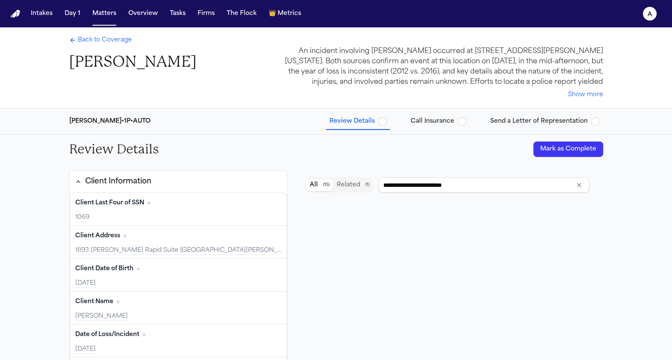
click at [561, 154] on button "Mark as Complete" at bounding box center [568, 149] width 70 height 15
click at [89, 44] on span "Back to Coverage" at bounding box center [105, 40] width 54 height 9
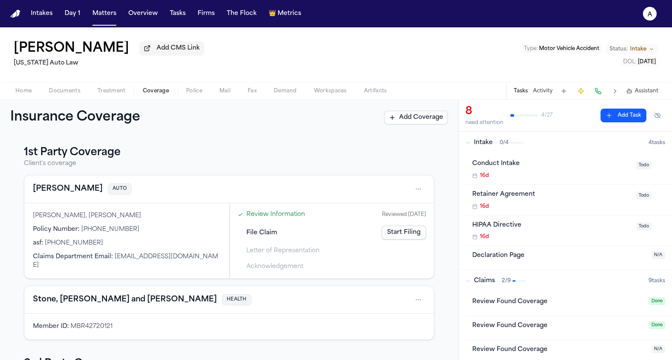
click at [665, 304] on div "Review Found Coverage Done" at bounding box center [568, 304] width 207 height 24
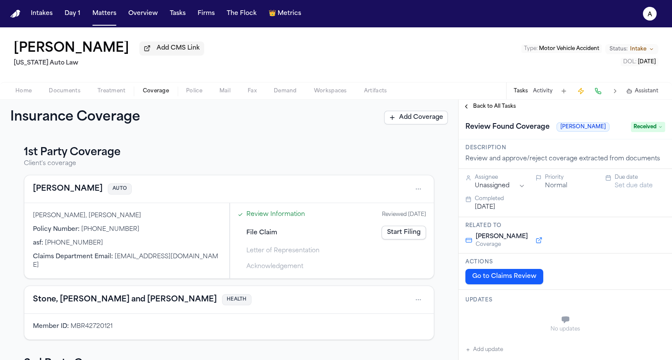
click at [654, 126] on span "Received" at bounding box center [648, 127] width 34 height 10
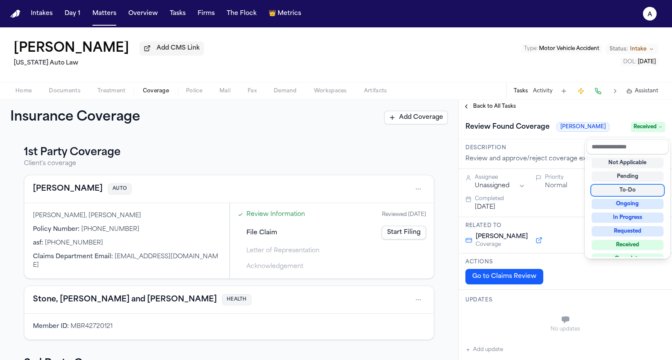
click at [626, 188] on div "To-Do" at bounding box center [627, 190] width 72 height 10
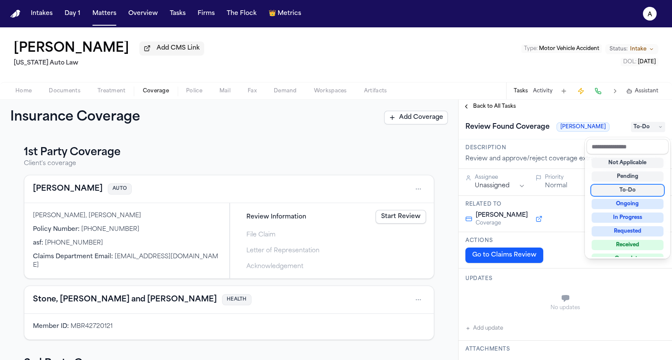
click at [427, 163] on div "**********" at bounding box center [336, 230] width 672 height 260
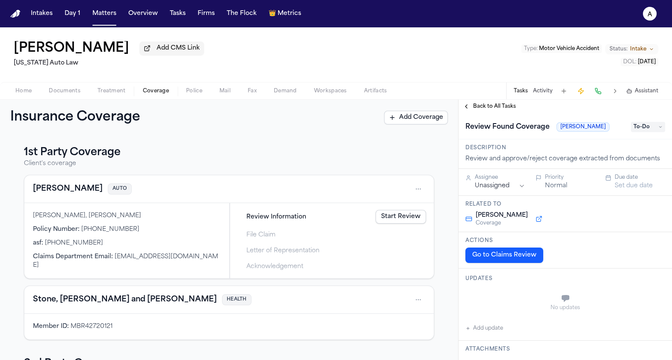
click at [651, 129] on span "To-Do" at bounding box center [648, 127] width 34 height 10
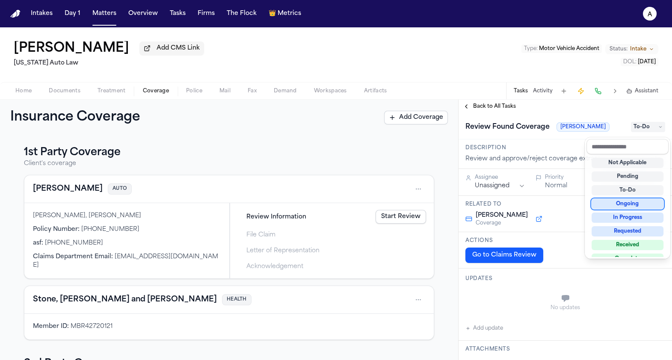
click at [639, 203] on div "Ongoing" at bounding box center [627, 204] width 72 height 10
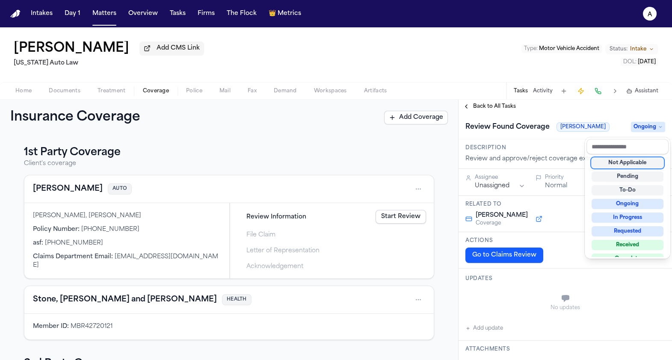
click at [402, 61] on div "Jill Warner Add CMS Link Michigan Auto Law Type : Motor Vehicle Accident Status…" at bounding box center [336, 193] width 672 height 333
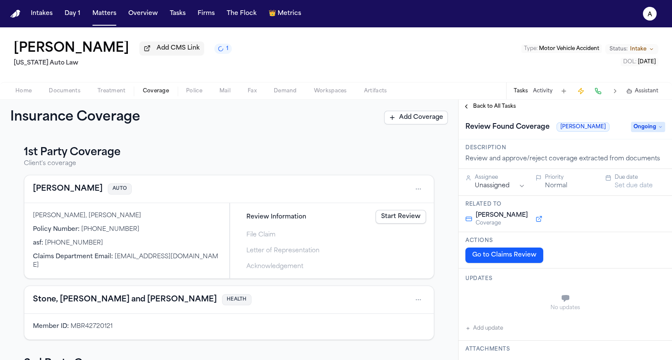
scroll to position [11, 0]
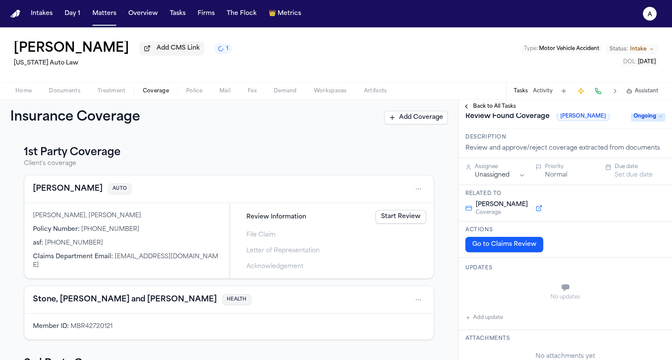
click at [649, 117] on span "Ongoing" at bounding box center [648, 116] width 34 height 10
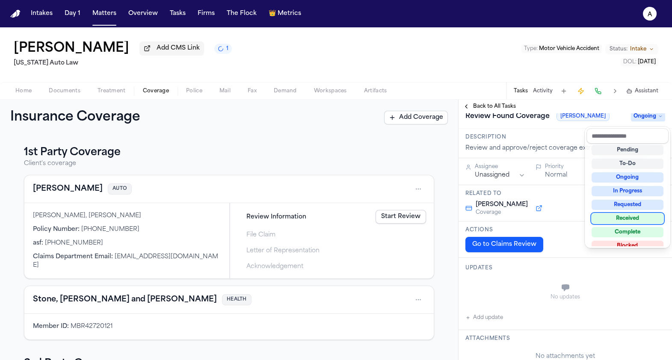
scroll to position [24, 0]
click at [635, 226] on div "Complete" at bounding box center [627, 224] width 72 height 10
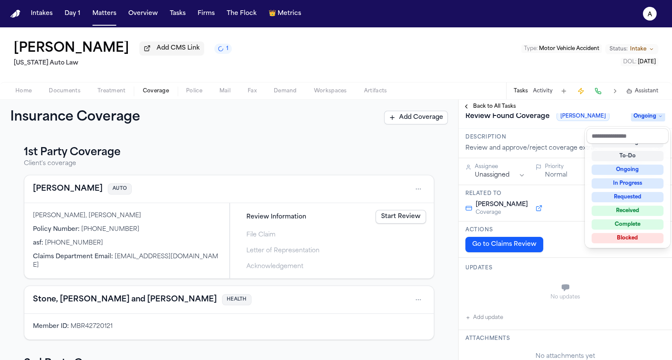
scroll to position [3, 0]
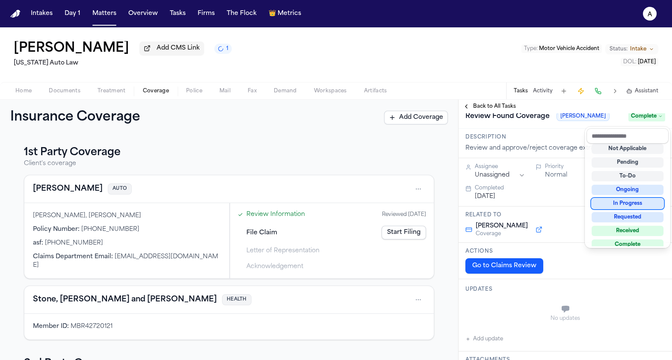
click at [392, 235] on div "Insurance Coverage Add Coverage 1st Party Coverage Client's coverage Stevenson-…" at bounding box center [336, 230] width 672 height 260
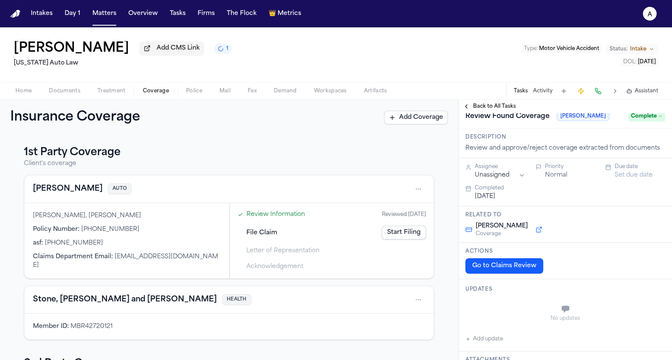
click at [392, 235] on link "Start Filing" at bounding box center [403, 233] width 44 height 14
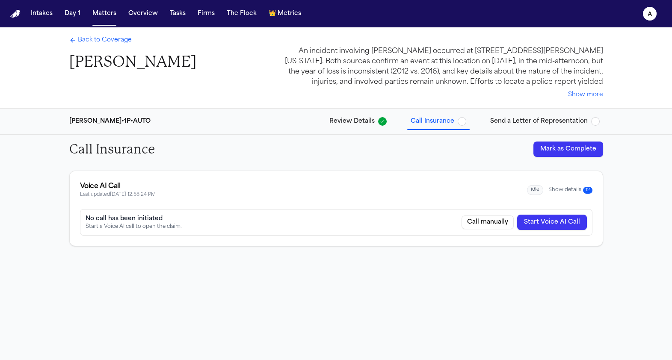
click at [548, 151] on button "Mark as Complete" at bounding box center [568, 149] width 70 height 15
click at [81, 39] on span "Back to Coverage" at bounding box center [105, 40] width 54 height 9
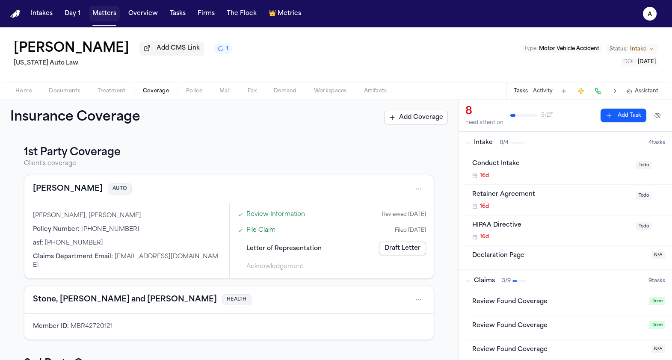
click at [109, 17] on button "Matters" at bounding box center [104, 13] width 31 height 15
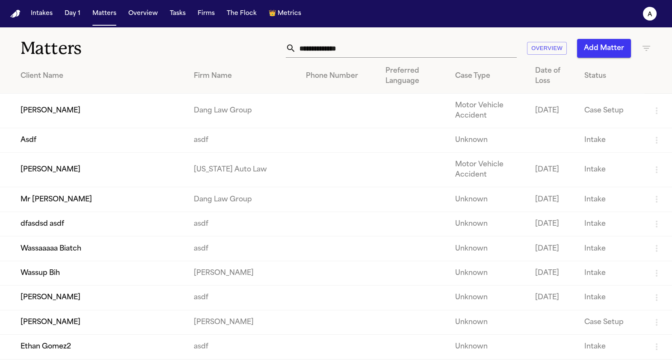
click at [115, 115] on td "[PERSON_NAME]" at bounding box center [93, 111] width 187 height 35
click at [73, 261] on td "Wassaaaaa Biatch" at bounding box center [93, 248] width 187 height 24
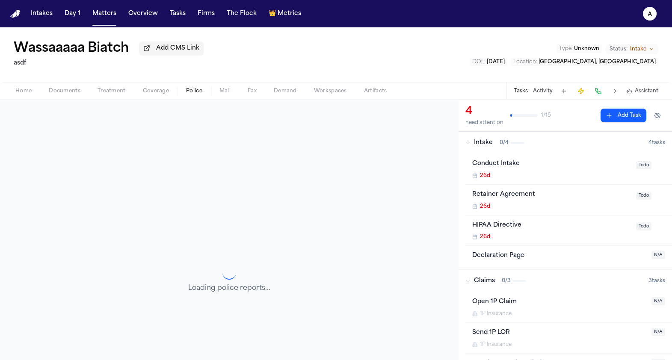
click at [183, 94] on button "Police" at bounding box center [193, 91] width 33 height 10
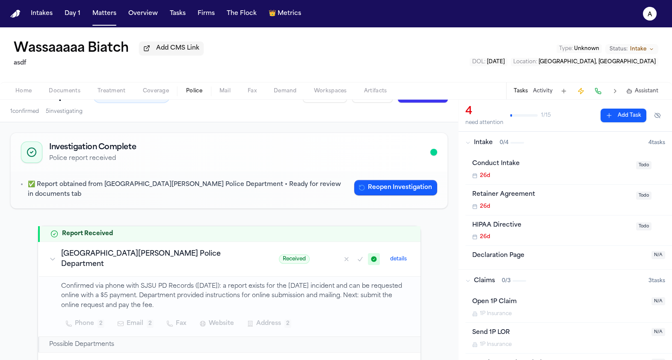
scroll to position [23, 0]
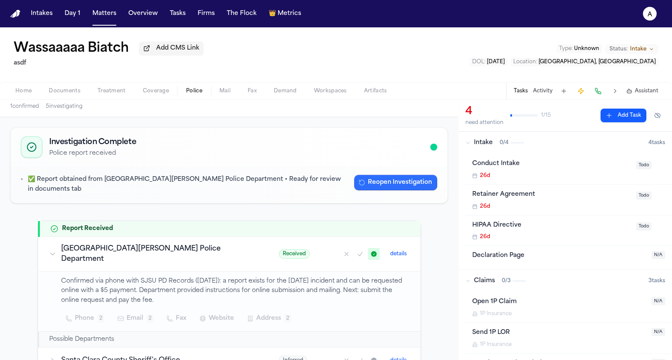
click at [378, 176] on div "✅ Report obtained from San José State University Police Department • Ready for …" at bounding box center [229, 184] width 437 height 37
click at [379, 184] on button "Reopen Investigation" at bounding box center [395, 182] width 83 height 15
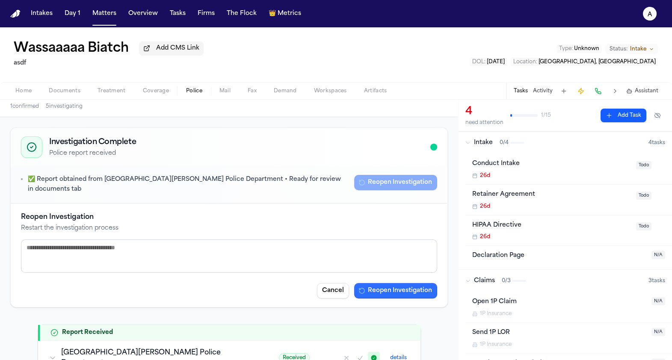
click at [390, 291] on button "Reopen Investigation" at bounding box center [395, 290] width 83 height 15
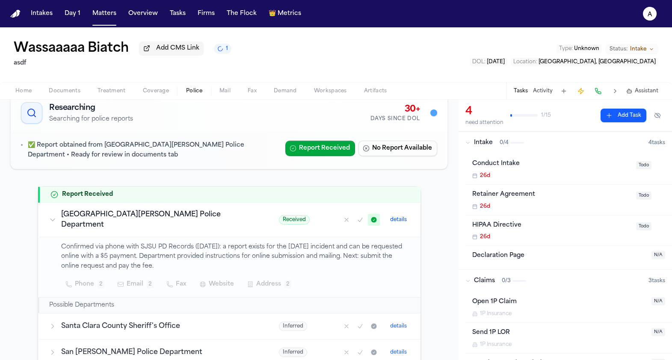
scroll to position [60, 0]
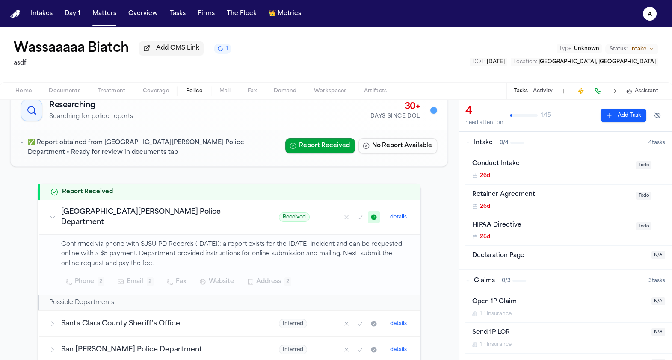
click at [165, 216] on h3 "[GEOGRAPHIC_DATA][PERSON_NAME] Police Department" at bounding box center [159, 217] width 197 height 21
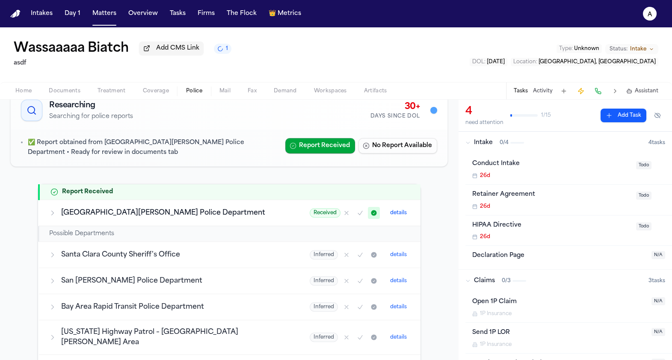
click at [190, 207] on td "[GEOGRAPHIC_DATA][PERSON_NAME] Police Department" at bounding box center [169, 213] width 260 height 26
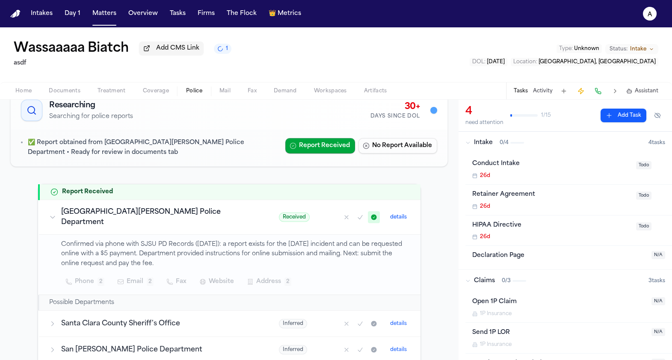
click at [402, 215] on button "details" at bounding box center [399, 217] width 24 height 10
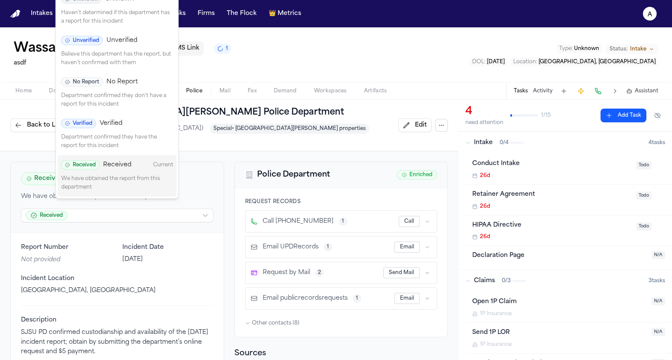
click at [146, 204] on html "Intakes Day 1 Matters Overview Tasks Firms The Flock 👑 Metrics a Wassaaaaa Biat…" at bounding box center [336, 180] width 672 height 360
click at [121, 65] on p "Believe this department has the report, but haven't confirmed with them" at bounding box center [117, 58] width 112 height 17
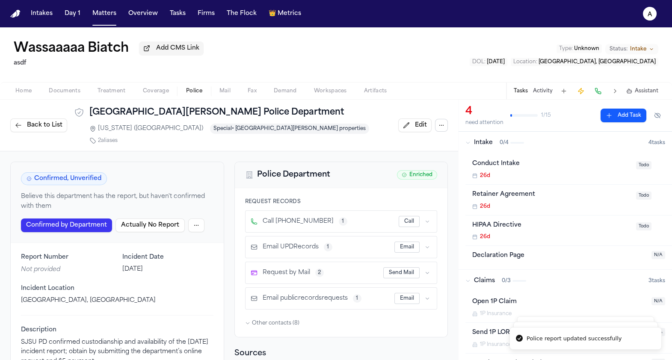
click at [49, 124] on span "Back to List" at bounding box center [44, 125] width 35 height 9
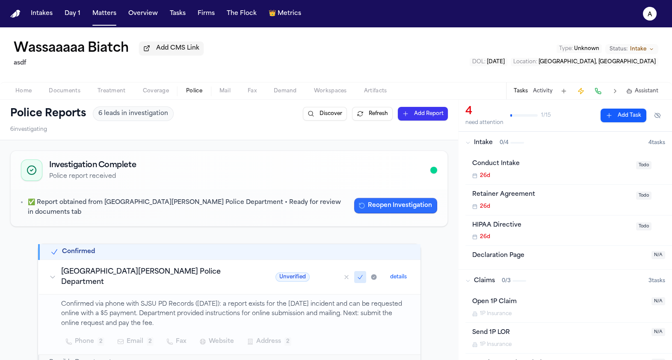
click at [370, 204] on button "Reopen Investigation" at bounding box center [395, 205] width 83 height 15
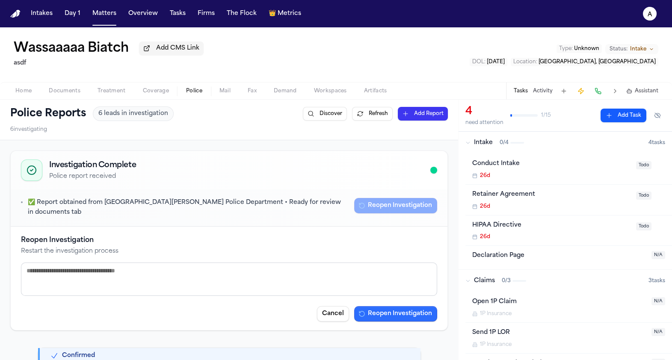
click at [402, 314] on button "Reopen Investigation" at bounding box center [395, 313] width 83 height 15
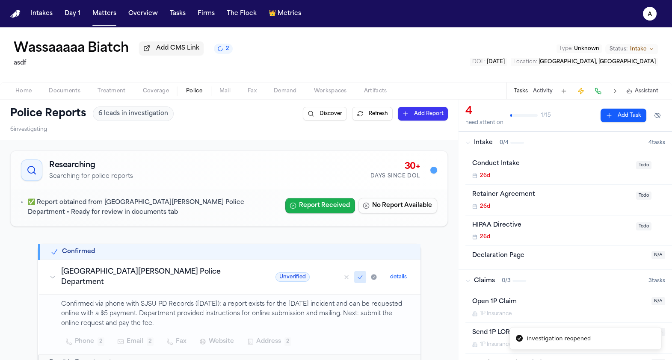
click at [302, 204] on button "Report Received" at bounding box center [320, 205] width 70 height 15
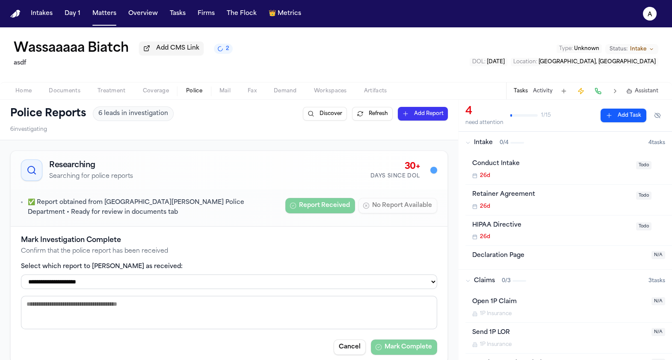
click at [220, 285] on select "**********" at bounding box center [229, 282] width 416 height 15
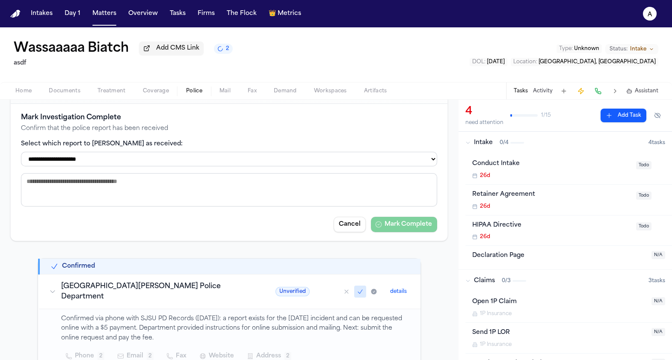
scroll to position [189, 0]
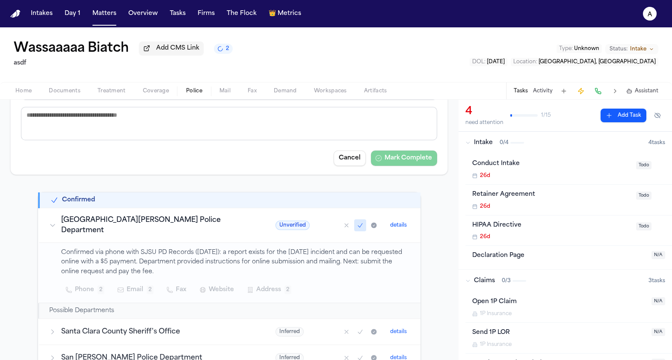
click at [275, 224] on span "Unverified" at bounding box center [292, 225] width 34 height 9
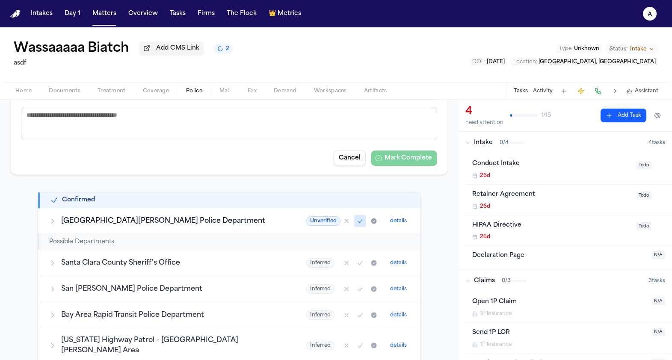
click at [306, 224] on span "Unverified" at bounding box center [323, 220] width 34 height 9
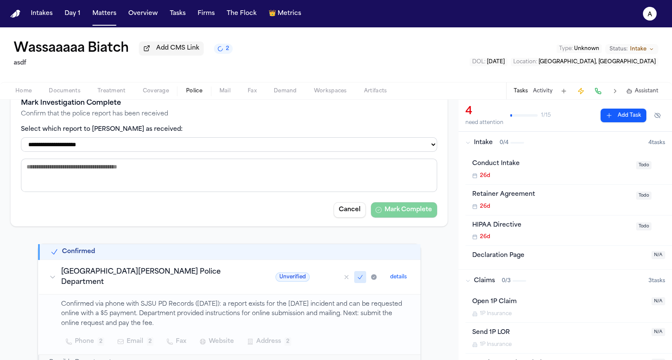
scroll to position [138, 0]
click at [345, 142] on select "**********" at bounding box center [229, 144] width 416 height 15
select select "**********"
click at [21, 138] on select "**********" at bounding box center [229, 144] width 416 height 15
click at [400, 212] on button "Mark Complete" at bounding box center [404, 209] width 66 height 15
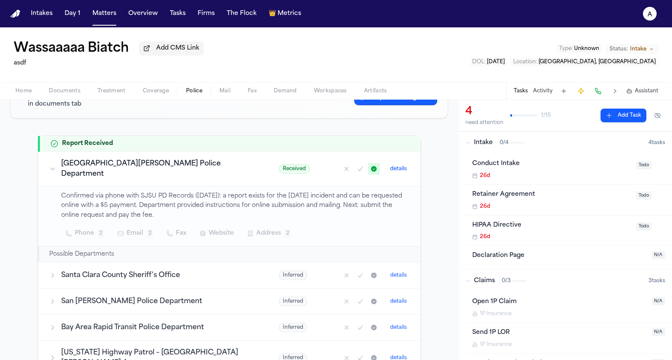
scroll to position [0, 0]
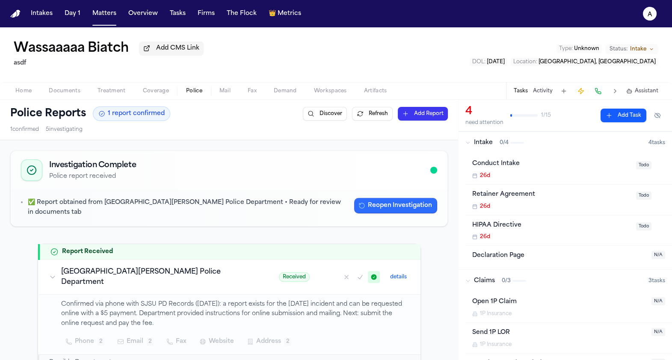
click at [384, 207] on button "Reopen Investigation" at bounding box center [395, 205] width 83 height 15
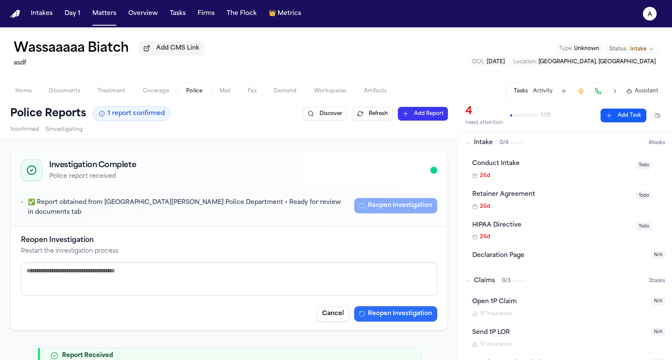
click at [400, 306] on button "Reopen Investigation" at bounding box center [395, 313] width 83 height 15
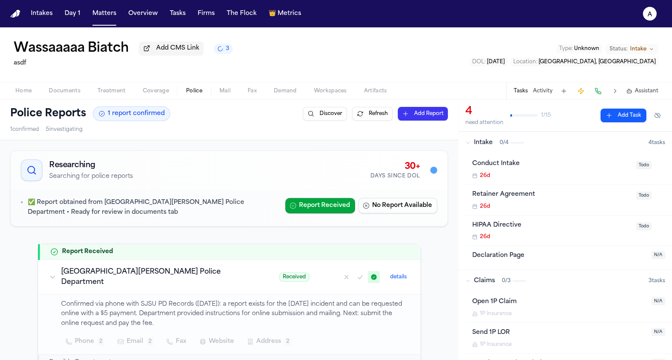
click at [393, 272] on button "details" at bounding box center [399, 277] width 24 height 10
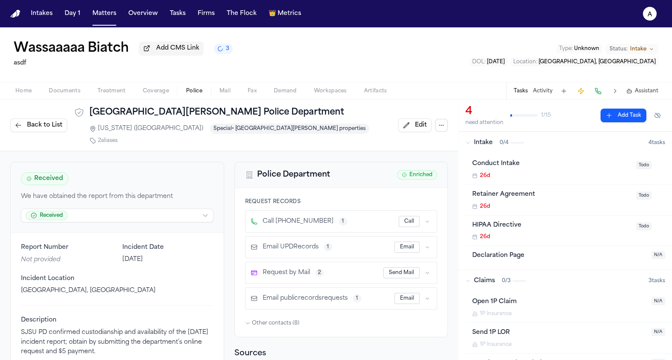
click at [103, 214] on div "Received We have obtained the report from this department Received" at bounding box center [117, 197] width 213 height 71
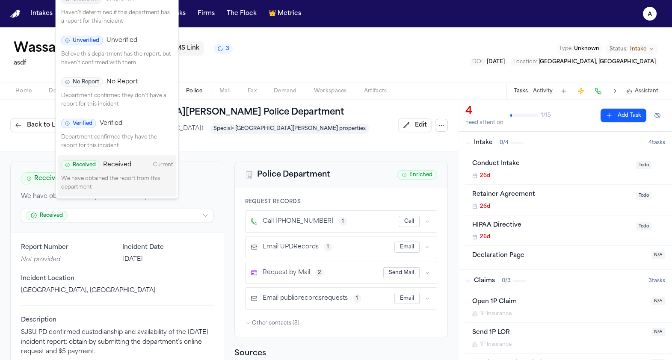
click at [103, 206] on html "Intakes Day 1 Matters Overview Tasks Firms The Flock 👑 Metrics a Wassaaaaa Biat…" at bounding box center [336, 180] width 672 height 360
click at [113, 126] on span "Verified" at bounding box center [111, 123] width 23 height 9
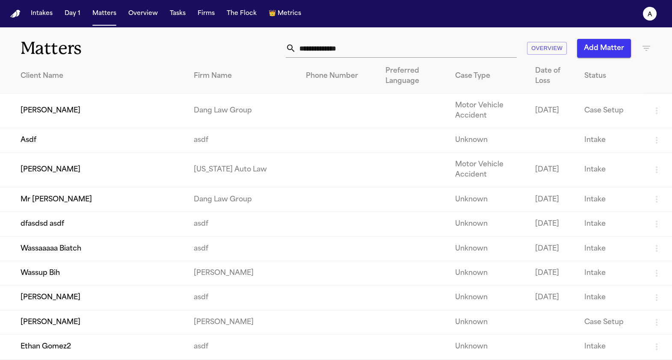
click at [148, 111] on td "[PERSON_NAME]" at bounding box center [93, 111] width 187 height 35
click at [166, 192] on td "Mr [PERSON_NAME]" at bounding box center [93, 199] width 187 height 24
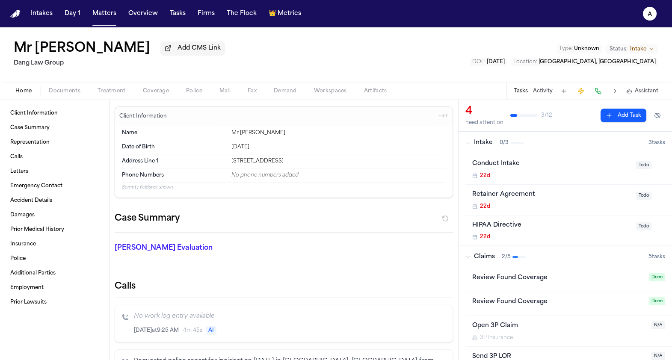
click at [202, 95] on button "Police" at bounding box center [193, 91] width 33 height 10
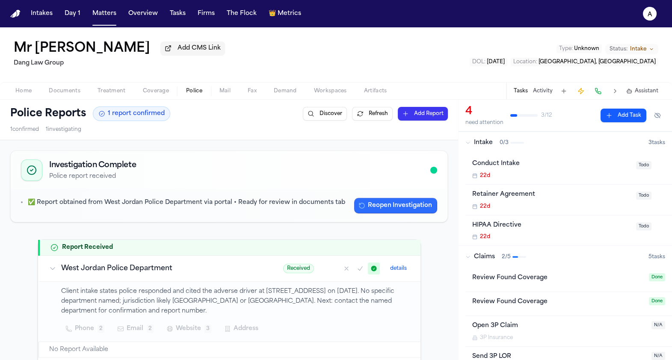
click at [372, 204] on button "Reopen Investigation" at bounding box center [395, 205] width 83 height 15
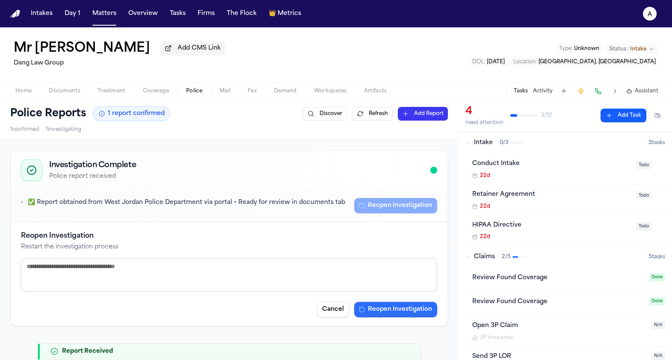
click at [402, 307] on button "Reopen Investigation" at bounding box center [395, 309] width 83 height 15
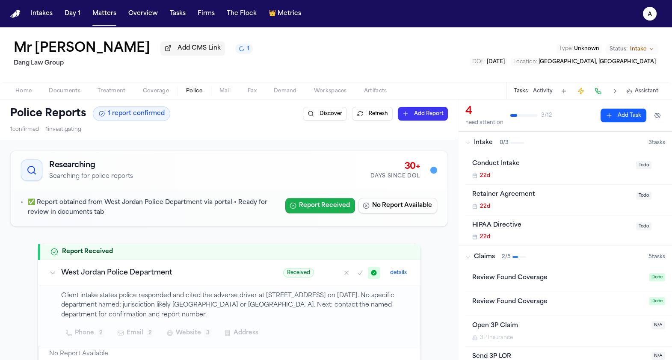
click at [336, 205] on button "Report Received" at bounding box center [320, 205] width 70 height 15
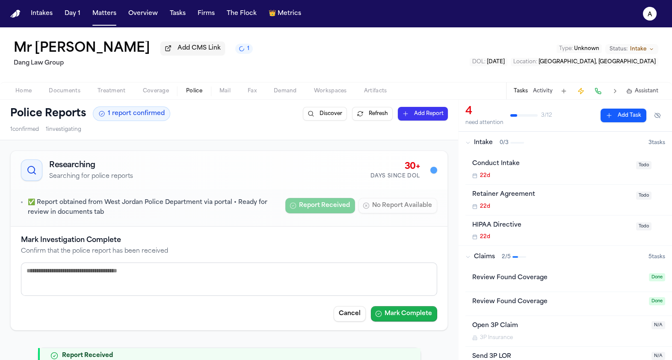
click at [399, 311] on button "Mark Complete" at bounding box center [404, 313] width 66 height 15
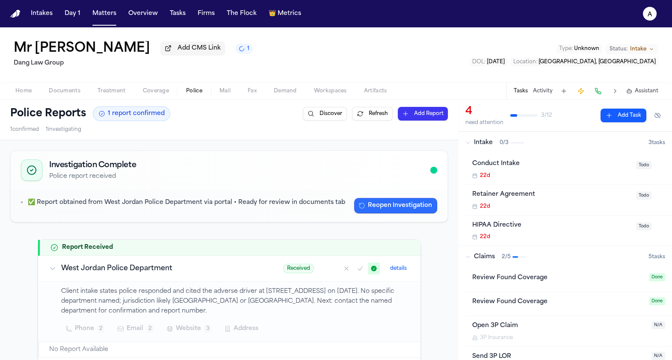
click at [399, 207] on button "Reopen Investigation" at bounding box center [395, 205] width 83 height 15
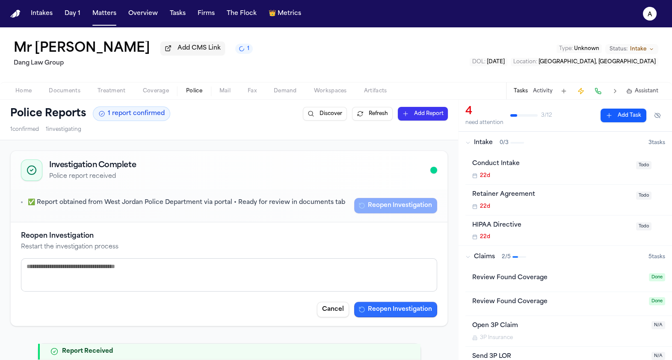
click at [397, 311] on button "Reopen Investigation" at bounding box center [395, 309] width 83 height 15
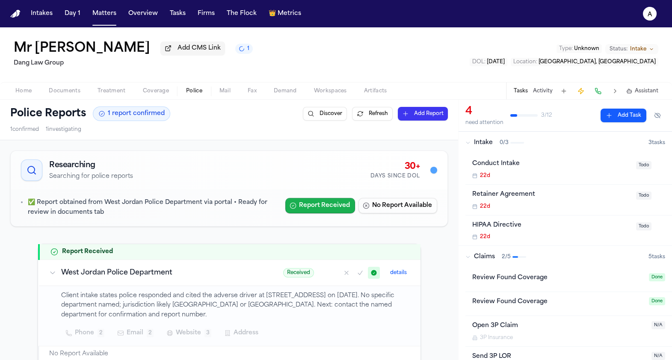
click at [337, 201] on button "Report Received" at bounding box center [320, 205] width 70 height 15
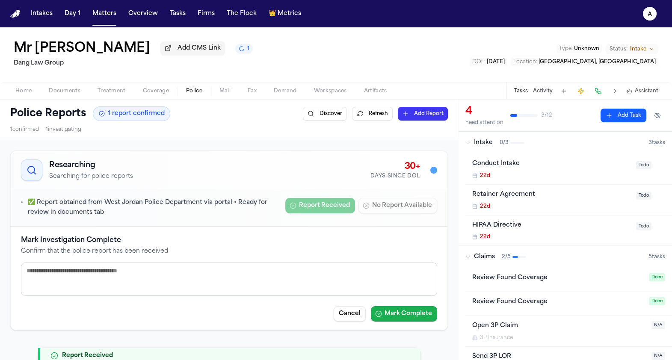
click at [407, 316] on button "Mark Complete" at bounding box center [404, 313] width 66 height 15
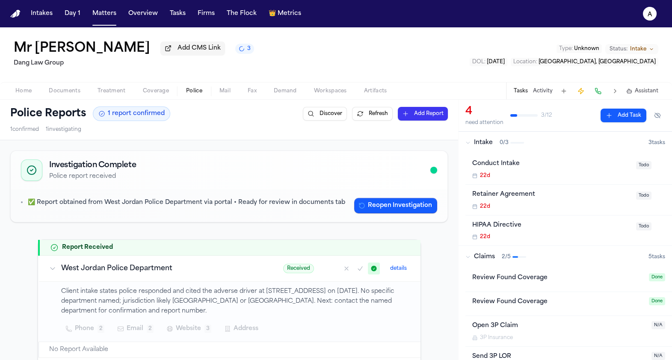
click at [394, 196] on div "✅ Report obtained from West Jordan Police Department via portal • Ready for rev…" at bounding box center [229, 205] width 437 height 32
click at [394, 205] on button "Reopen Investigation" at bounding box center [395, 205] width 83 height 15
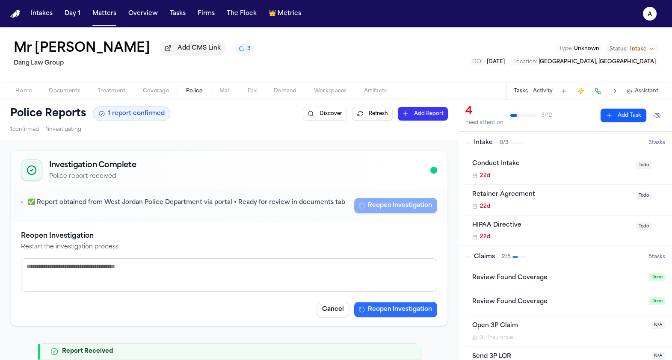
click at [390, 315] on button "Reopen Investigation" at bounding box center [395, 309] width 83 height 15
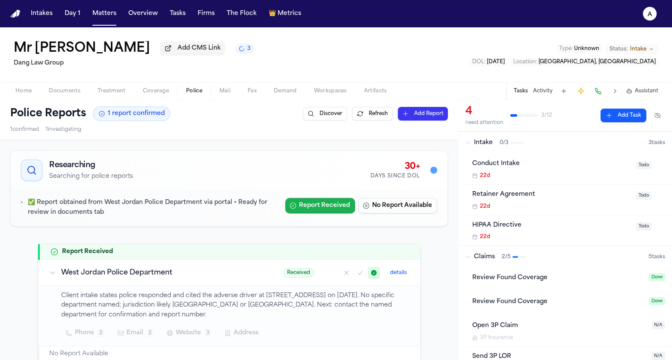
click at [335, 205] on button "Report Received" at bounding box center [320, 205] width 70 height 15
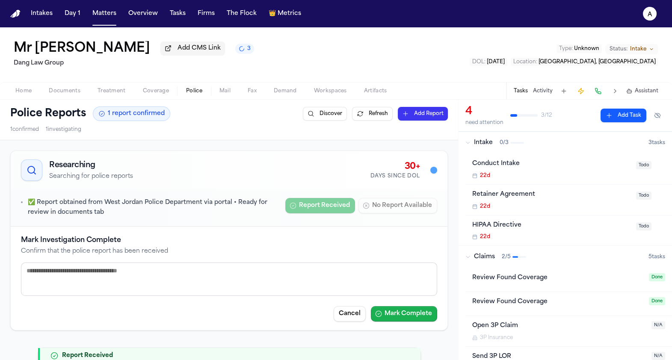
click at [388, 318] on button "Mark Complete" at bounding box center [404, 313] width 66 height 15
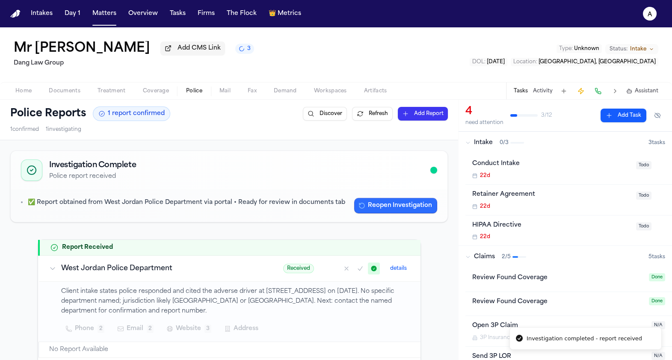
click at [371, 208] on button "Reopen Investigation" at bounding box center [395, 205] width 83 height 15
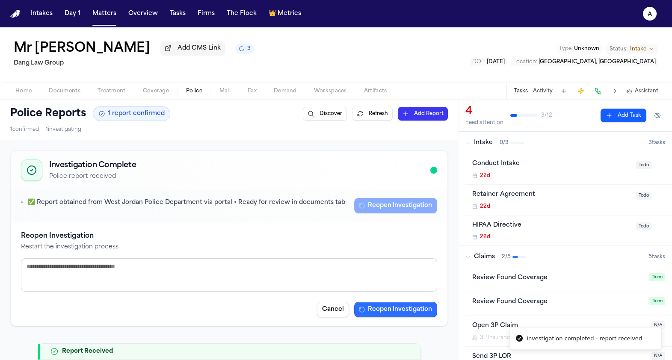
click at [391, 314] on button "Reopen Investigation" at bounding box center [395, 309] width 83 height 15
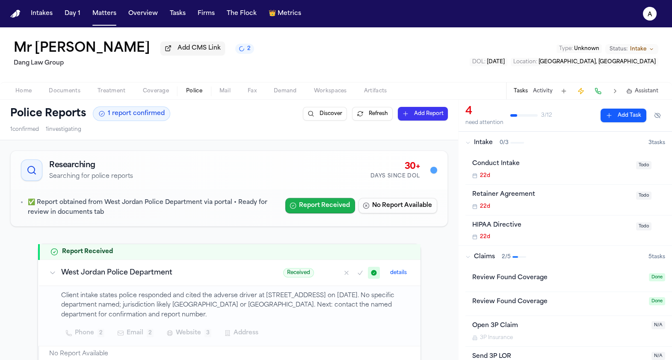
click at [329, 202] on button "Report Received" at bounding box center [320, 205] width 70 height 15
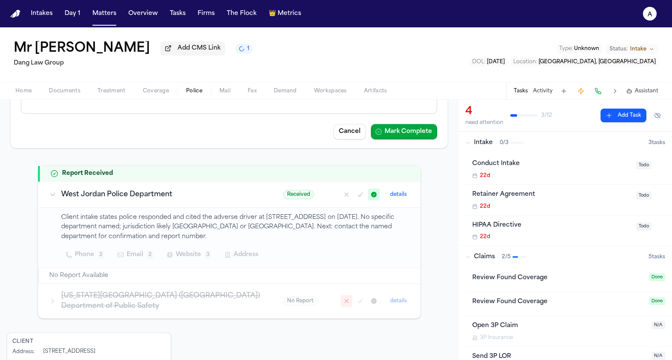
scroll to position [74, 0]
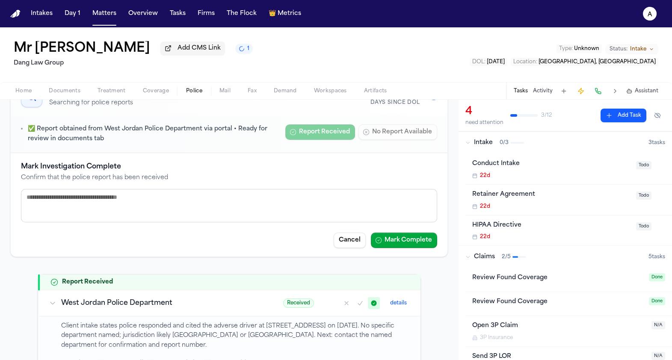
click at [376, 166] on h4 "Mark Investigation Complete" at bounding box center [229, 167] width 416 height 10
click at [354, 243] on button "Cancel" at bounding box center [350, 240] width 32 height 15
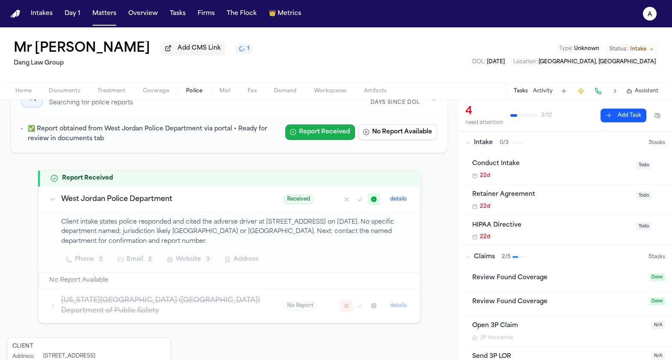
click at [330, 131] on button "Report Received" at bounding box center [320, 131] width 70 height 15
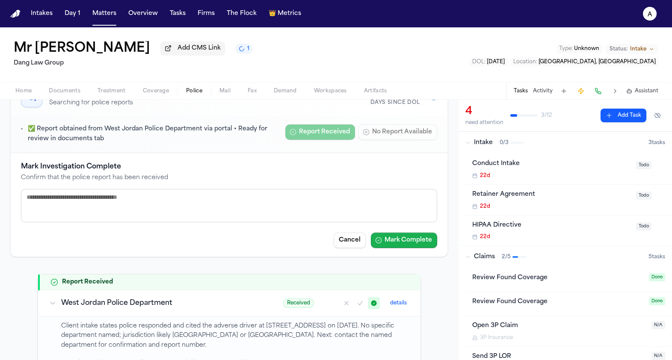
click at [392, 238] on button "Mark Complete" at bounding box center [404, 240] width 66 height 15
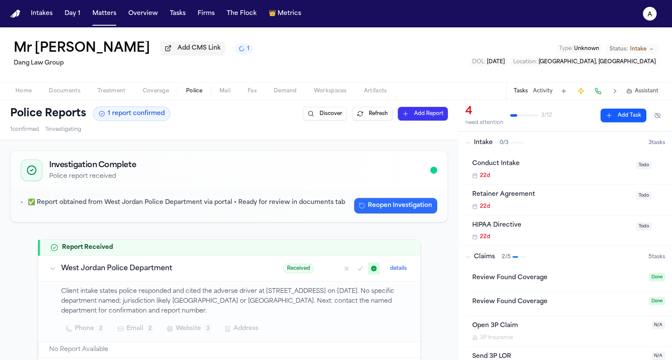
click at [400, 200] on button "Reopen Investigation" at bounding box center [395, 205] width 83 height 15
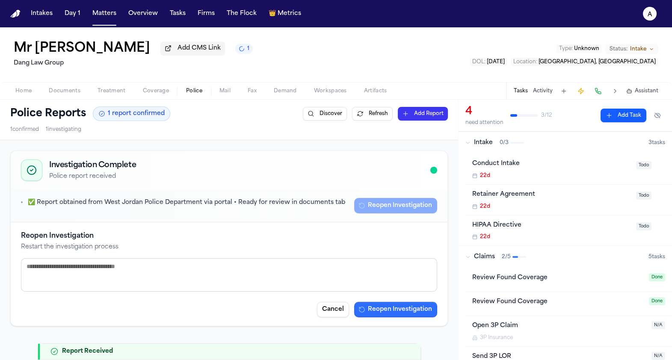
click at [398, 306] on button "Reopen Investigation" at bounding box center [395, 309] width 83 height 15
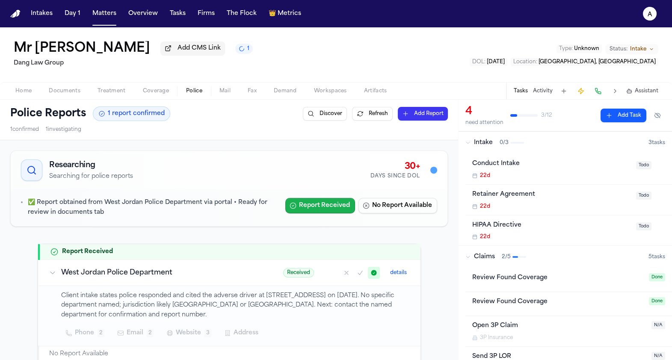
click at [344, 208] on button "Report Received" at bounding box center [320, 205] width 70 height 15
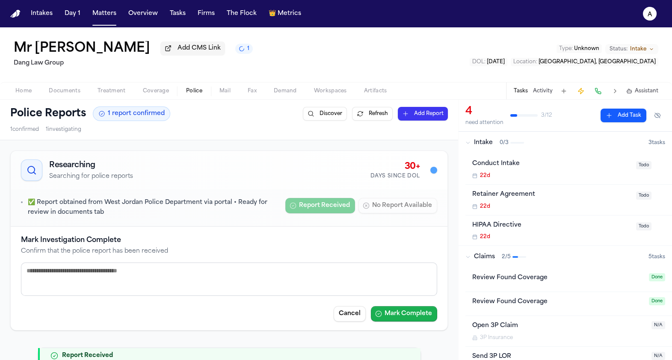
click at [408, 307] on button "Mark Complete" at bounding box center [404, 313] width 66 height 15
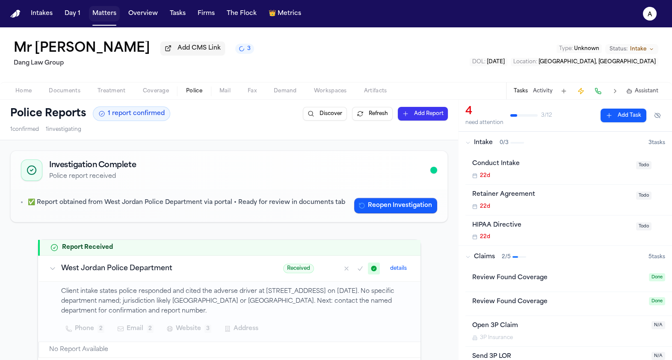
click at [95, 16] on button "Matters" at bounding box center [104, 13] width 31 height 15
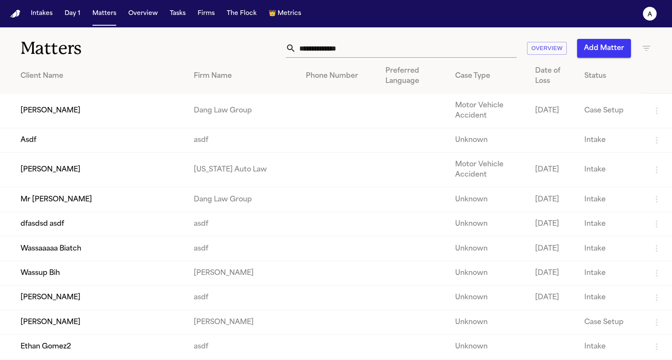
click at [91, 119] on td "[PERSON_NAME]" at bounding box center [93, 111] width 187 height 35
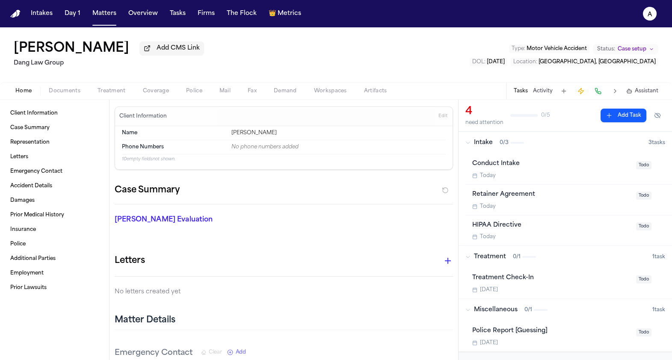
click at [181, 89] on button "Police" at bounding box center [193, 91] width 33 height 10
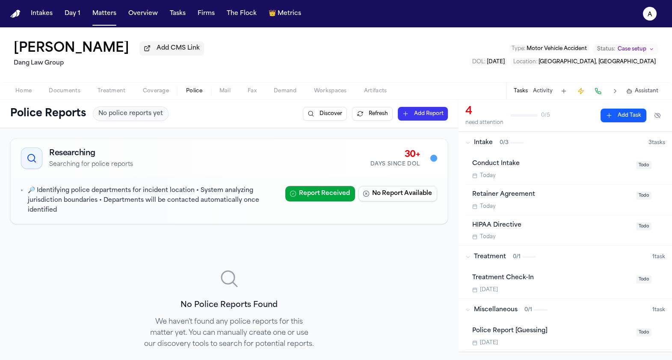
click at [336, 117] on button "Discover" at bounding box center [325, 114] width 44 height 14
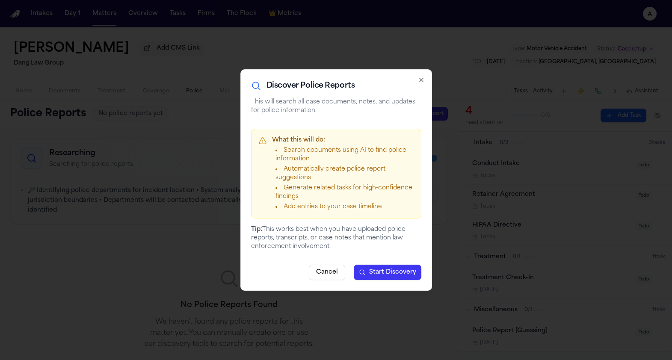
click at [422, 80] on icon "button" at bounding box center [421, 80] width 7 height 7
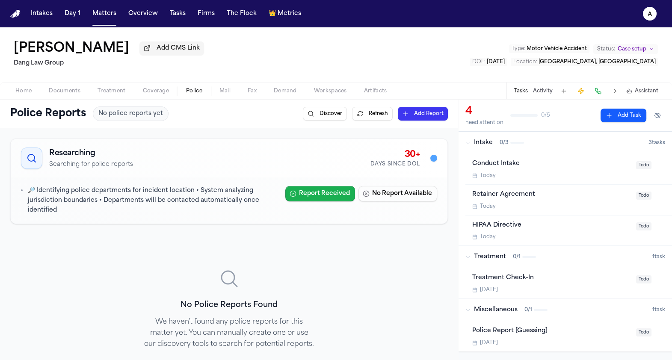
click at [340, 190] on button "Report Received" at bounding box center [320, 193] width 70 height 15
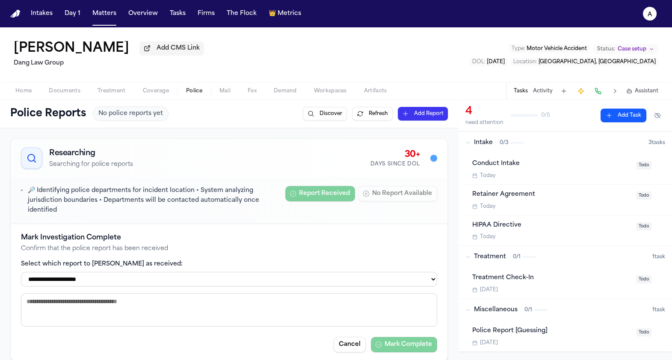
click at [336, 147] on div "Researching Searching for police reports 30+ Days Since DOL" at bounding box center [229, 158] width 437 height 38
click at [331, 119] on button "Discover" at bounding box center [325, 114] width 44 height 14
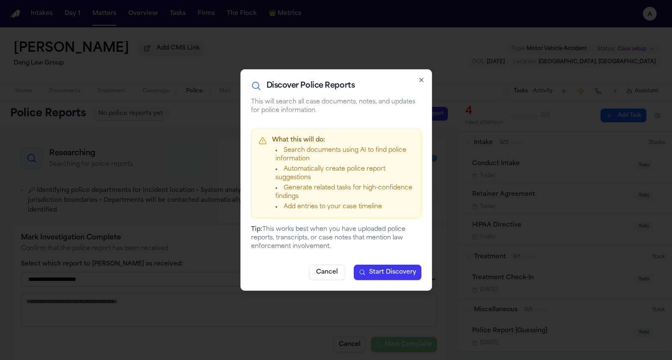
click at [388, 275] on span "Start Discovery" at bounding box center [392, 272] width 47 height 9
click at [420, 83] on div "Discover Police Reports" at bounding box center [336, 86] width 170 height 12
click at [420, 78] on icon "button" at bounding box center [421, 80] width 7 height 7
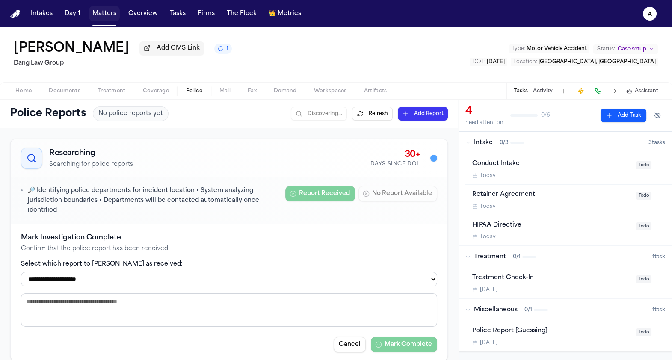
click at [99, 16] on button "Matters" at bounding box center [104, 13] width 31 height 15
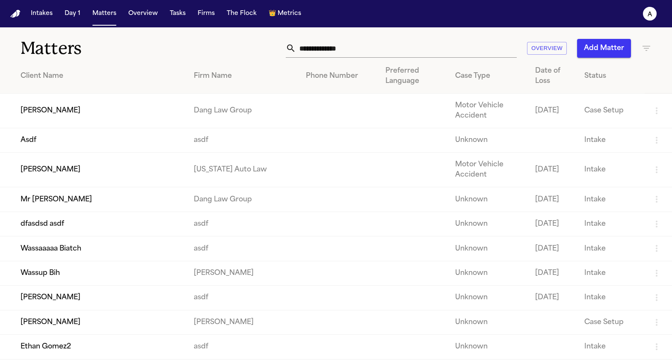
click at [80, 208] on td "Mr [PERSON_NAME]" at bounding box center [93, 199] width 187 height 24
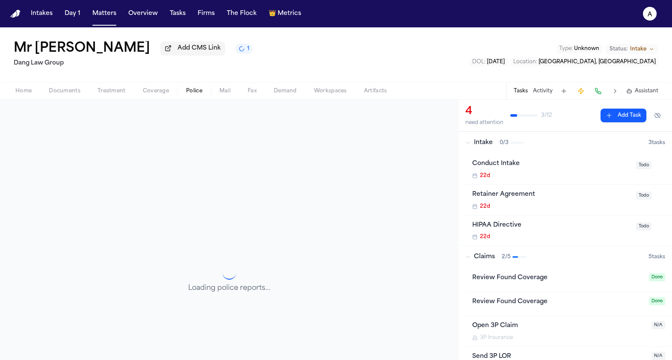
click at [183, 93] on button "Police" at bounding box center [193, 91] width 33 height 10
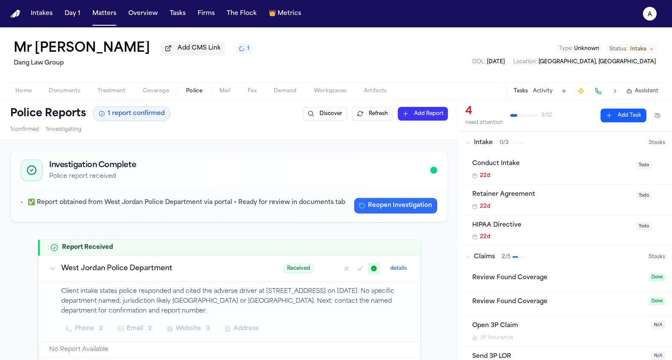
click at [364, 205] on icon "button" at bounding box center [361, 205] width 7 height 7
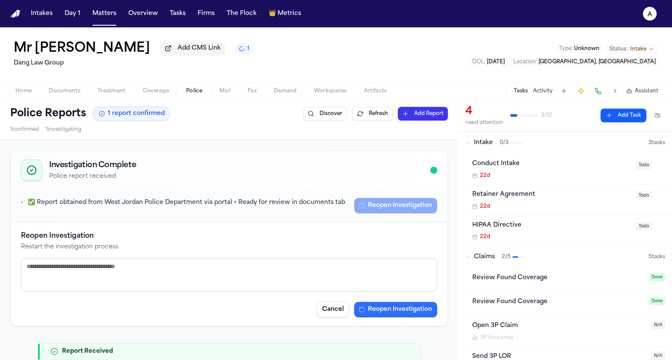
click at [412, 310] on button "Reopen Investigation" at bounding box center [395, 309] width 83 height 15
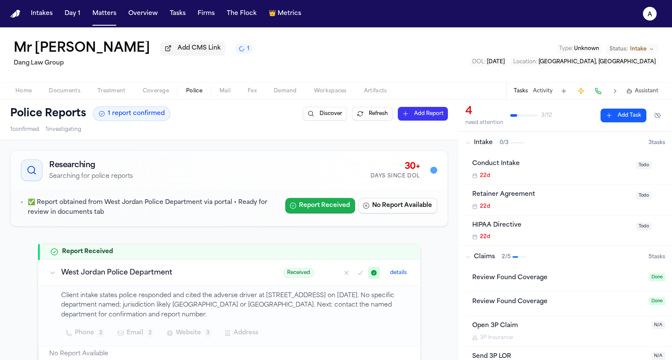
click at [335, 206] on button "Report Received" at bounding box center [320, 205] width 70 height 15
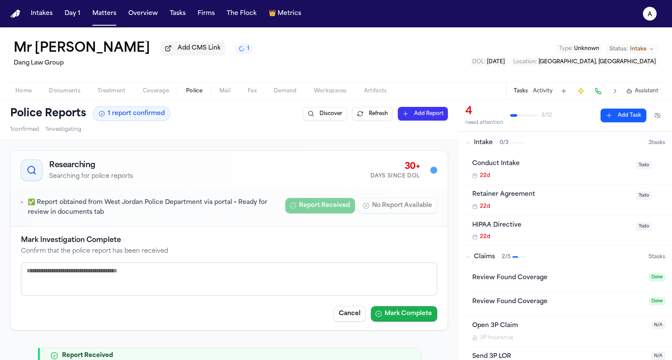
click at [411, 311] on button "Mark Complete" at bounding box center [404, 313] width 66 height 15
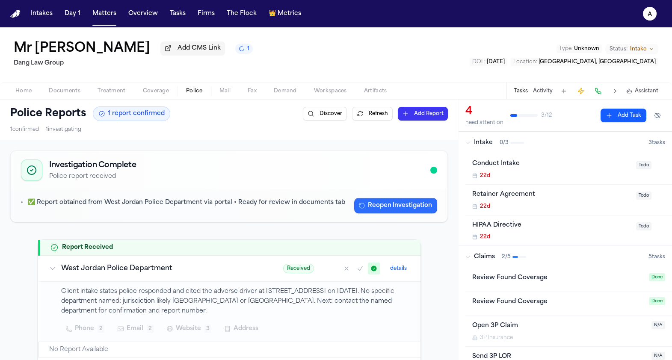
click at [390, 213] on button "Reopen Investigation" at bounding box center [395, 205] width 83 height 15
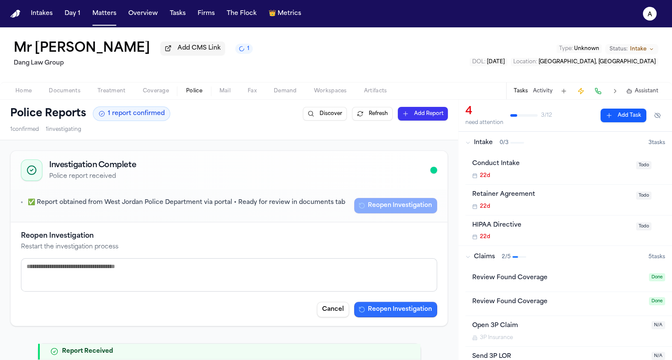
click at [388, 307] on button "Reopen Investigation" at bounding box center [395, 309] width 83 height 15
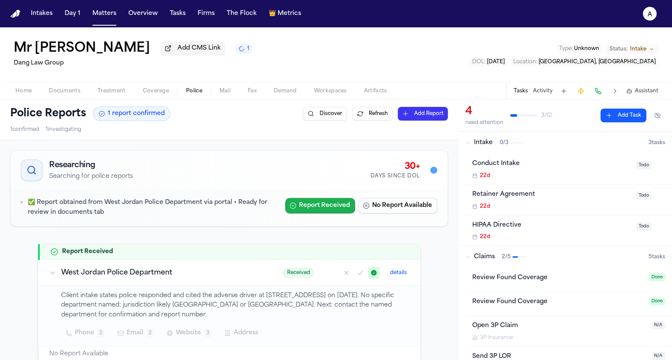
click at [323, 211] on button "Report Received" at bounding box center [320, 205] width 70 height 15
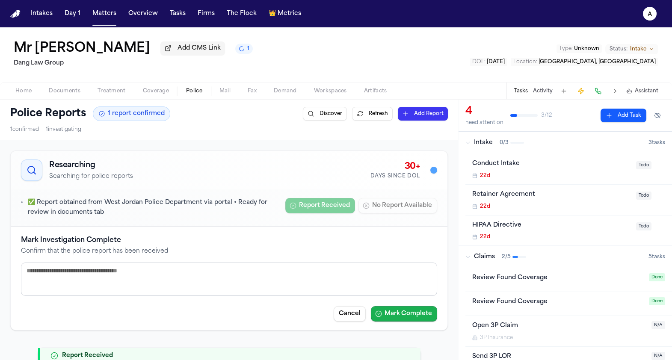
click at [405, 315] on button "Mark Complete" at bounding box center [404, 313] width 66 height 15
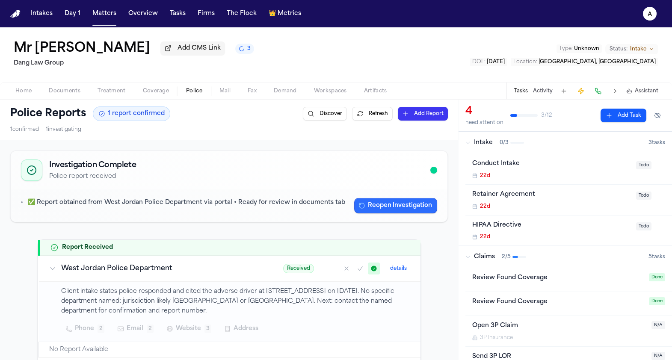
click at [407, 213] on button "Reopen Investigation" at bounding box center [395, 205] width 83 height 15
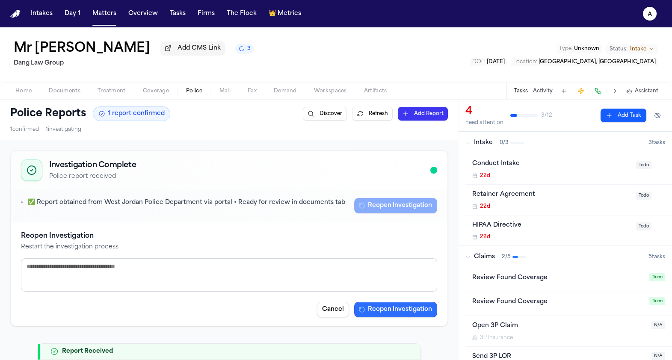
click at [399, 307] on button "Reopen Investigation" at bounding box center [395, 309] width 83 height 15
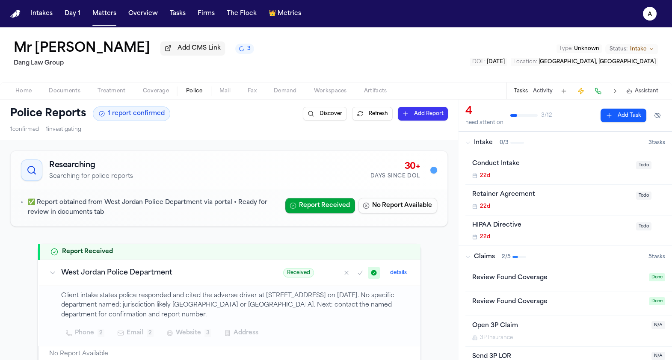
click at [327, 197] on div "✅ Report obtained from West Jordan Police Department via portal • Ready for rev…" at bounding box center [229, 207] width 437 height 37
click at [327, 209] on button "Report Received" at bounding box center [320, 205] width 70 height 15
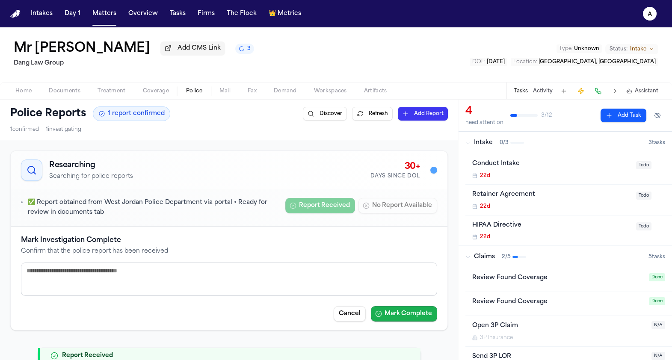
click at [412, 314] on button "Mark Complete" at bounding box center [404, 313] width 66 height 15
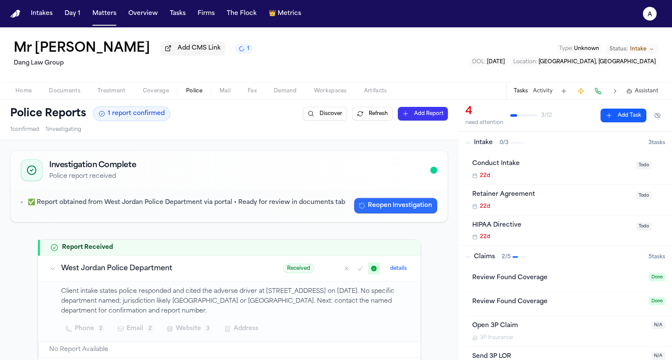
click at [384, 204] on button "Reopen Investigation" at bounding box center [395, 205] width 83 height 15
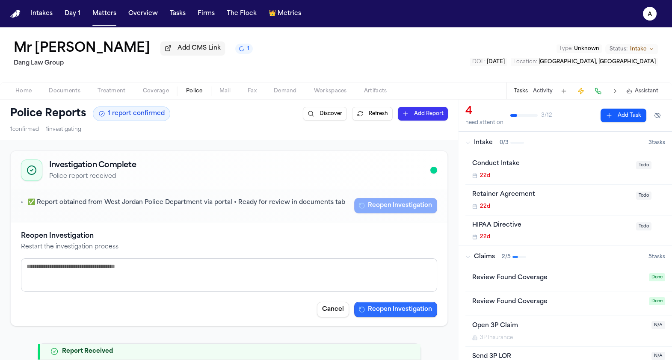
click at [391, 308] on button "Reopen Investigation" at bounding box center [395, 309] width 83 height 15
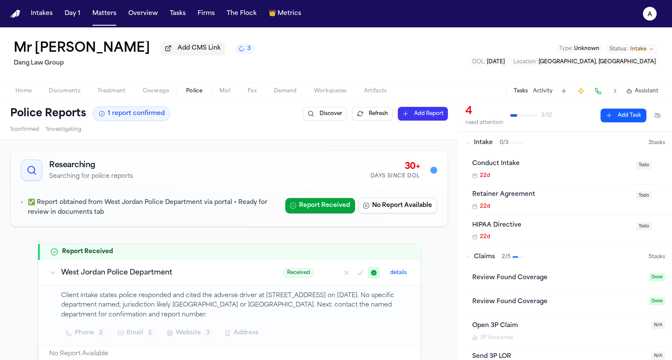
click at [328, 207] on button "Report Received" at bounding box center [320, 205] width 70 height 15
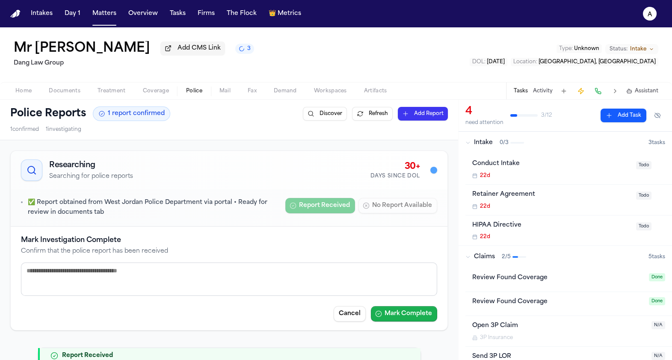
click at [394, 312] on button "Mark Complete" at bounding box center [404, 313] width 66 height 15
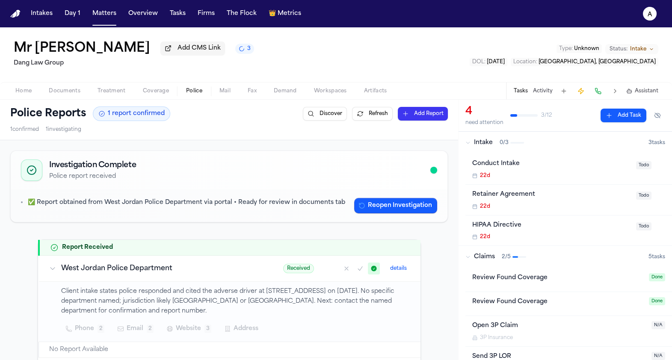
click at [384, 207] on button "Reopen Investigation" at bounding box center [395, 205] width 83 height 15
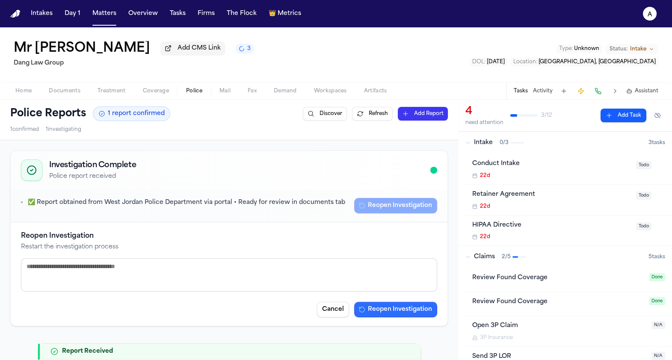
click at [398, 307] on button "Reopen Investigation" at bounding box center [395, 309] width 83 height 15
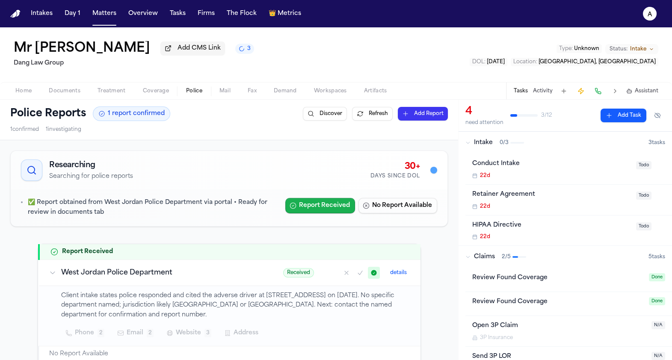
click at [335, 204] on button "Report Received" at bounding box center [320, 205] width 70 height 15
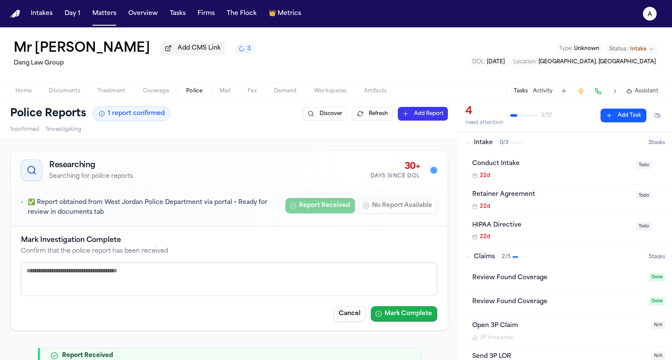
click at [390, 312] on button "Mark Complete" at bounding box center [404, 313] width 66 height 15
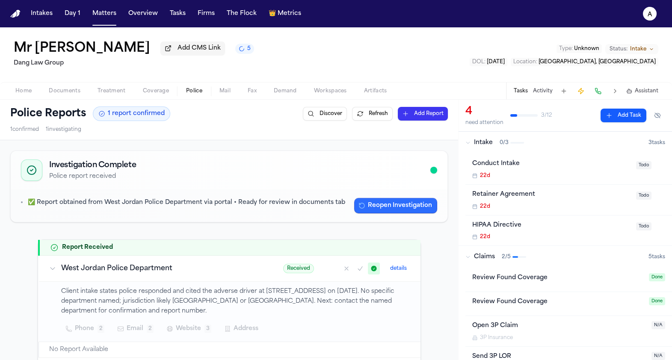
click at [405, 207] on button "Reopen Investigation" at bounding box center [395, 205] width 83 height 15
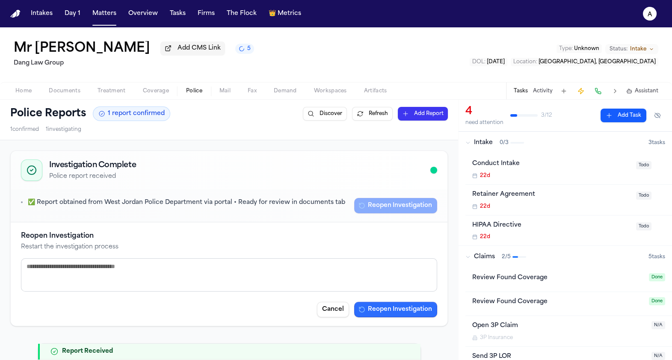
click at [410, 312] on button "Reopen Investigation" at bounding box center [395, 309] width 83 height 15
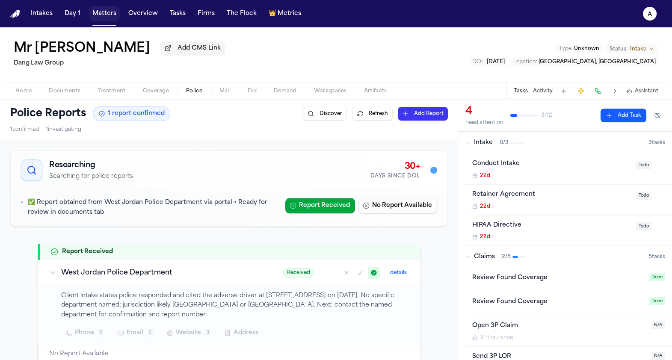
click at [97, 6] on button "Matters" at bounding box center [104, 13] width 31 height 15
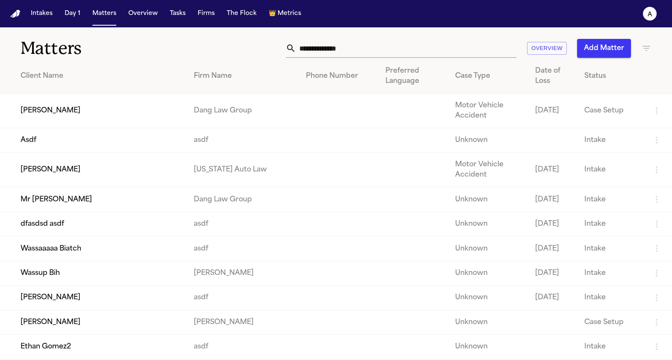
click at [77, 102] on td "[PERSON_NAME]" at bounding box center [93, 111] width 187 height 35
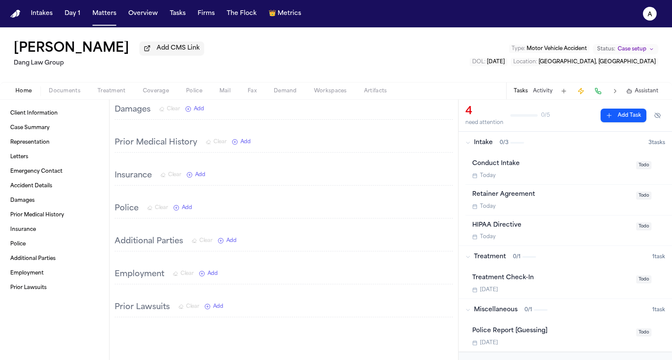
scroll to position [384, 0]
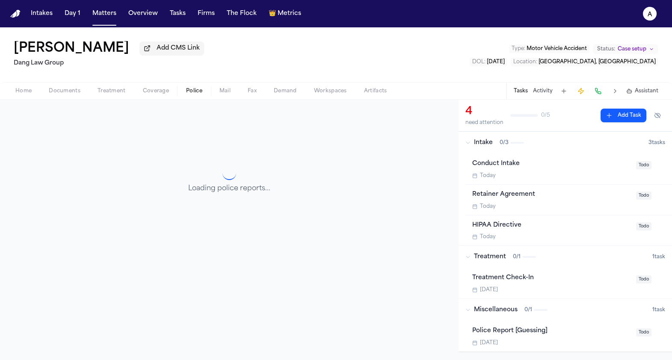
scroll to position [103, 0]
click at [197, 94] on span "Police" at bounding box center [194, 91] width 16 height 7
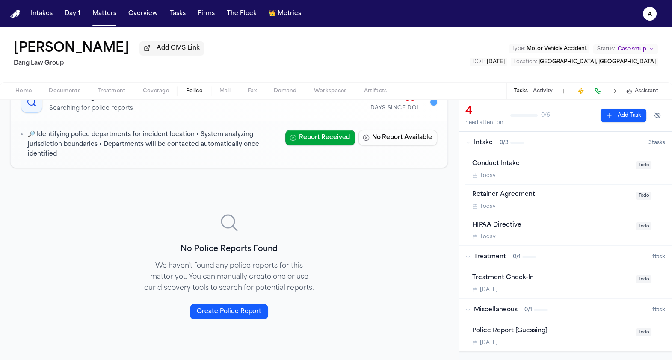
scroll to position [0, 0]
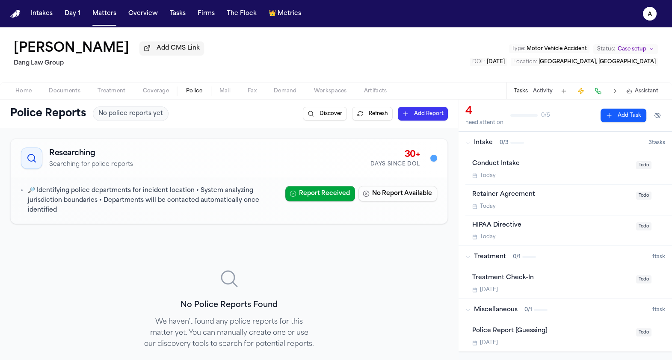
click at [420, 115] on button "Add Report" at bounding box center [423, 114] width 50 height 14
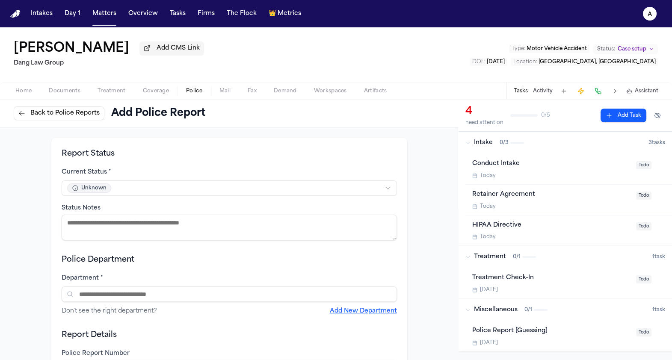
click at [39, 112] on span "Back to Police Reports" at bounding box center [64, 113] width 69 height 9
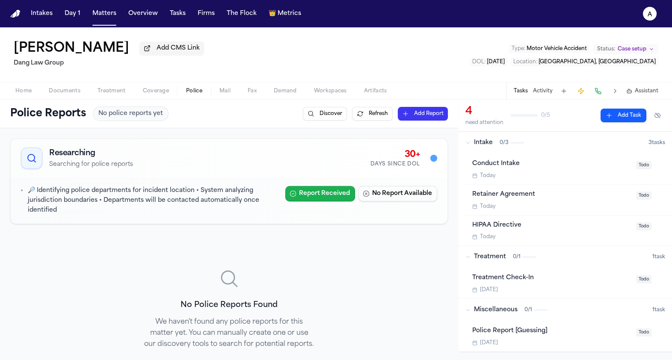
click at [305, 197] on button "Report Received" at bounding box center [320, 193] width 70 height 15
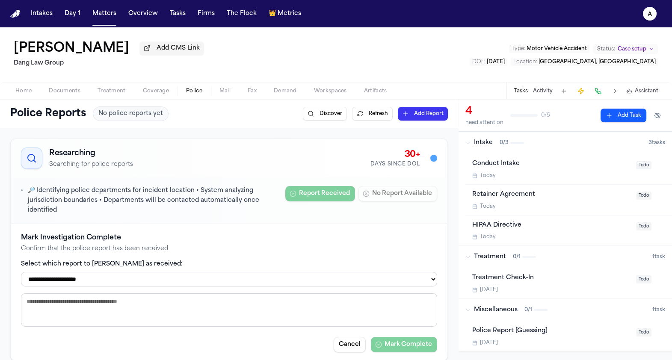
click at [269, 266] on label "Select which report to [PERSON_NAME] as received:" at bounding box center [229, 264] width 416 height 9
click at [346, 343] on button "Cancel" at bounding box center [350, 344] width 32 height 15
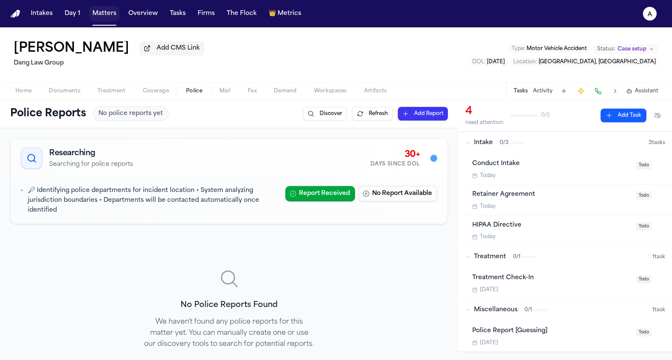
click at [109, 13] on button "Matters" at bounding box center [104, 13] width 31 height 15
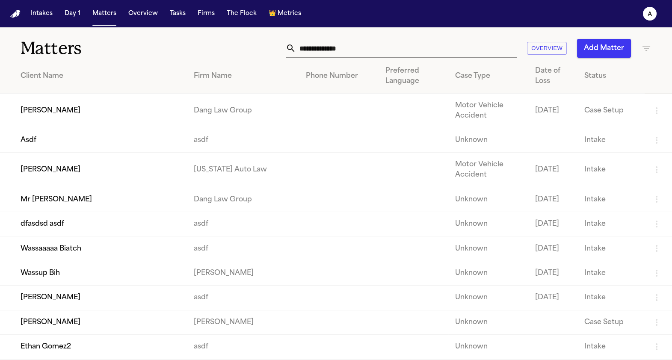
click at [192, 159] on td "[US_STATE] Auto Law" at bounding box center [243, 170] width 112 height 35
click at [139, 210] on td "Mr [PERSON_NAME]" at bounding box center [93, 199] width 187 height 24
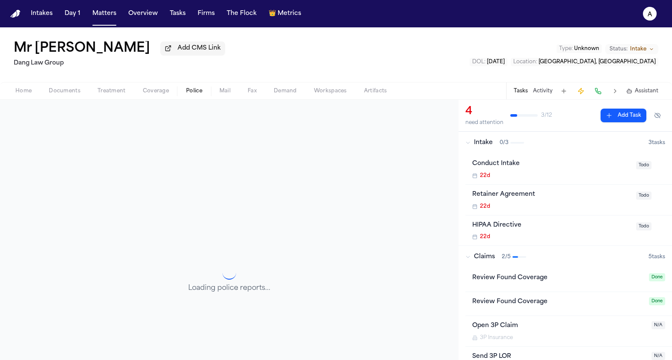
click at [197, 92] on span "Police" at bounding box center [194, 91] width 16 height 7
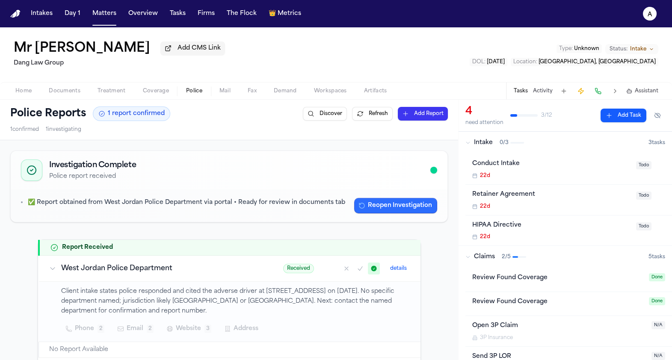
click at [409, 204] on button "Reopen Investigation" at bounding box center [395, 205] width 83 height 15
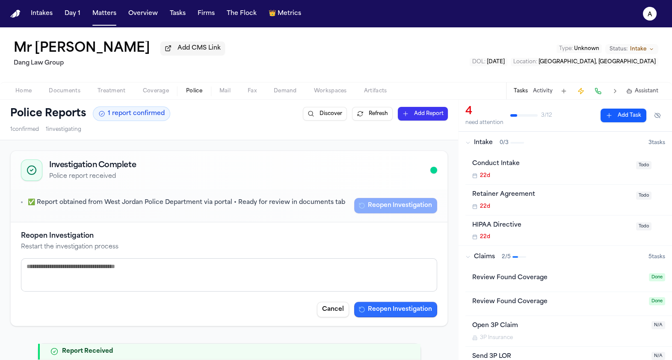
click at [378, 310] on button "Reopen Investigation" at bounding box center [395, 309] width 83 height 15
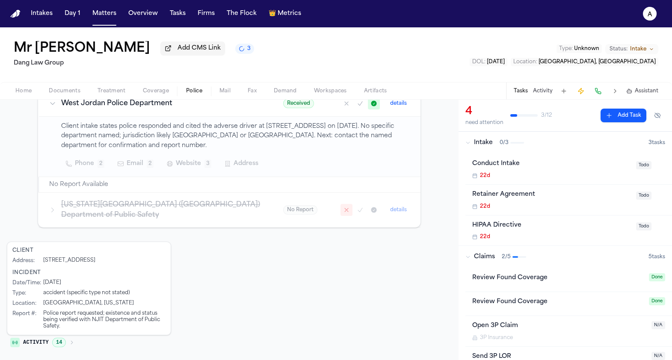
scroll to position [172, 0]
click at [92, 162] on span "Phone" at bounding box center [84, 164] width 19 height 10
click at [94, 118] on td "Client intake states police responded and cited the adverse driver at [STREET_A…" at bounding box center [229, 146] width 381 height 60
click at [646, 8] on icon "a" at bounding box center [650, 14] width 14 height 14
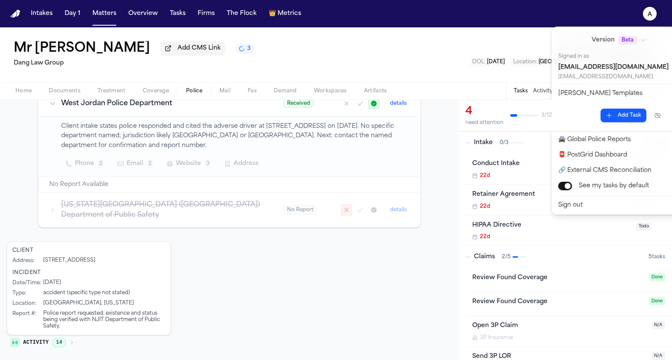
click at [574, 128] on button "🚀 [PERSON_NAME] Command Center" at bounding box center [624, 124] width 142 height 15
select select "**"
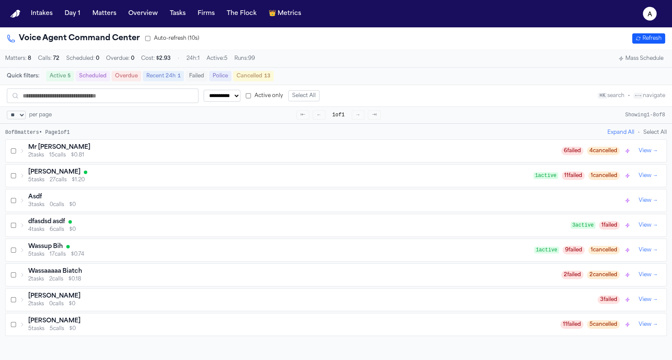
click at [195, 148] on div "Mr [PERSON_NAME]" at bounding box center [294, 147] width 533 height 9
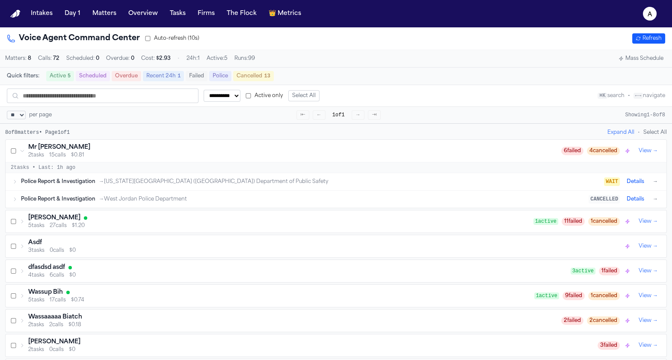
click at [169, 200] on span "→ West Jordan Police Department" at bounding box center [143, 199] width 88 height 7
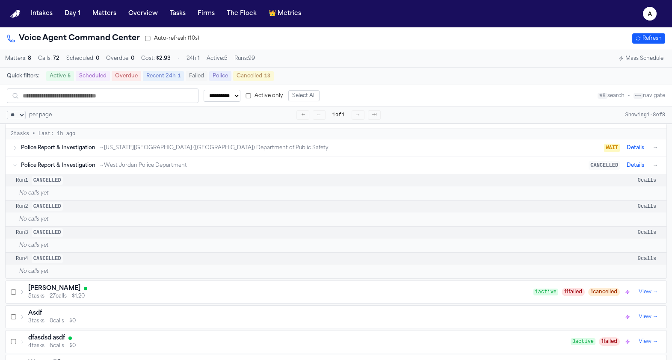
scroll to position [30, 0]
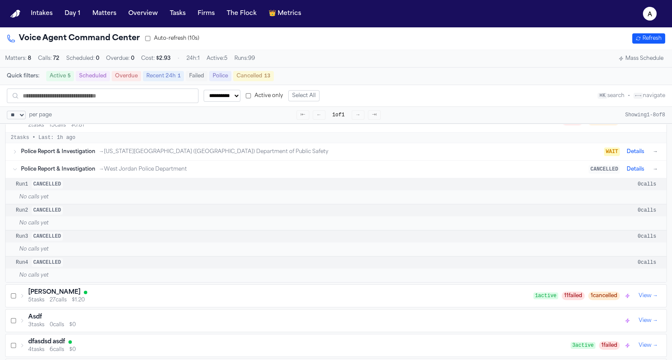
click at [155, 160] on div "Police Report & Investigation → [US_STATE][GEOGRAPHIC_DATA] (NJIT) Department o…" at bounding box center [336, 151] width 661 height 17
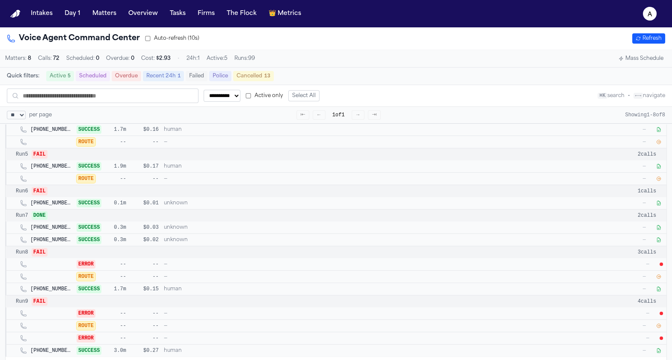
scroll to position [159, 0]
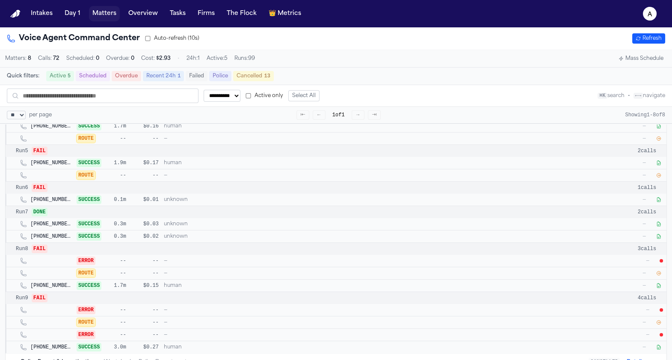
click at [95, 15] on button "Matters" at bounding box center [104, 13] width 31 height 15
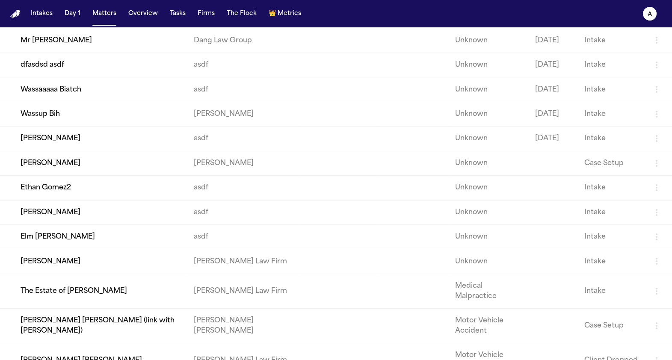
click at [77, 102] on td "Wassaaaaa Biatch" at bounding box center [93, 89] width 187 height 24
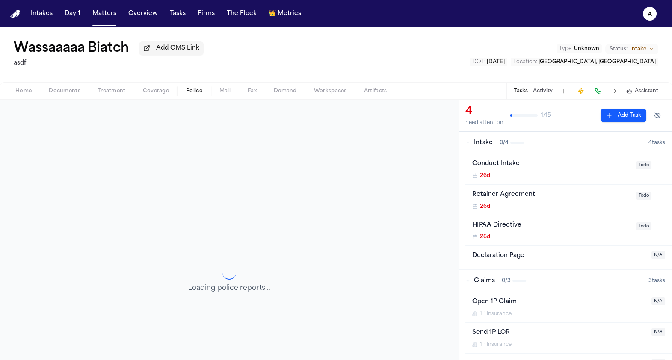
click at [196, 96] on button "Police" at bounding box center [193, 91] width 33 height 10
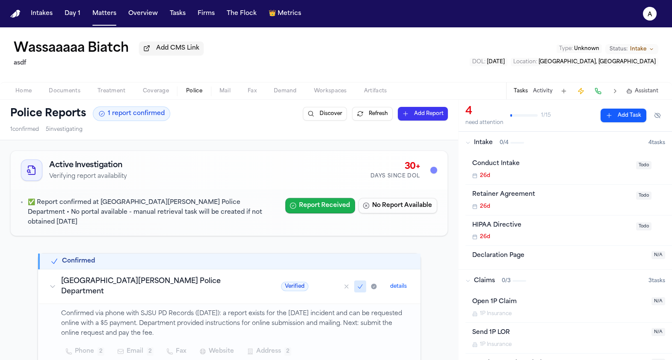
click at [340, 201] on button "Report Received" at bounding box center [320, 205] width 70 height 15
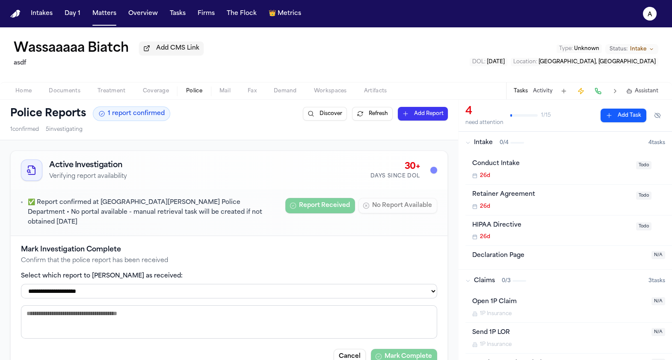
click at [358, 298] on div "**********" at bounding box center [229, 305] width 416 height 120
click at [358, 287] on select "**********" at bounding box center [229, 291] width 416 height 15
select select "**********"
click at [21, 284] on select "**********" at bounding box center [229, 291] width 416 height 15
click at [402, 349] on button "Mark Complete" at bounding box center [404, 356] width 66 height 15
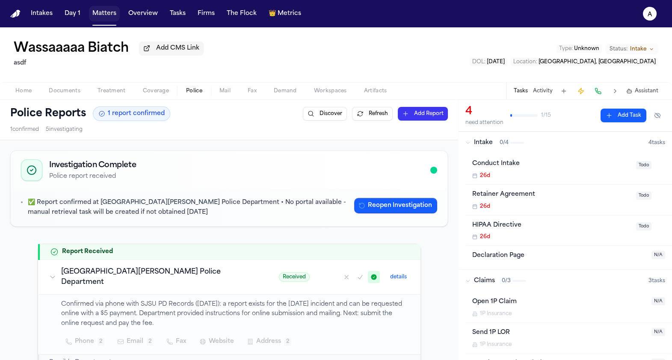
click at [116, 18] on button "Matters" at bounding box center [104, 13] width 31 height 15
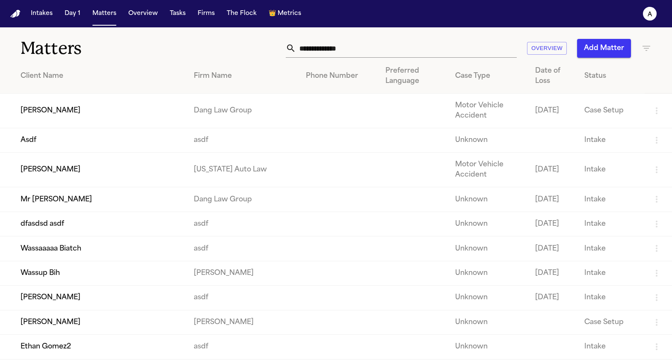
click at [90, 118] on td "Paul Maldonado" at bounding box center [93, 111] width 187 height 35
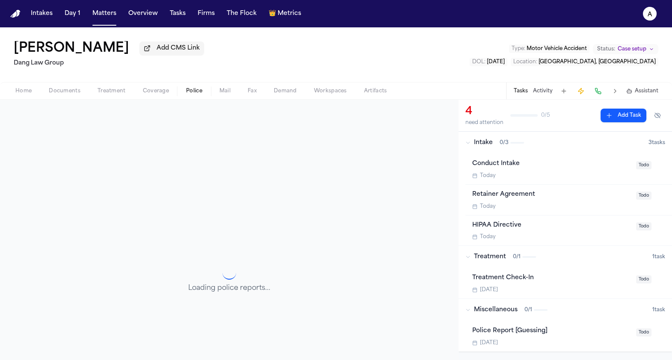
click at [198, 91] on span "Police" at bounding box center [194, 91] width 16 height 7
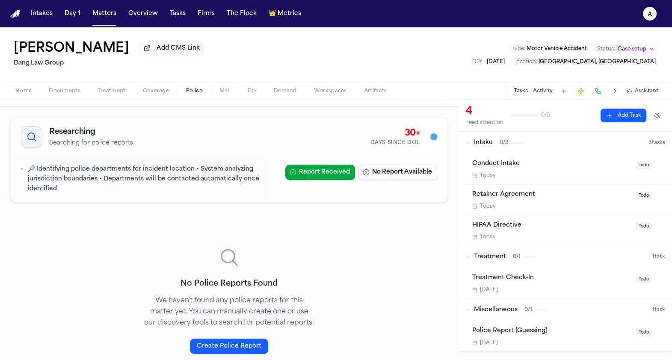
scroll to position [21, 0]
click at [103, 14] on button "Matters" at bounding box center [104, 13] width 31 height 15
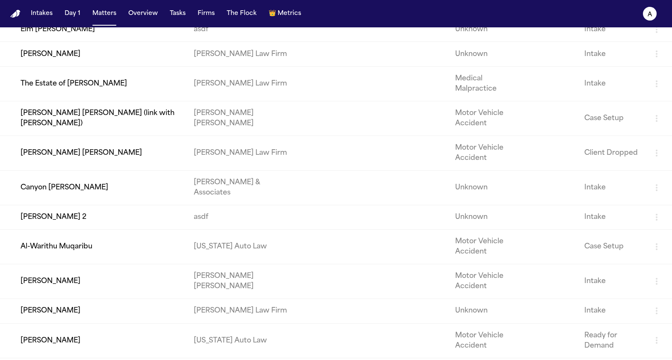
scroll to position [436, 0]
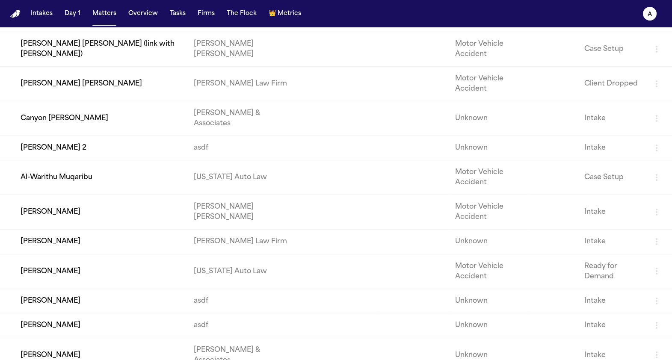
click at [100, 160] on td "Juan Molina 2" at bounding box center [93, 148] width 187 height 24
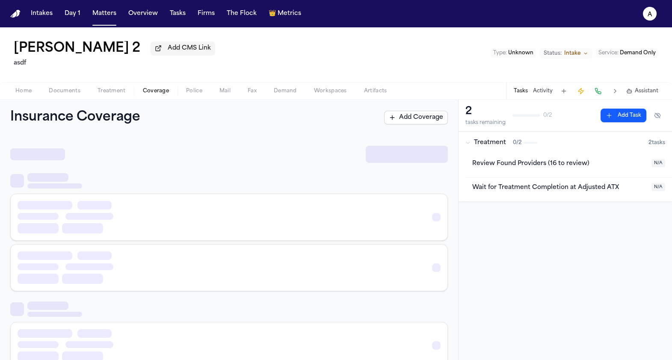
click at [147, 90] on span "Coverage" at bounding box center [156, 91] width 26 height 7
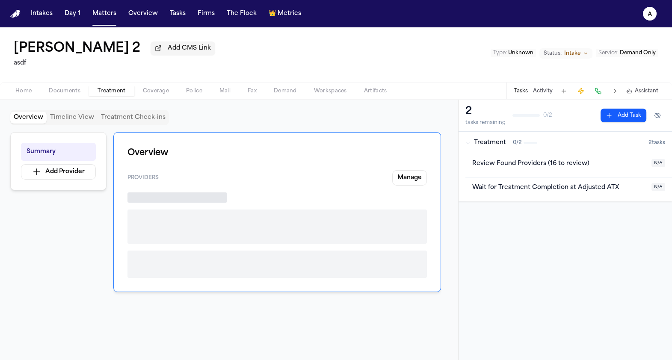
click at [113, 90] on span "Treatment" at bounding box center [111, 91] width 28 height 7
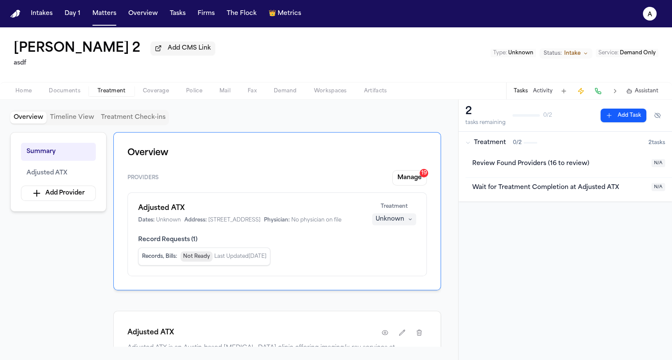
click at [182, 90] on button "Police" at bounding box center [193, 91] width 33 height 10
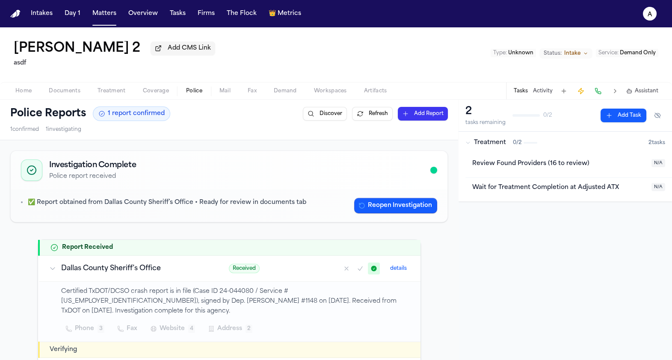
click at [367, 201] on button "Reopen Investigation" at bounding box center [395, 205] width 83 height 15
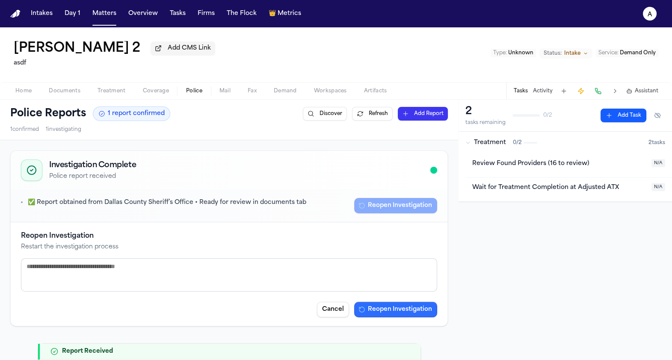
click at [380, 310] on button "Reopen Investigation" at bounding box center [395, 309] width 83 height 15
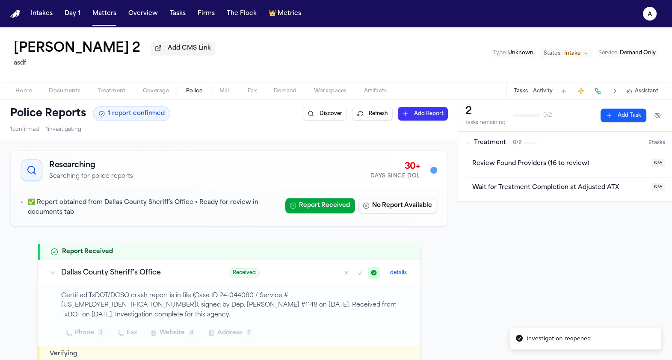
click at [321, 120] on button "Discover" at bounding box center [325, 114] width 44 height 14
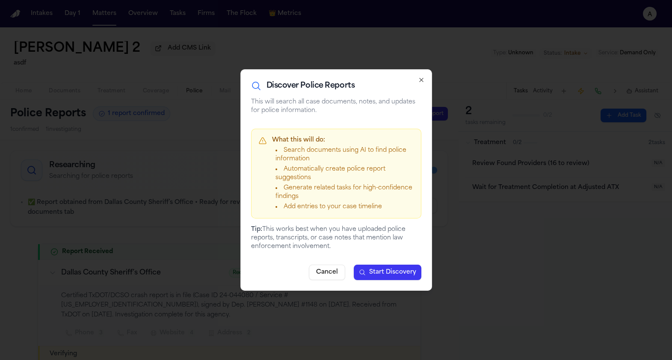
click at [427, 74] on div "Discover Police Reports This will search all case documents, notes, and updates…" at bounding box center [336, 179] width 192 height 221
click at [425, 77] on div "Discover Police Reports This will search all case documents, notes, and updates…" at bounding box center [336, 179] width 192 height 221
click at [417, 77] on div "Discover Police Reports This will search all case documents, notes, and updates…" at bounding box center [336, 179] width 192 height 221
click at [418, 80] on icon "button" at bounding box center [421, 80] width 7 height 7
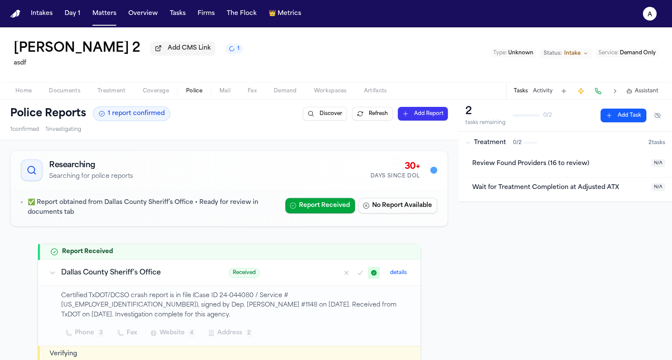
click at [398, 275] on button "details" at bounding box center [399, 273] width 24 height 10
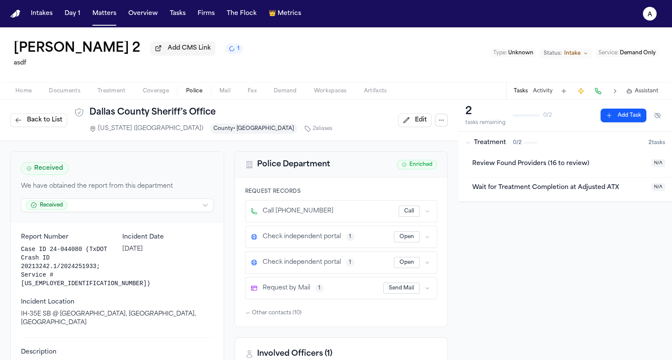
click at [414, 166] on span "Enriched" at bounding box center [417, 164] width 40 height 9
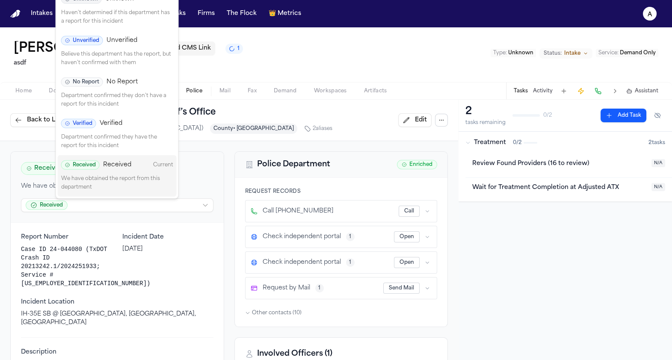
click at [162, 208] on html "Intakes Day 1 Matters Overview Tasks Firms The Flock 👑 Metrics a Juan Molina 2 …" at bounding box center [336, 180] width 672 height 360
click at [141, 46] on div "Unverified Unverified Believe this department has the report, but haven't confi…" at bounding box center [117, 51] width 119 height 41
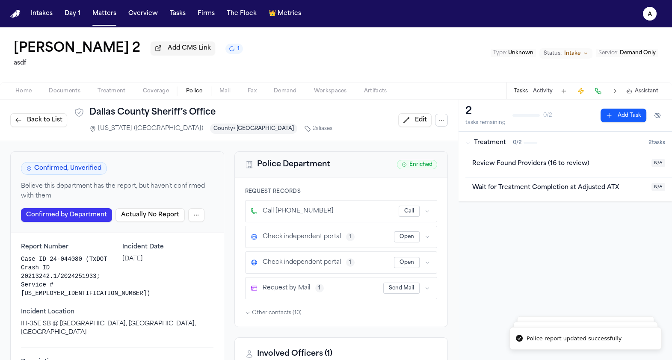
click at [33, 119] on span "Back to List" at bounding box center [44, 120] width 35 height 9
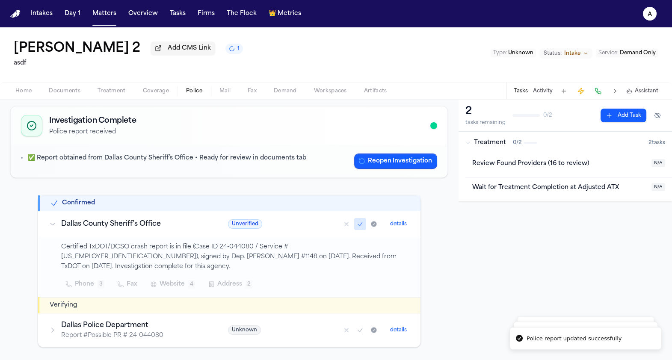
scroll to position [1, 0]
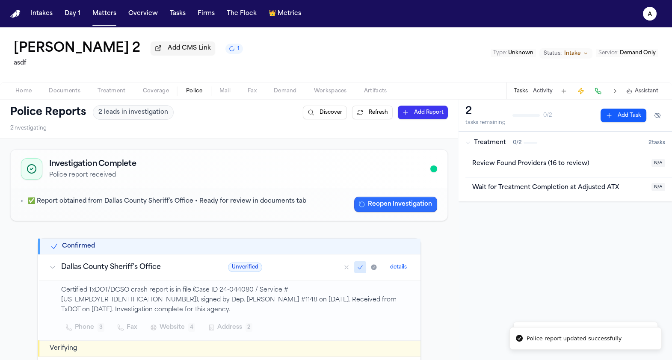
click at [367, 210] on button "Reopen Investigation" at bounding box center [395, 204] width 83 height 15
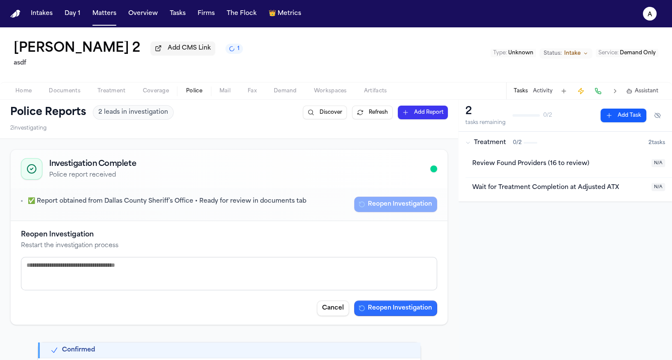
click at [386, 315] on button "Reopen Investigation" at bounding box center [395, 308] width 83 height 15
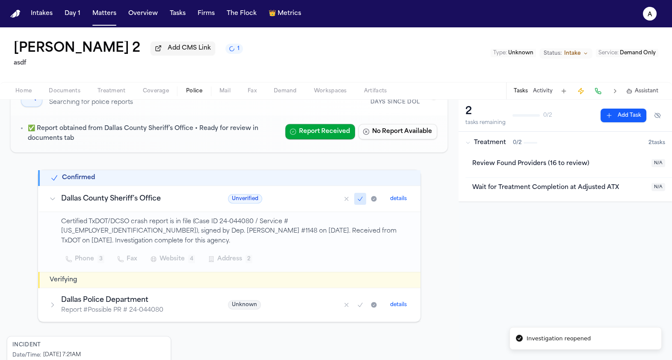
scroll to position [0, 0]
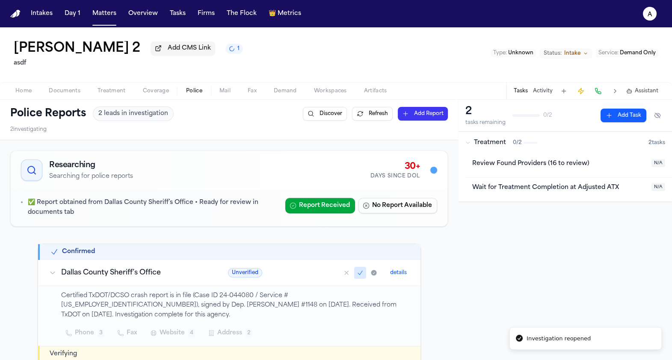
click at [339, 119] on button "Discover" at bounding box center [325, 114] width 44 height 14
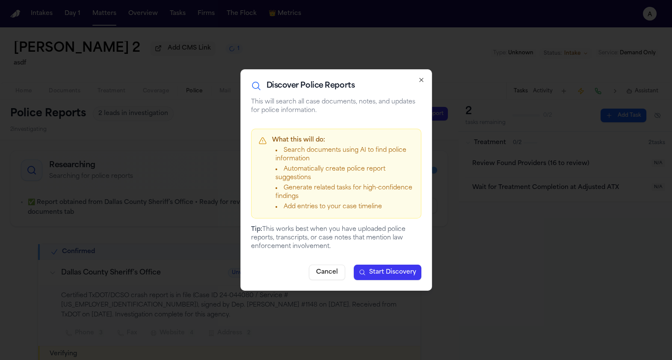
click at [382, 277] on span "Start Discovery" at bounding box center [392, 272] width 47 height 9
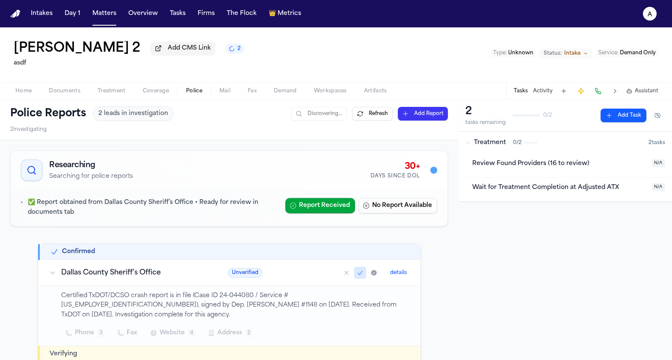
click at [97, 16] on button "Matters" at bounding box center [104, 13] width 31 height 15
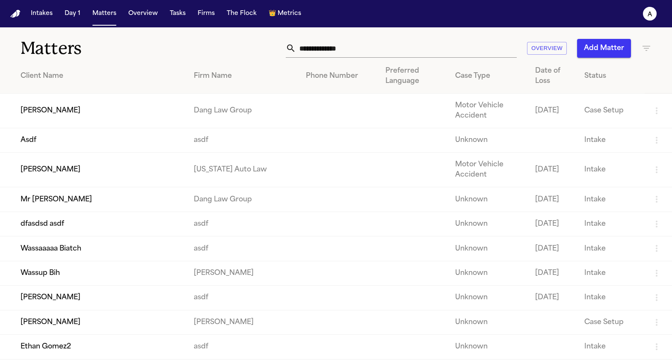
click at [100, 121] on td "[PERSON_NAME]" at bounding box center [93, 111] width 187 height 35
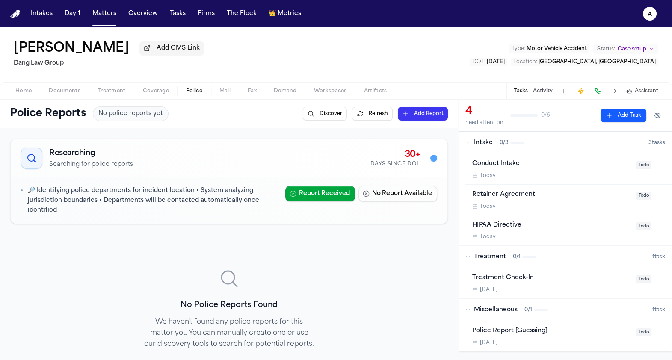
click at [202, 95] on button "Police" at bounding box center [193, 91] width 33 height 10
click at [323, 120] on button "Discover" at bounding box center [325, 114] width 44 height 14
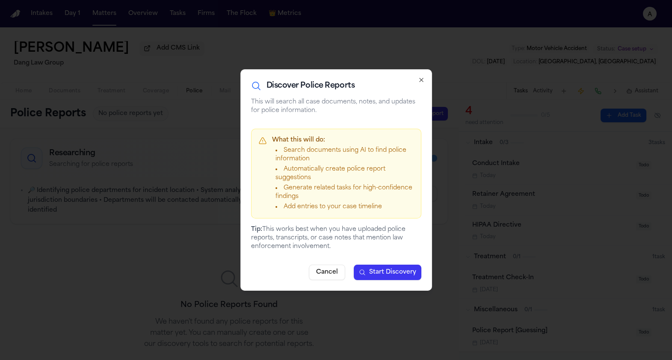
click at [373, 266] on button "Start Discovery" at bounding box center [388, 272] width 68 height 15
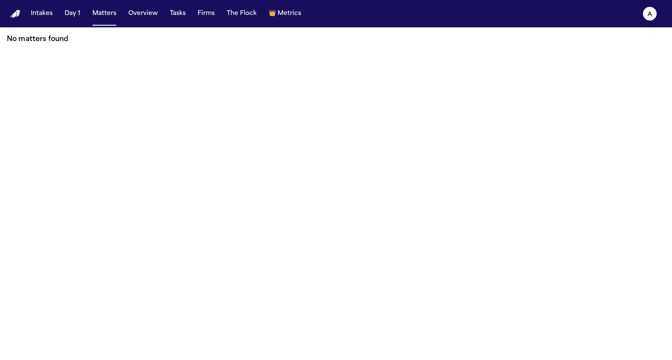
click at [120, 26] on nav "Intakes Day 1 Matters Overview Tasks Firms The Flock 👑 Metrics a" at bounding box center [336, 13] width 672 height 27
click at [108, 19] on button "Matters" at bounding box center [104, 13] width 31 height 15
click at [75, 20] on button "Day 1" at bounding box center [72, 13] width 23 height 15
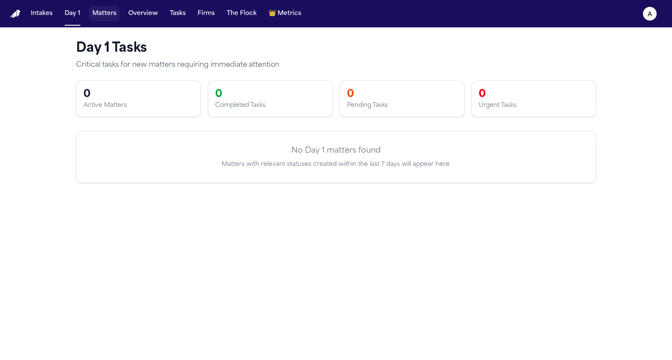
click at [112, 18] on button "Matters" at bounding box center [104, 13] width 31 height 15
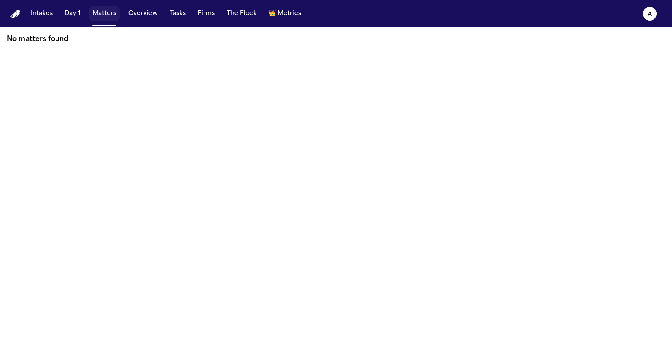
click at [107, 19] on button "Matters" at bounding box center [104, 13] width 31 height 15
click at [148, 19] on button "Overview" at bounding box center [143, 13] width 36 height 15
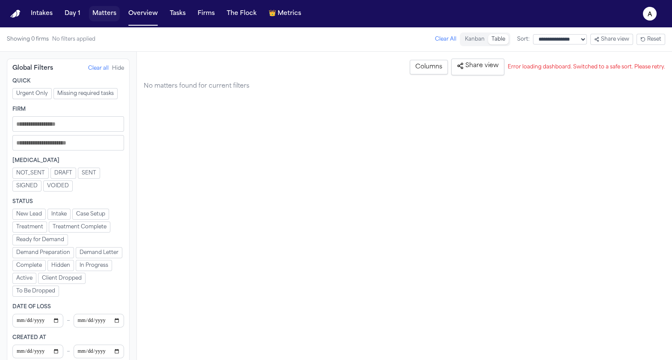
click at [103, 18] on button "Matters" at bounding box center [104, 13] width 31 height 15
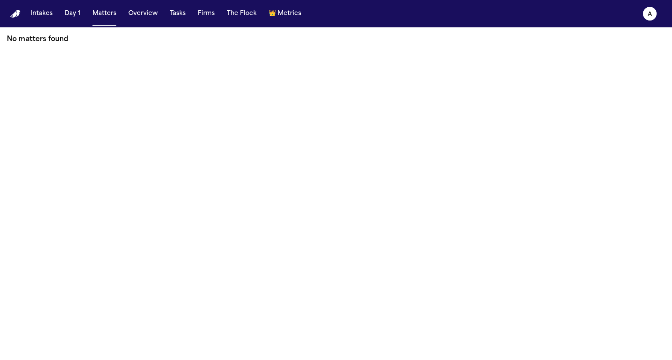
click at [63, 40] on p "No matters found" at bounding box center [336, 39] width 658 height 10
click at [19, 16] on img "Home" at bounding box center [15, 14] width 10 height 8
click at [99, 18] on button "Matters" at bounding box center [104, 13] width 31 height 15
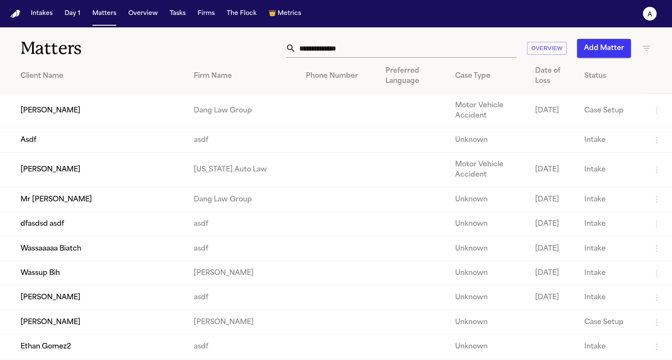
click at [113, 109] on td "[PERSON_NAME]" at bounding box center [93, 111] width 187 height 35
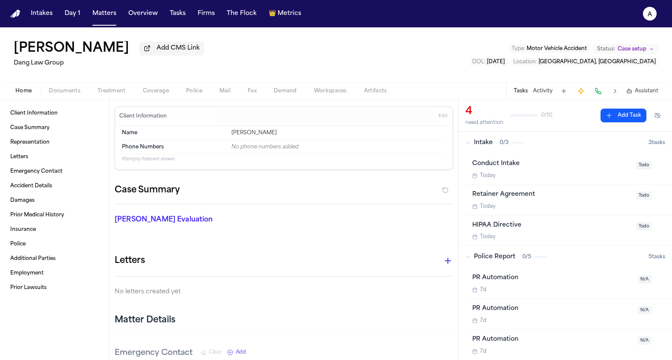
click at [195, 99] on div "Home Documents Treatment Coverage Police Mail Fax Demand Workspaces Artifacts T…" at bounding box center [336, 90] width 672 height 17
click at [196, 89] on span "Police" at bounding box center [194, 91] width 16 height 7
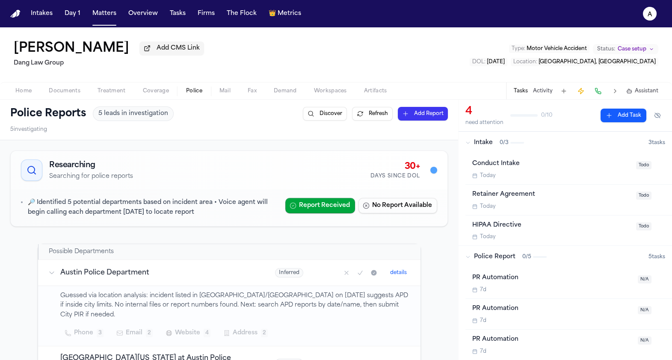
click at [203, 325] on button "Website 4" at bounding box center [188, 332] width 54 height 15
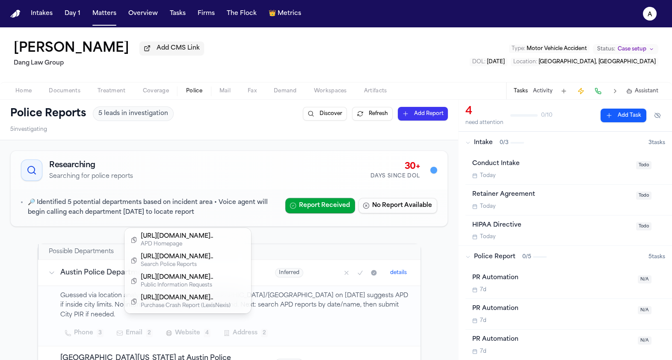
click at [296, 240] on div "Researching Searching for police reports 30+ Days Since DOL 🔎 Identified 5 pote…" at bounding box center [229, 347] width 444 height 400
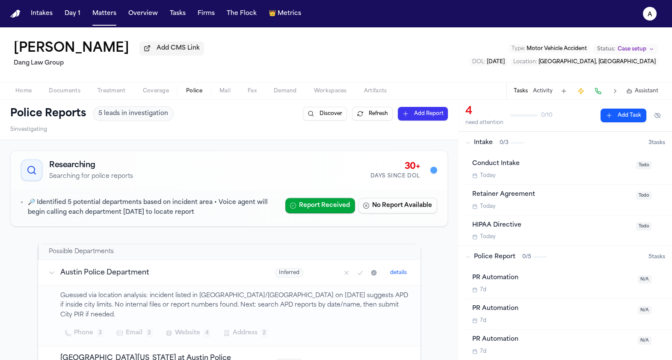
click at [333, 117] on button "Discover" at bounding box center [325, 114] width 44 height 14
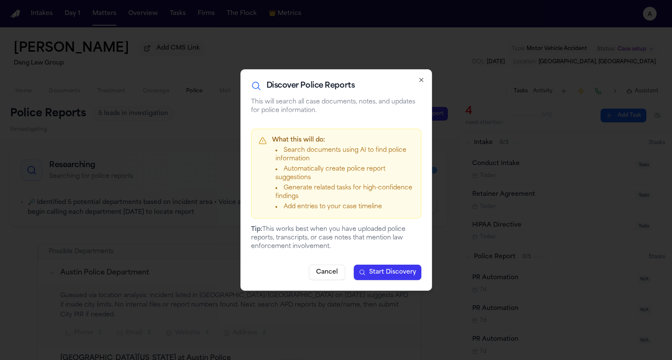
click at [358, 273] on button "Start Discovery" at bounding box center [388, 272] width 68 height 15
